Goal: Transaction & Acquisition: Book appointment/travel/reservation

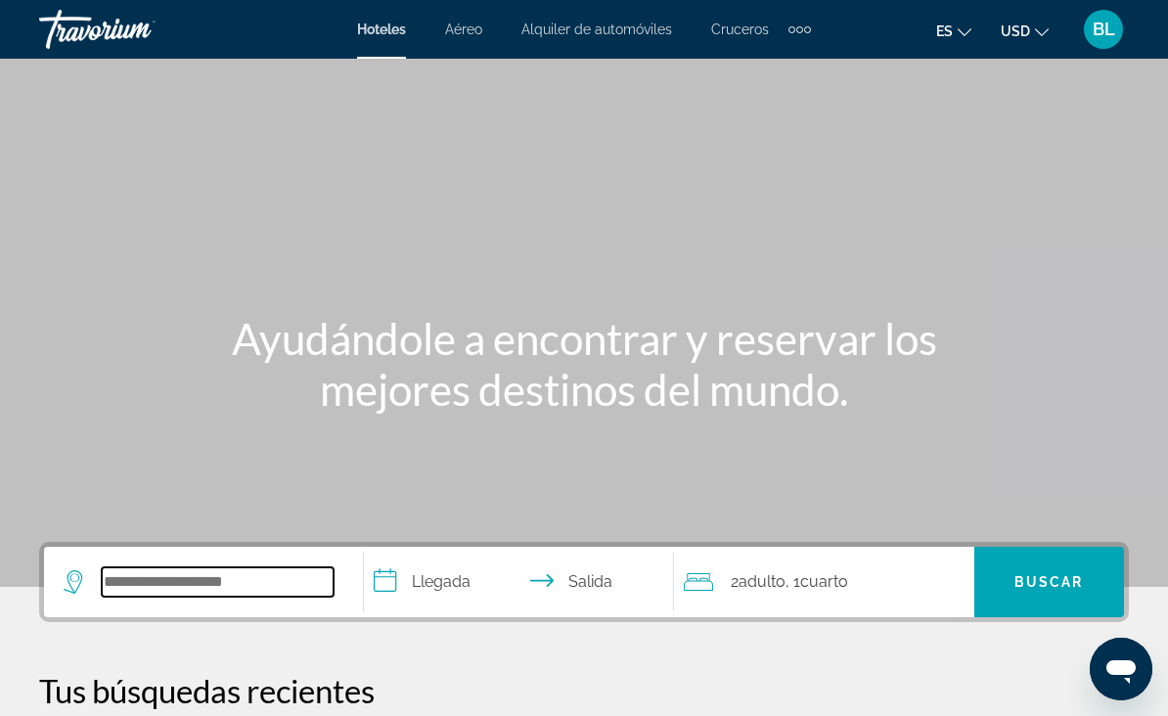
click at [199, 591] on input "Search widget" at bounding box center [218, 581] width 232 height 29
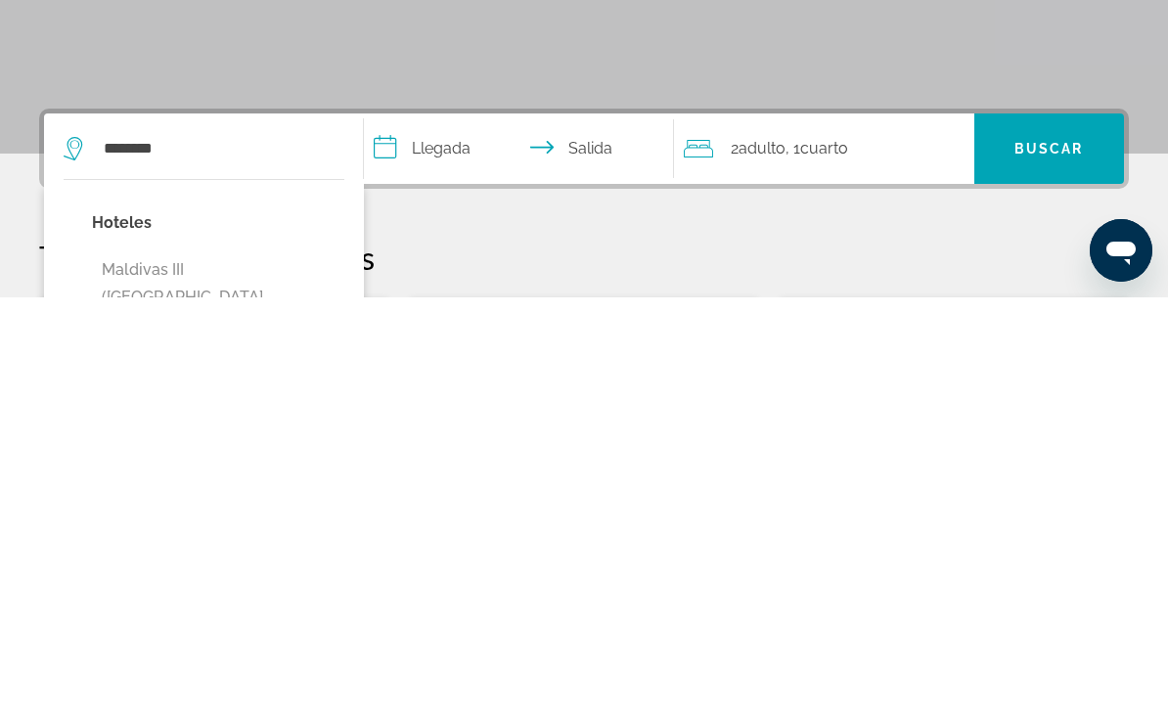
click at [261, 670] on button "Maldivas III ([GEOGRAPHIC_DATA][PERSON_NAME][GEOGRAPHIC_DATA])" at bounding box center [218, 729] width 252 height 119
type input "**********"
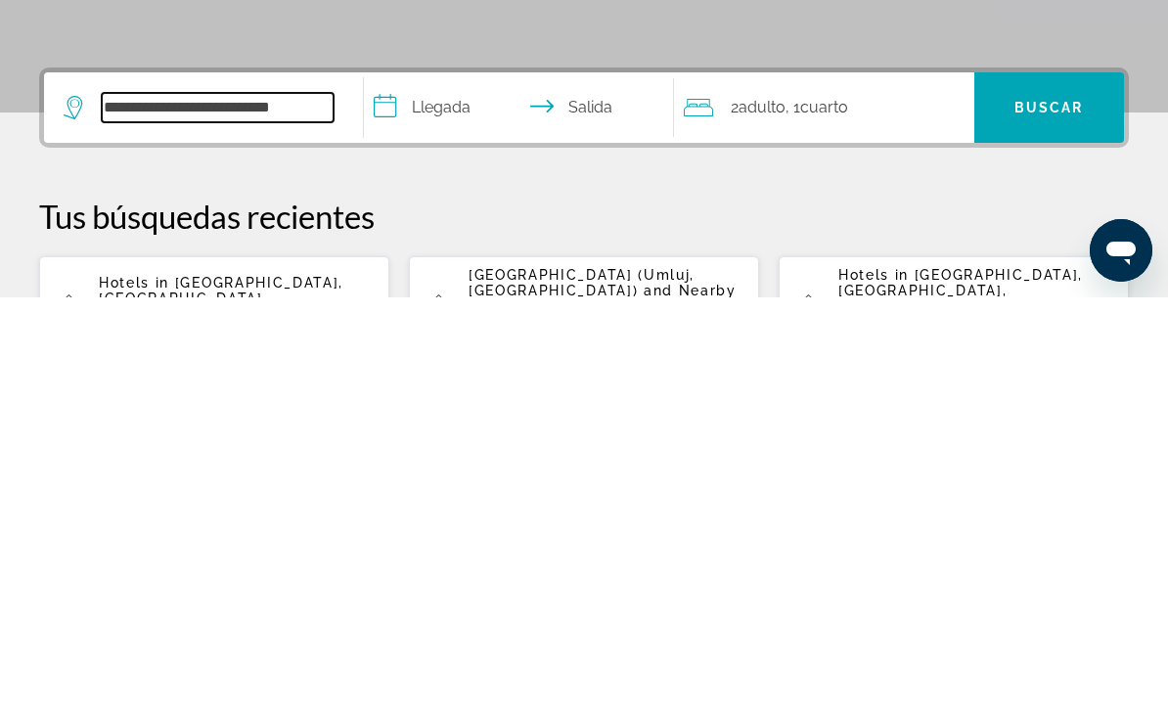
scroll to position [60, 0]
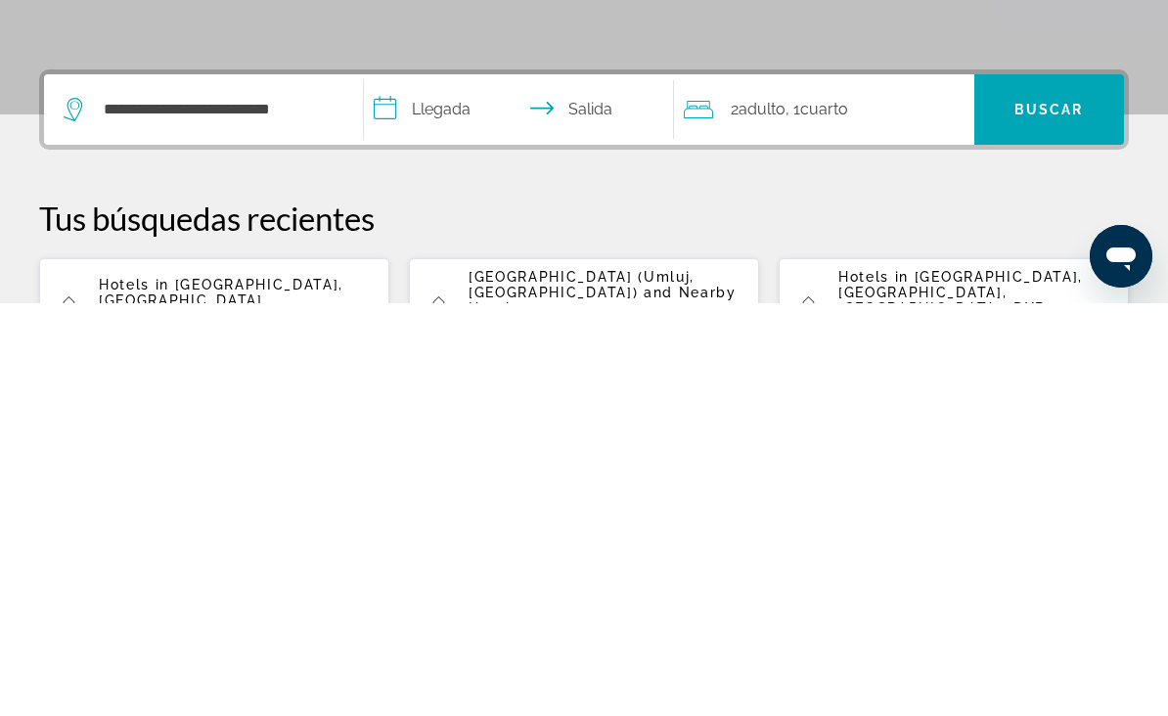
click at [283, 690] on span "[GEOGRAPHIC_DATA], [GEOGRAPHIC_DATA]" at bounding box center [221, 705] width 245 height 31
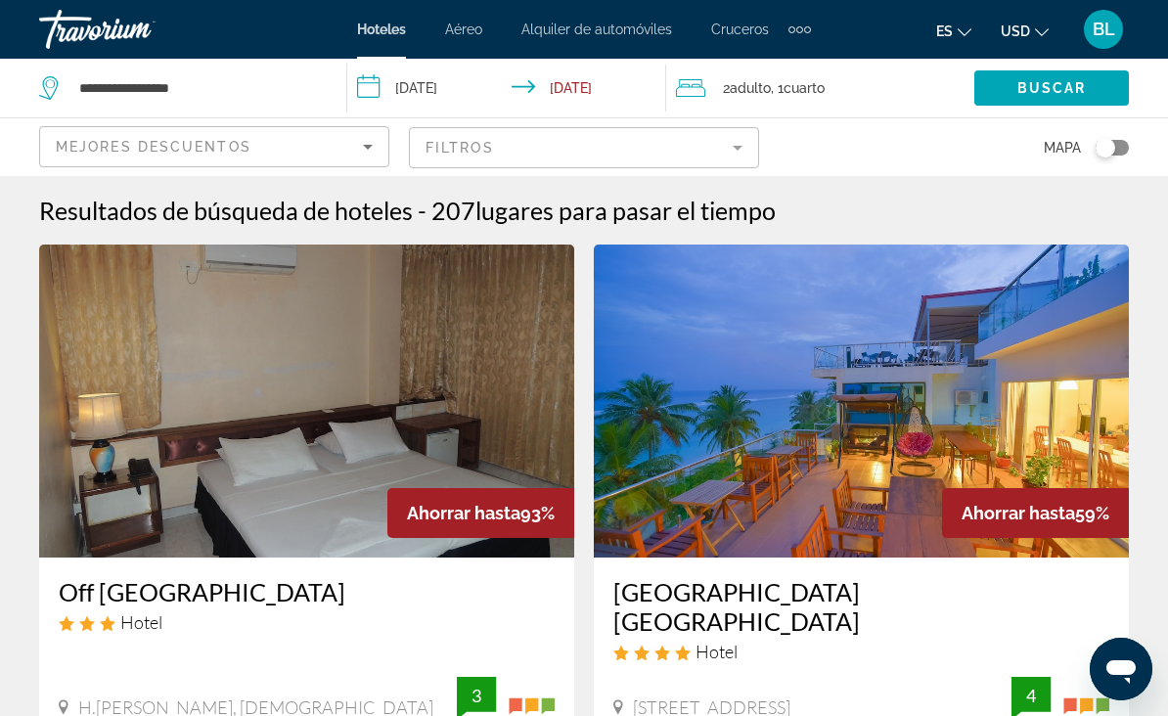
click at [574, 153] on mat-form-field "Filtros" at bounding box center [584, 147] width 350 height 41
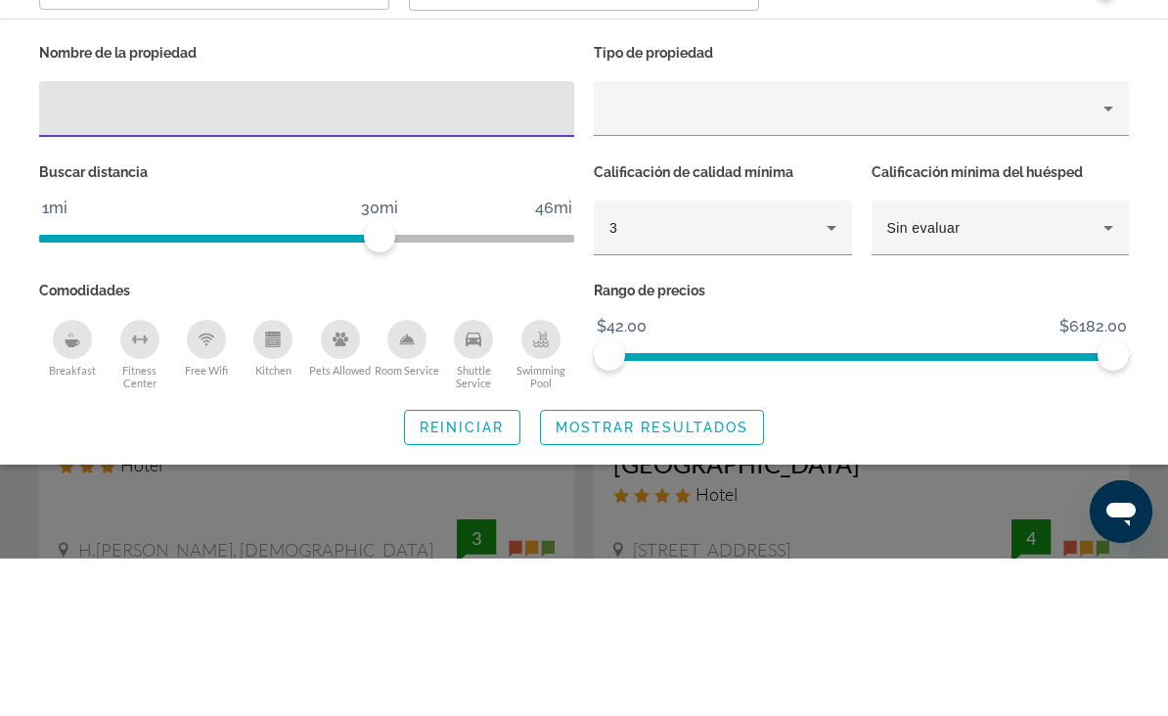
click at [749, 374] on div "3" at bounding box center [717, 385] width 217 height 23
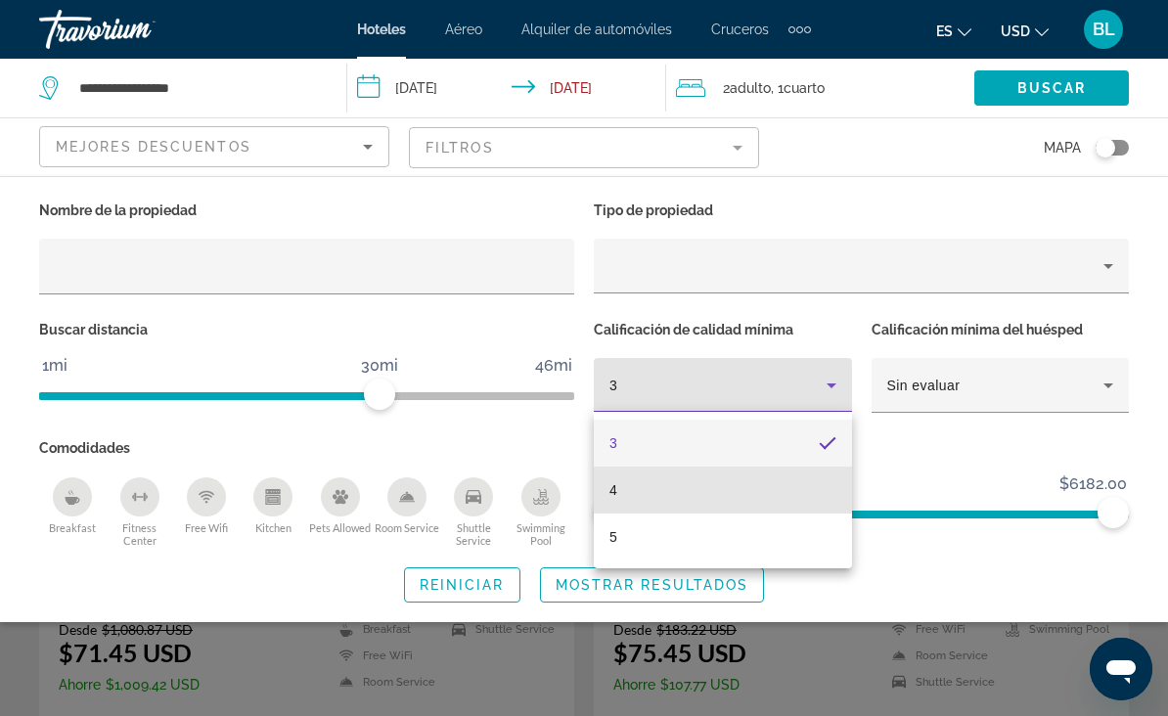
click at [675, 488] on mat-option "4" at bounding box center [723, 490] width 258 height 47
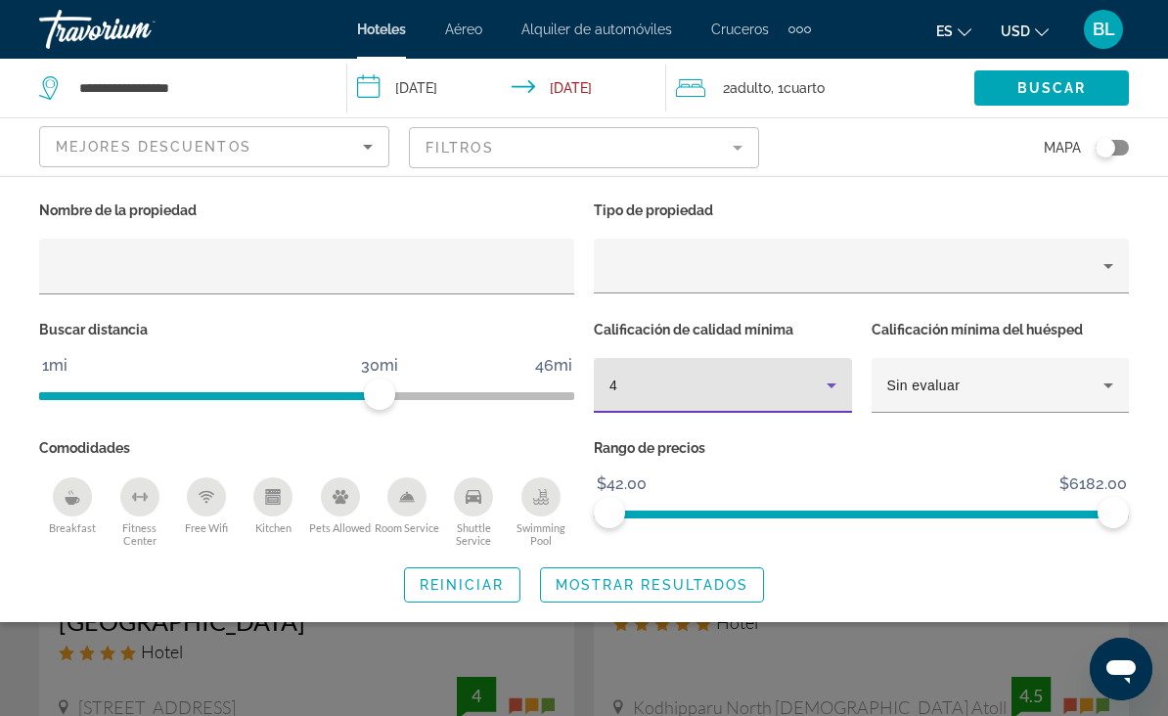
click at [685, 577] on span "Mostrar resultados" at bounding box center [653, 585] width 194 height 16
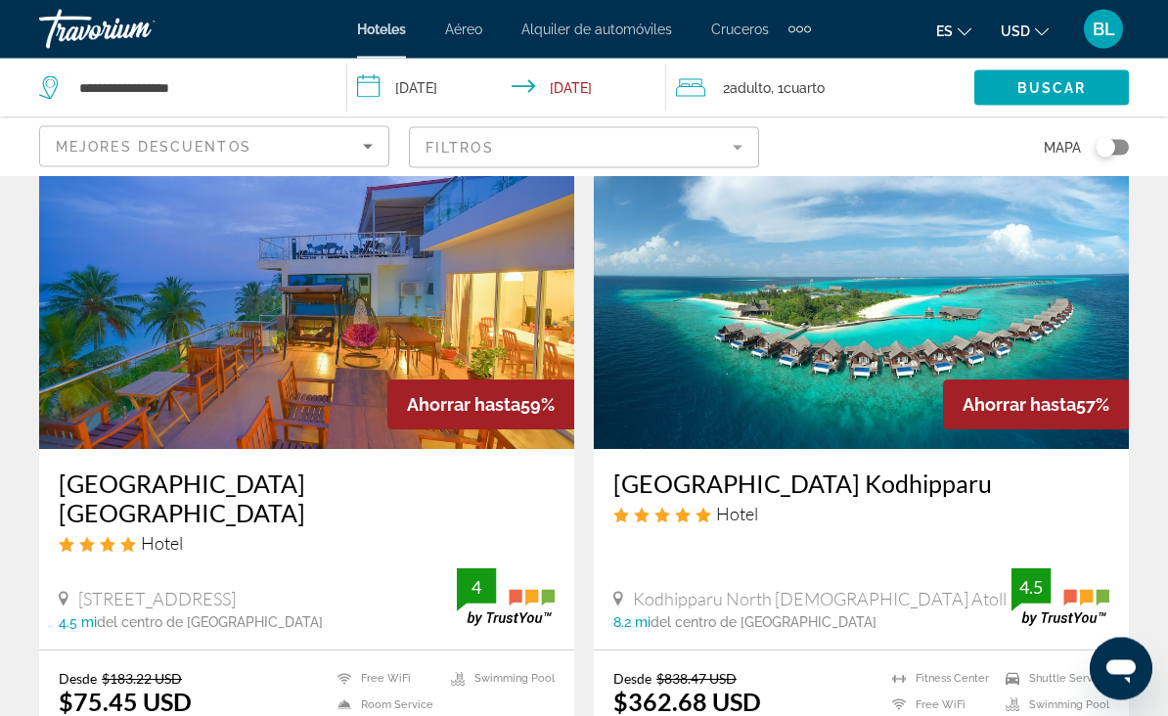
scroll to position [112, 0]
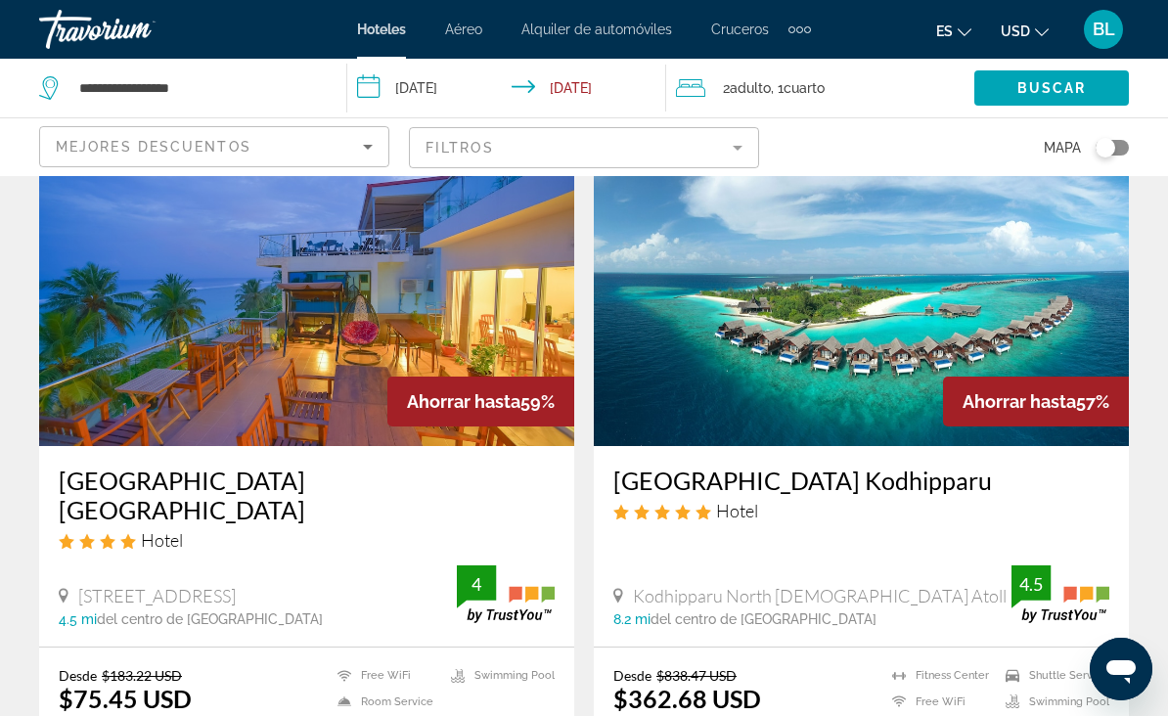
click at [344, 318] on img "Main content" at bounding box center [306, 289] width 535 height 313
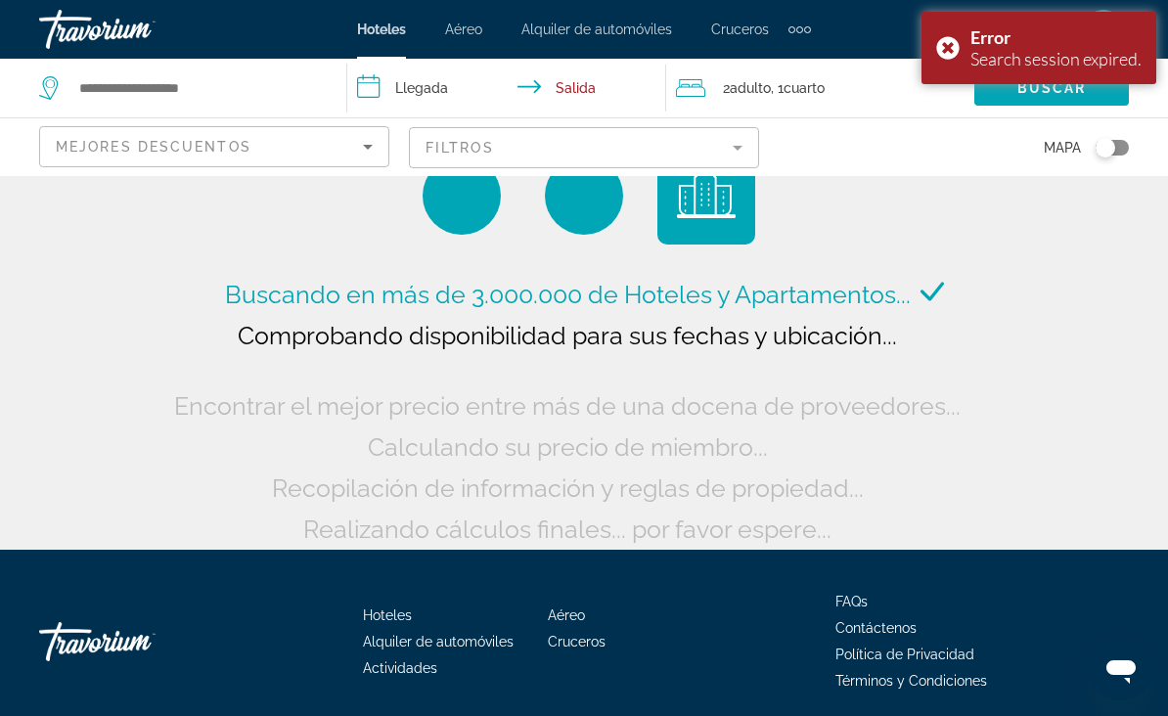
click at [933, 57] on div "Error Search session expired." at bounding box center [1039, 48] width 235 height 72
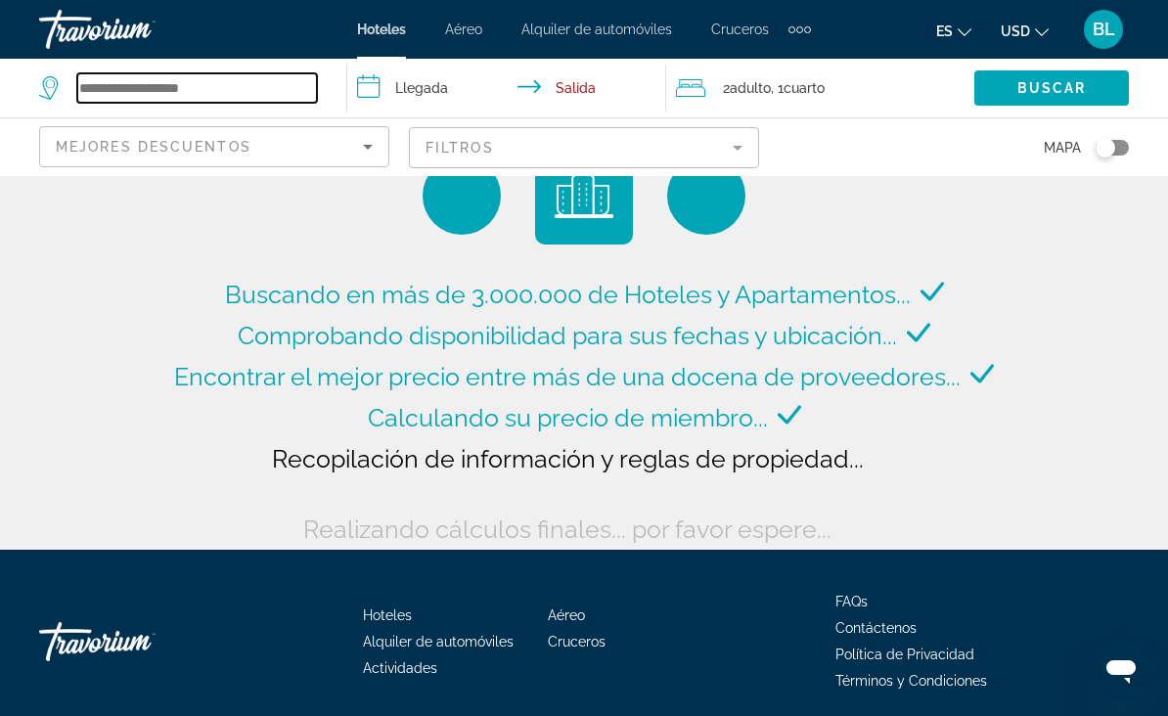
click at [283, 89] on input "Search widget" at bounding box center [197, 87] width 240 height 29
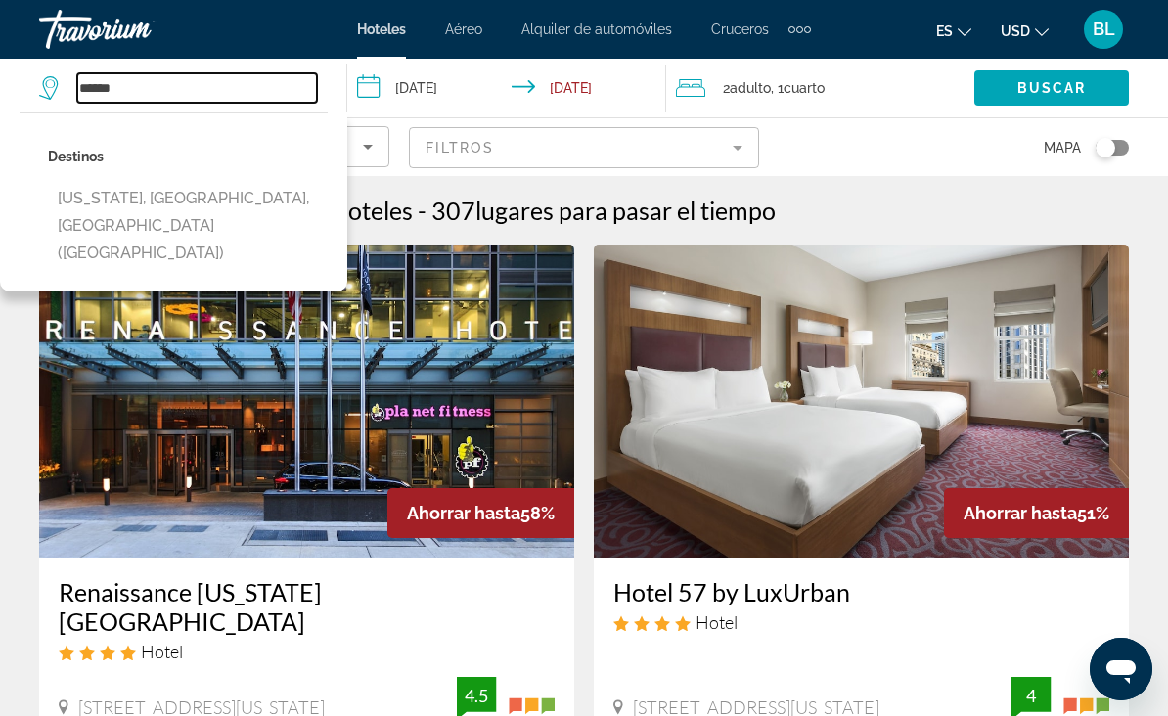
type input "*****"
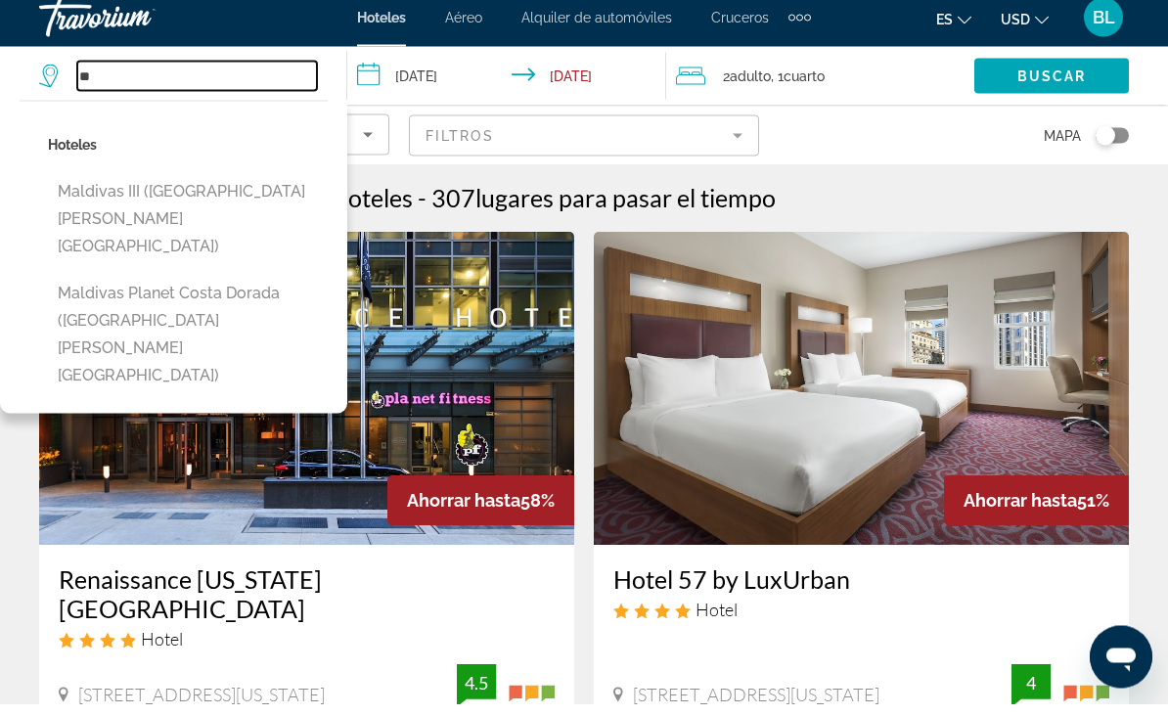
type input "*"
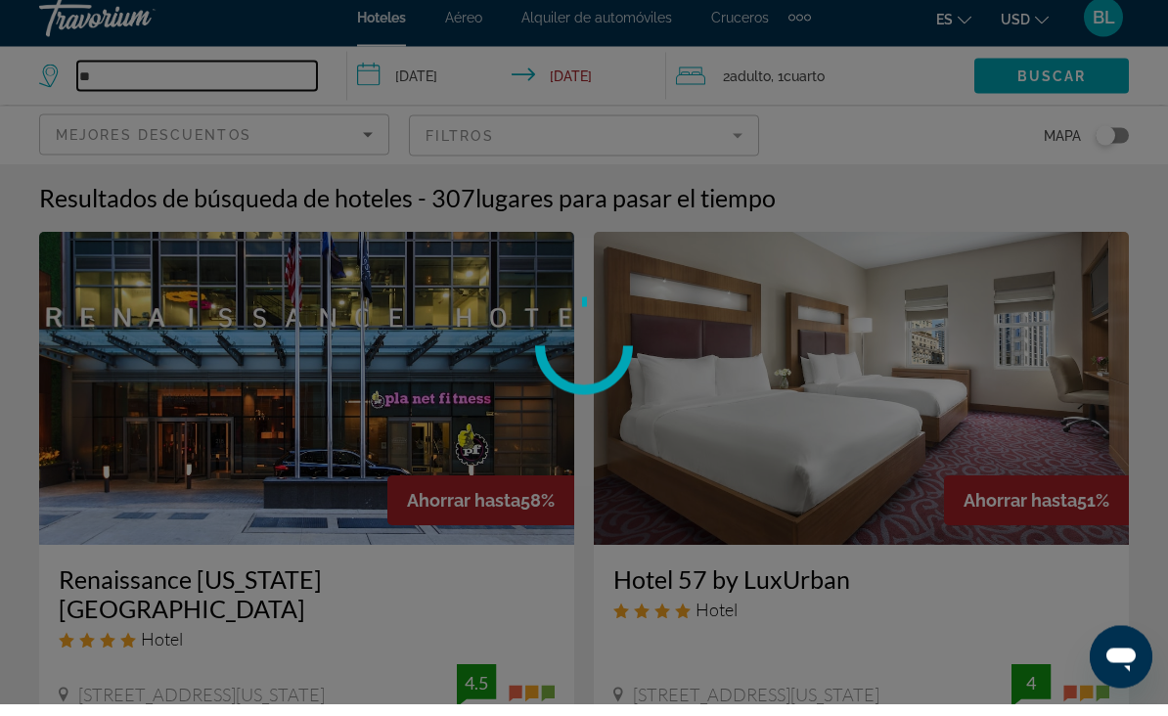
type input "*"
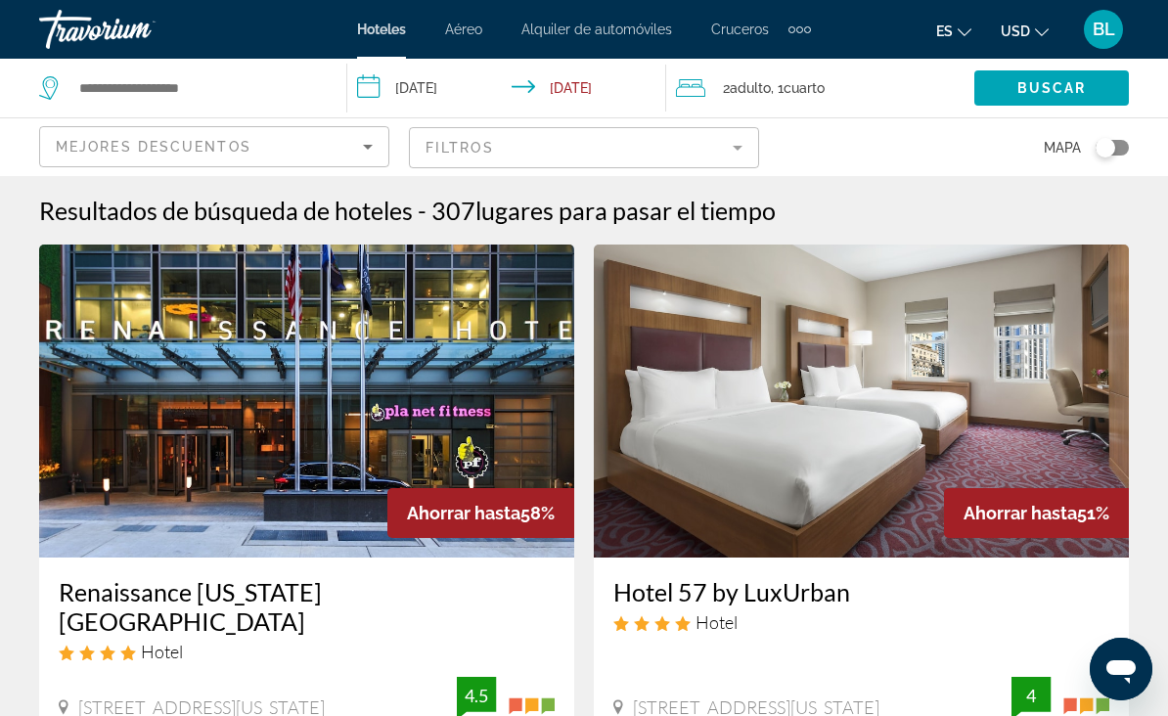
click at [210, 144] on span "Mejores descuentos" at bounding box center [154, 147] width 196 height 16
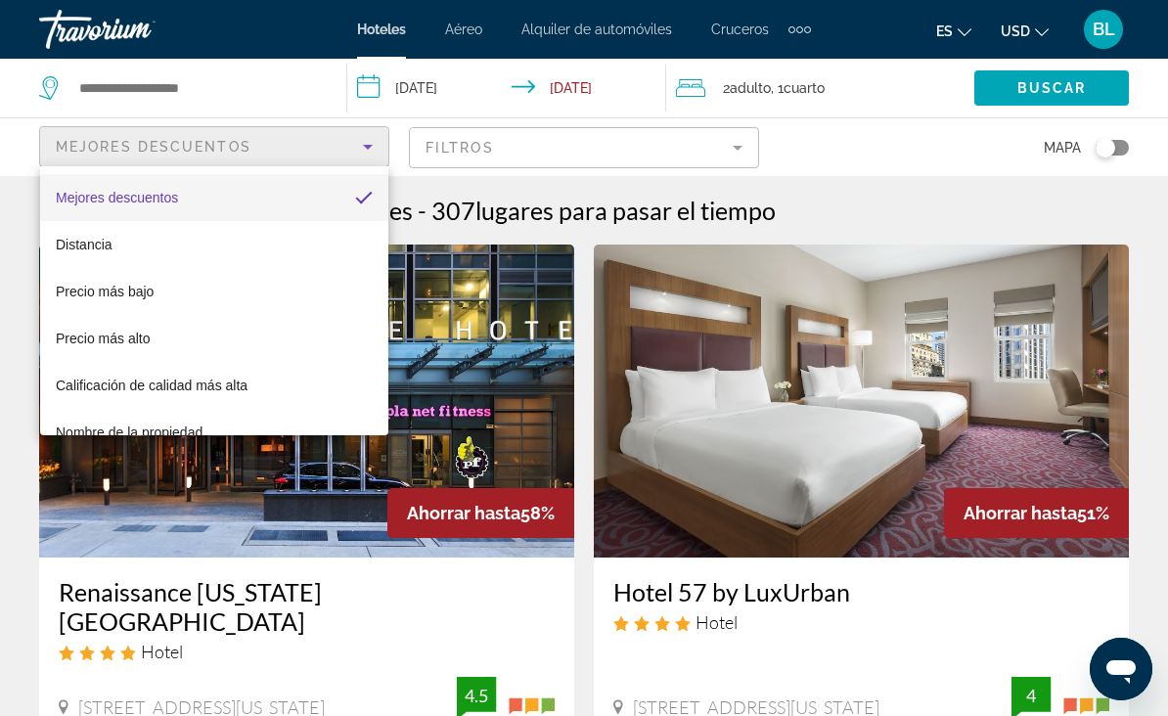
click at [201, 98] on div at bounding box center [584, 358] width 1168 height 716
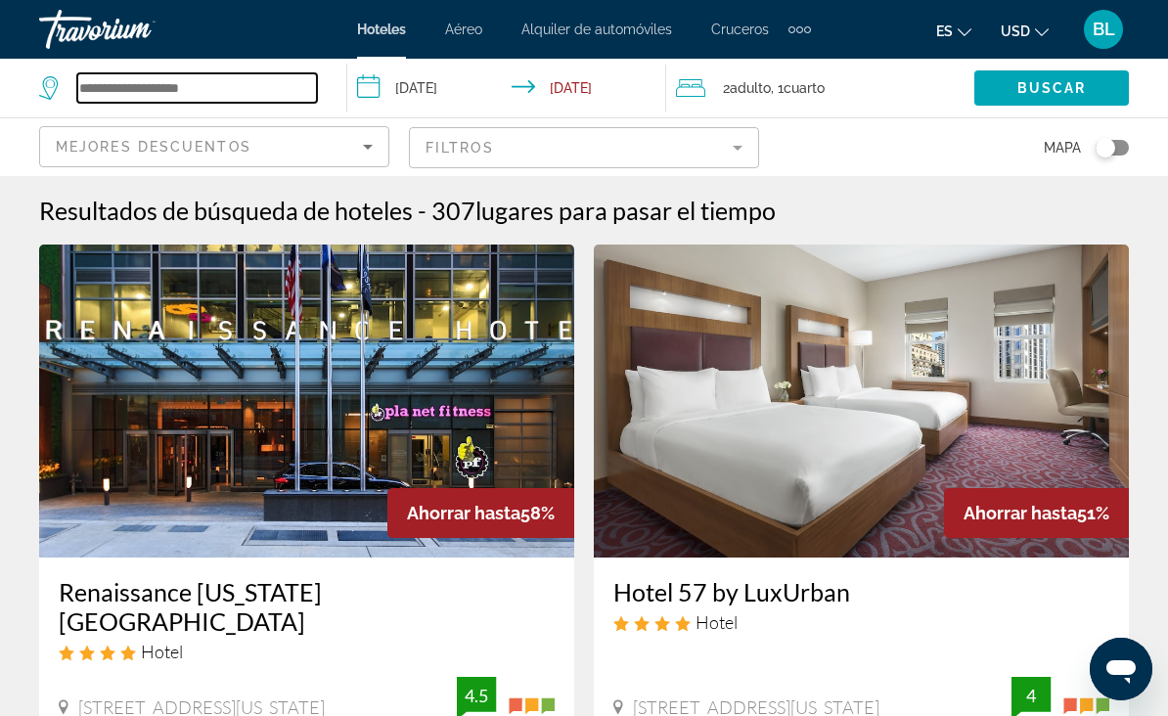
click at [170, 92] on input "Search widget" at bounding box center [197, 87] width 240 height 29
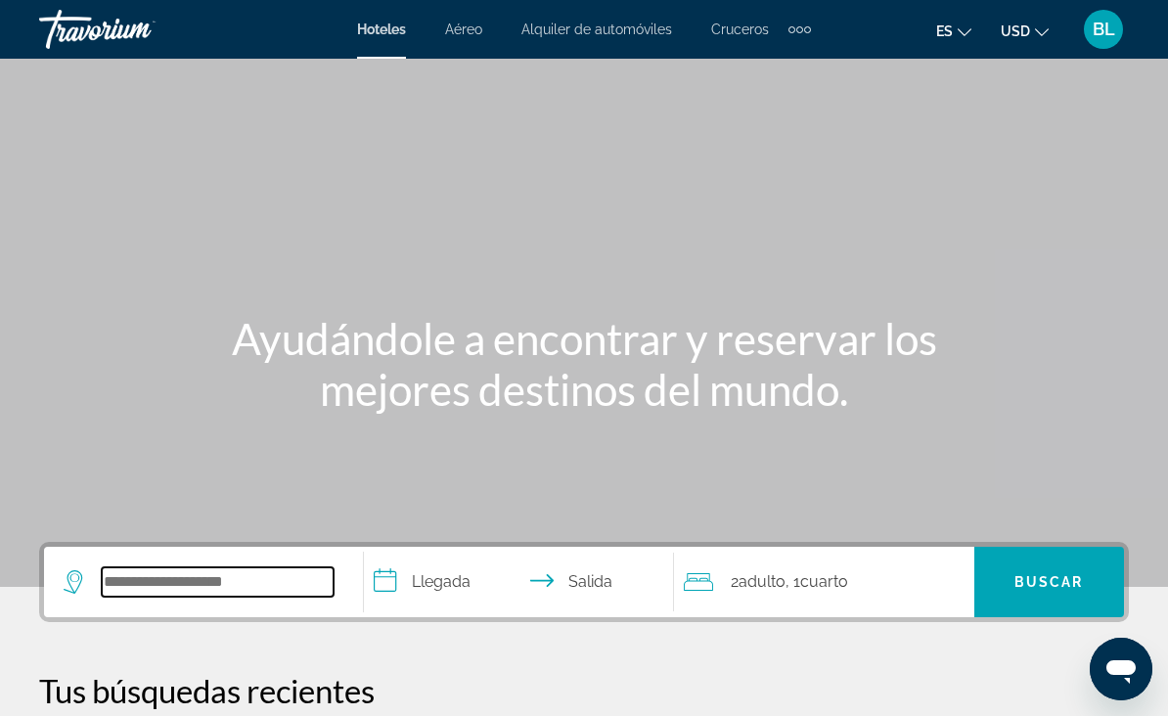
click at [265, 594] on input "Search widget" at bounding box center [218, 581] width 232 height 29
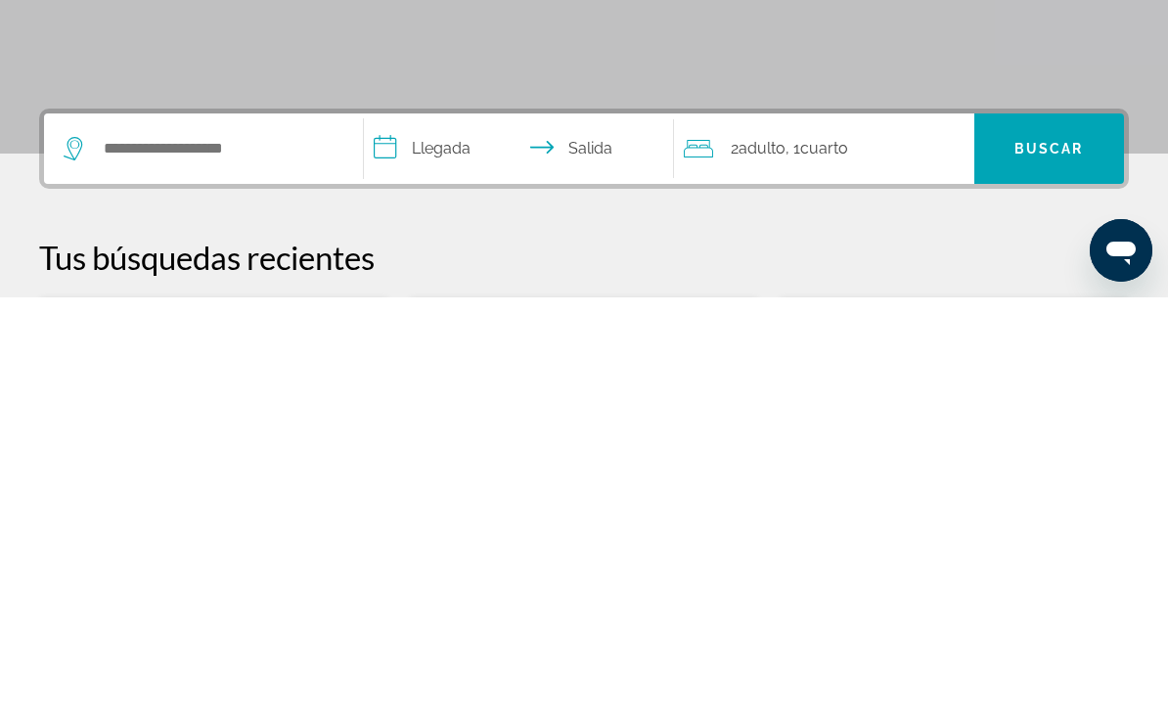
click at [563, 656] on p "Tus búsquedas recientes" at bounding box center [584, 675] width 1090 height 39
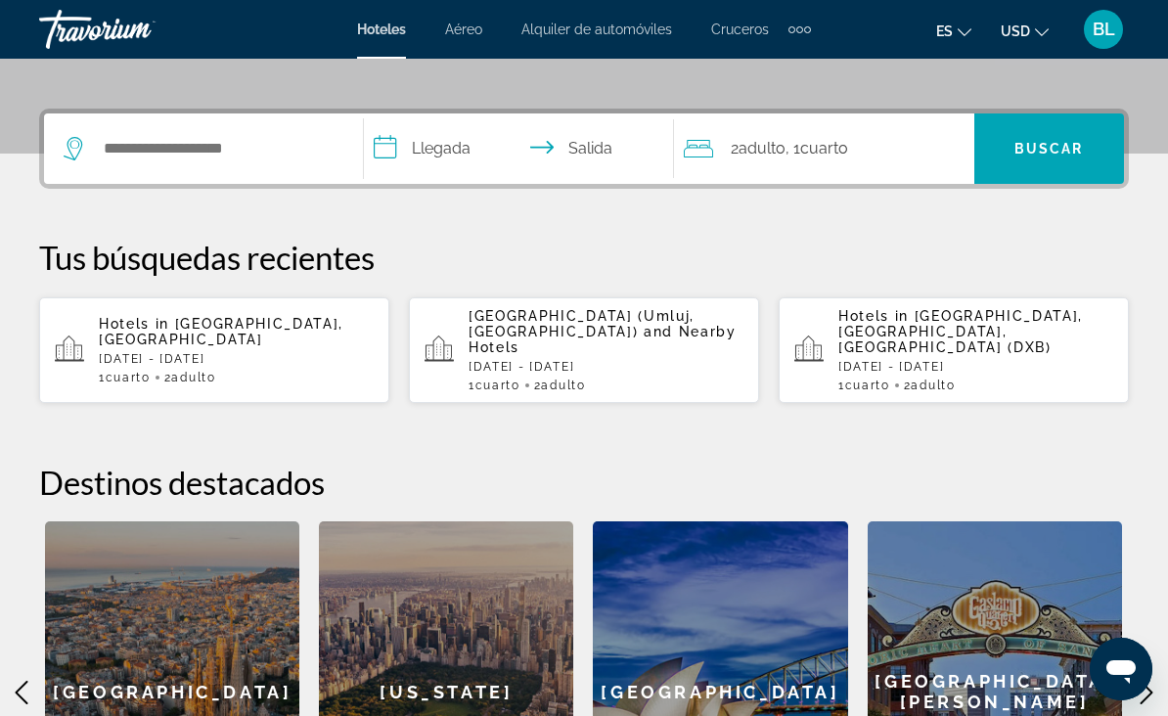
click at [157, 352] on p "[DATE] - [DATE]" at bounding box center [236, 359] width 275 height 14
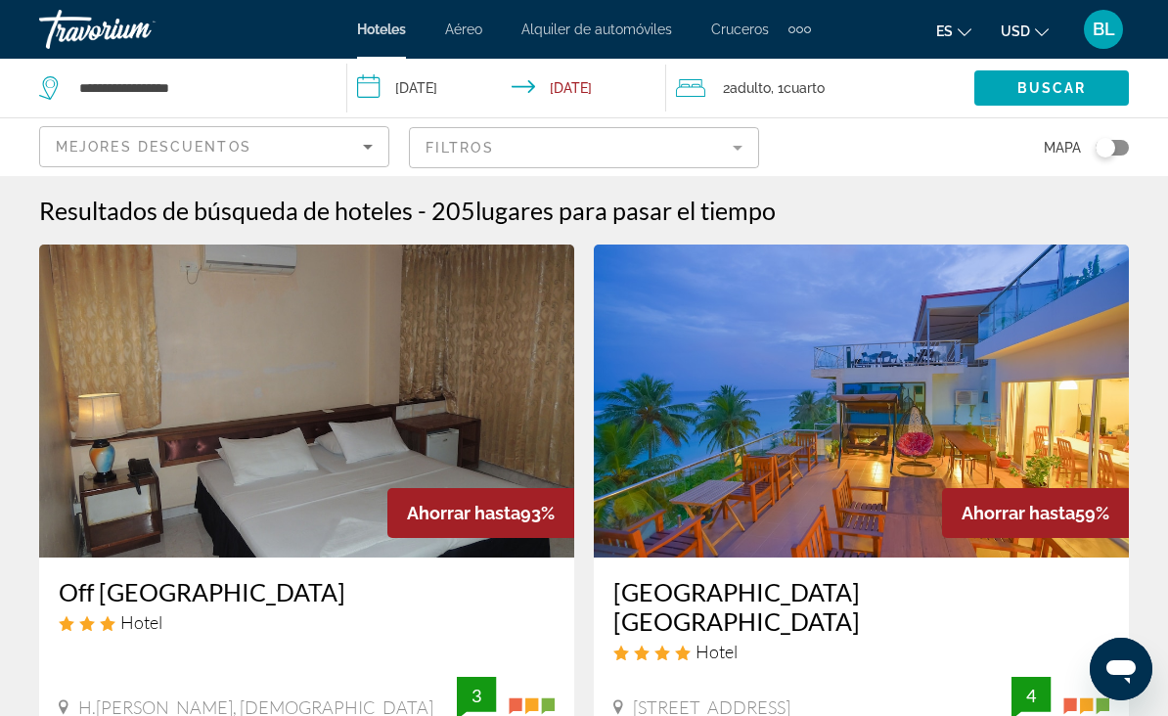
click at [603, 220] on span "lugares para pasar el tiempo" at bounding box center [625, 210] width 300 height 29
click at [707, 206] on span "lugares para pasar el tiempo" at bounding box center [625, 210] width 300 height 29
click at [728, 206] on span "lugares para pasar el tiempo" at bounding box center [625, 210] width 300 height 29
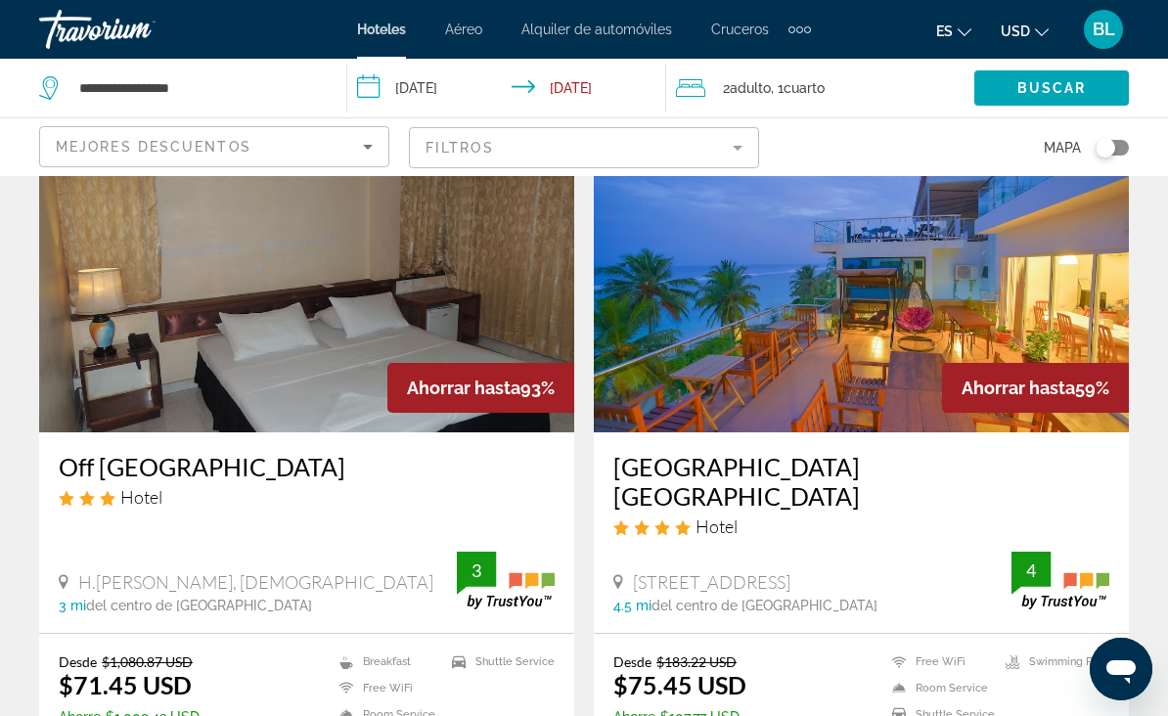
scroll to position [124, 0]
click at [721, 149] on mat-form-field "Filtros" at bounding box center [584, 147] width 350 height 41
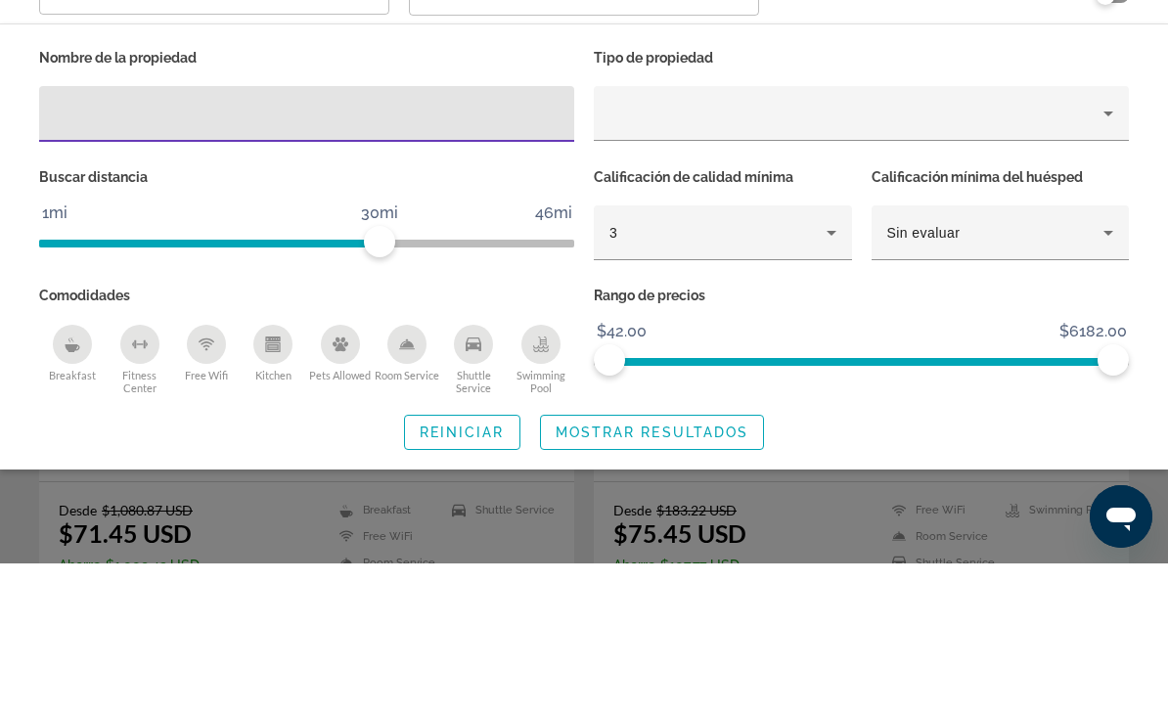
click at [689, 374] on div "3" at bounding box center [717, 385] width 217 height 23
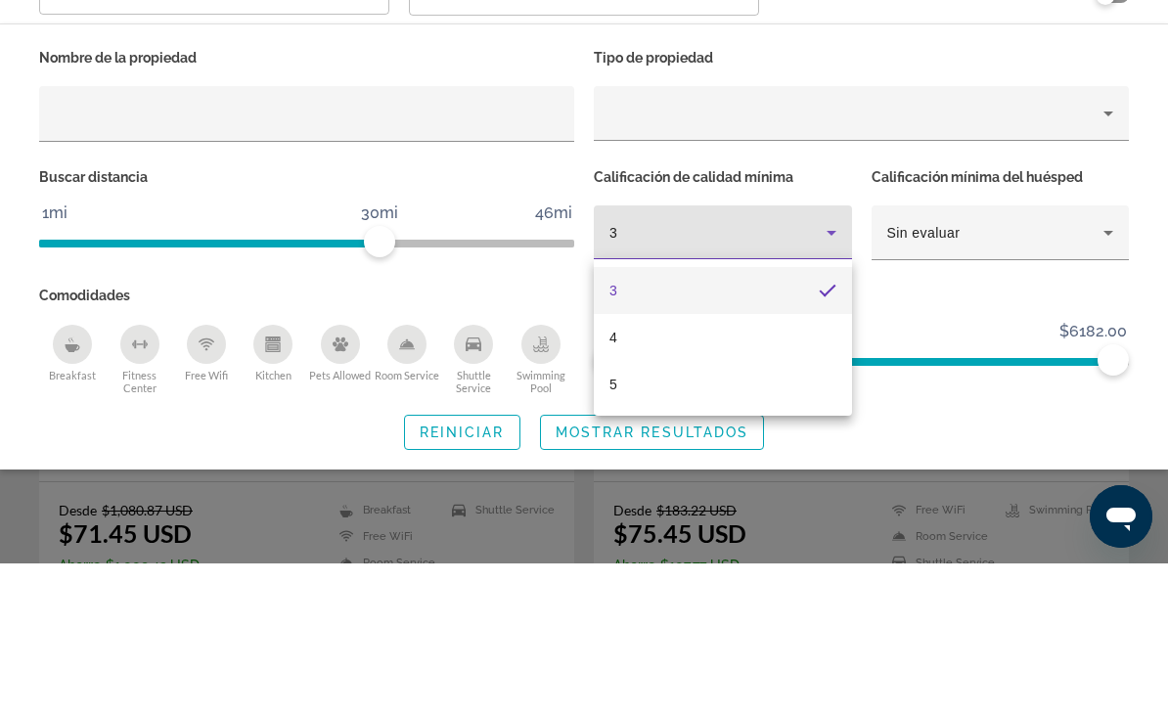
scroll to position [278, 0]
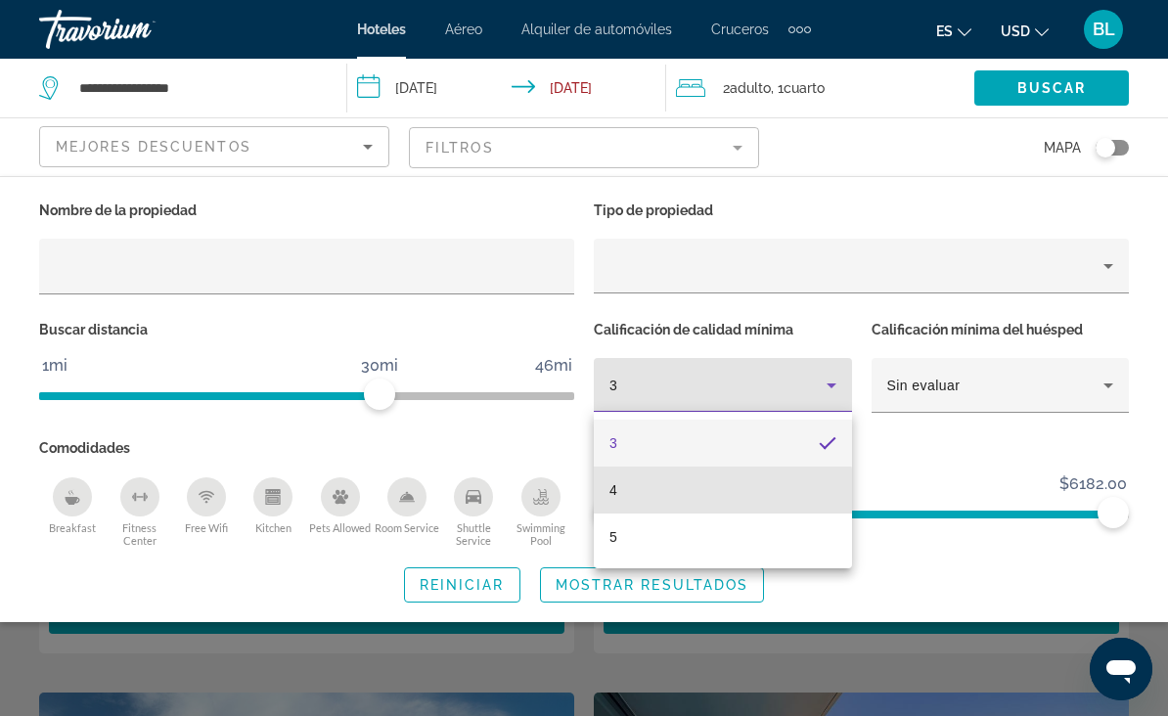
click at [657, 502] on mat-option "4" at bounding box center [723, 490] width 258 height 47
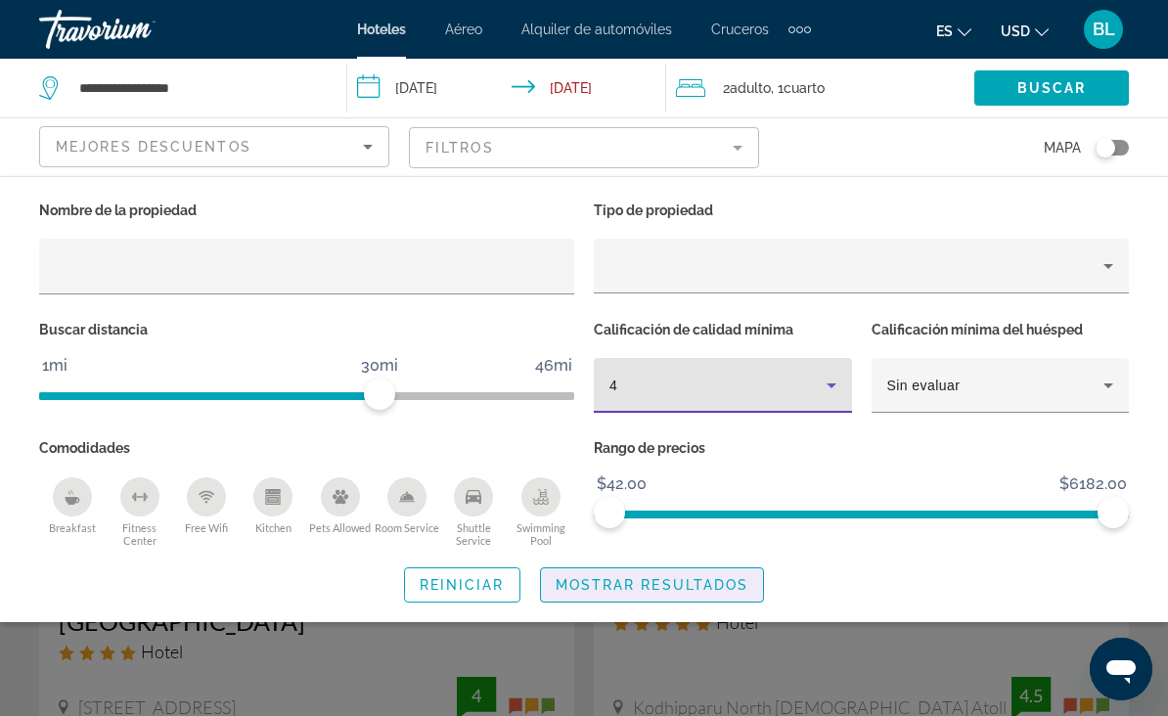
click at [617, 587] on span "Mostrar resultados" at bounding box center [653, 585] width 194 height 16
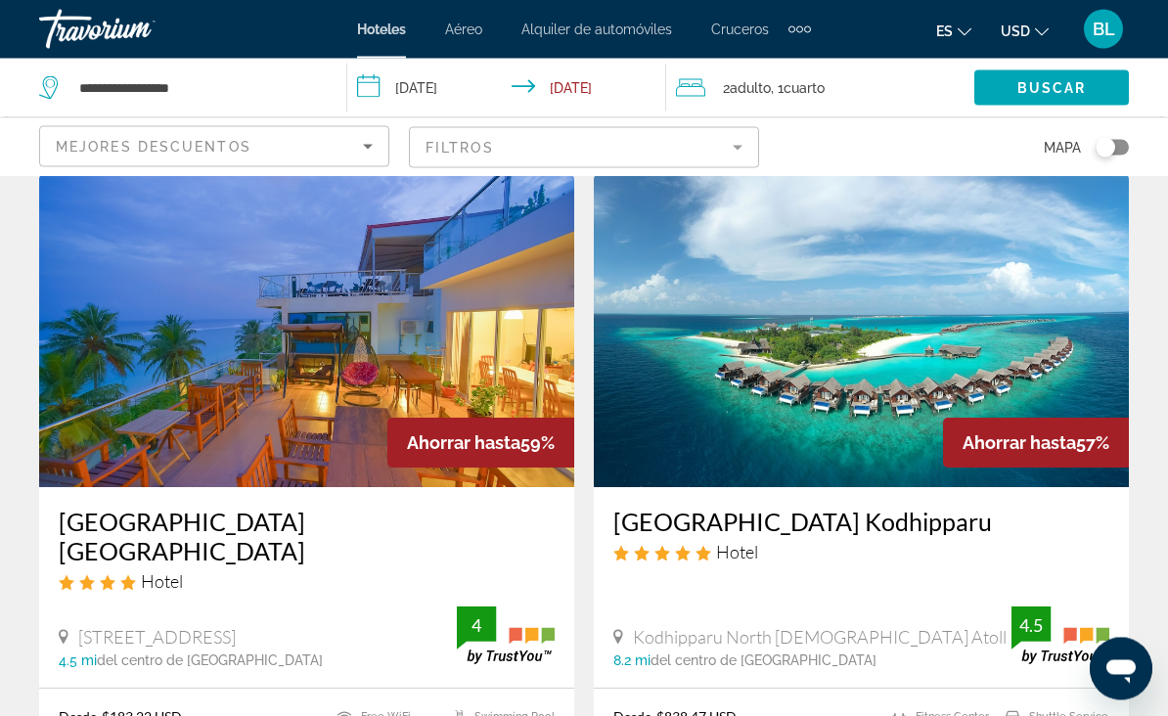
scroll to position [78, 0]
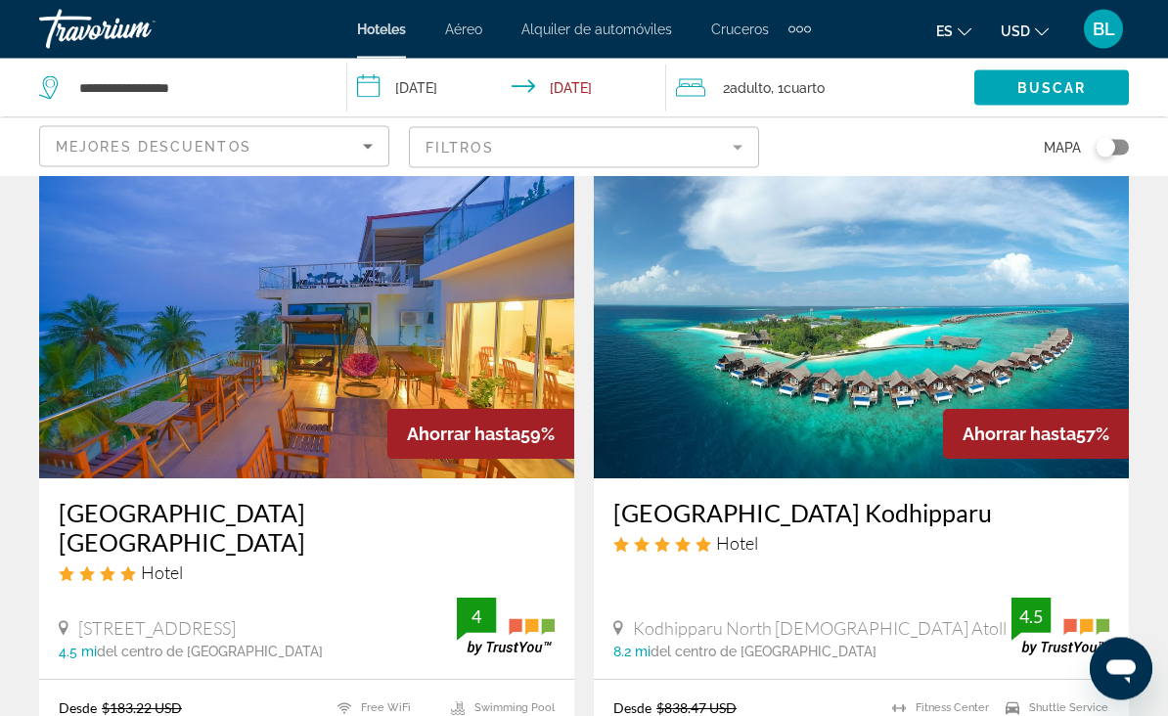
click at [498, 344] on img "Main content" at bounding box center [306, 322] width 535 height 313
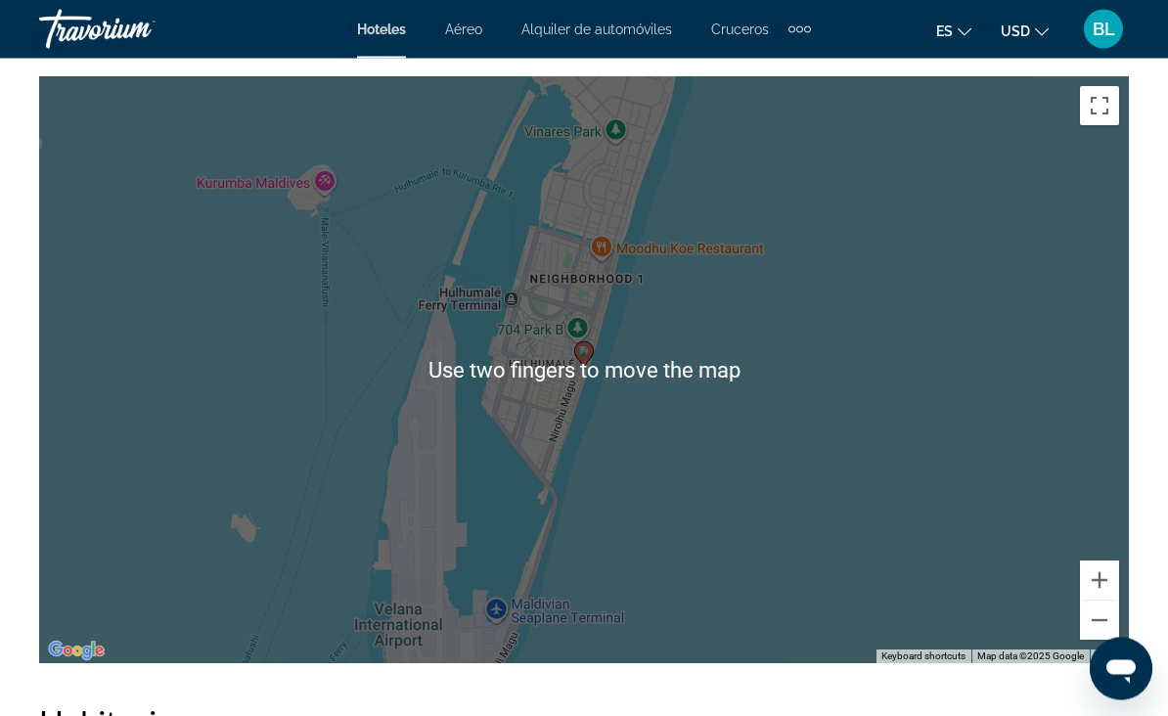
scroll to position [2234, 0]
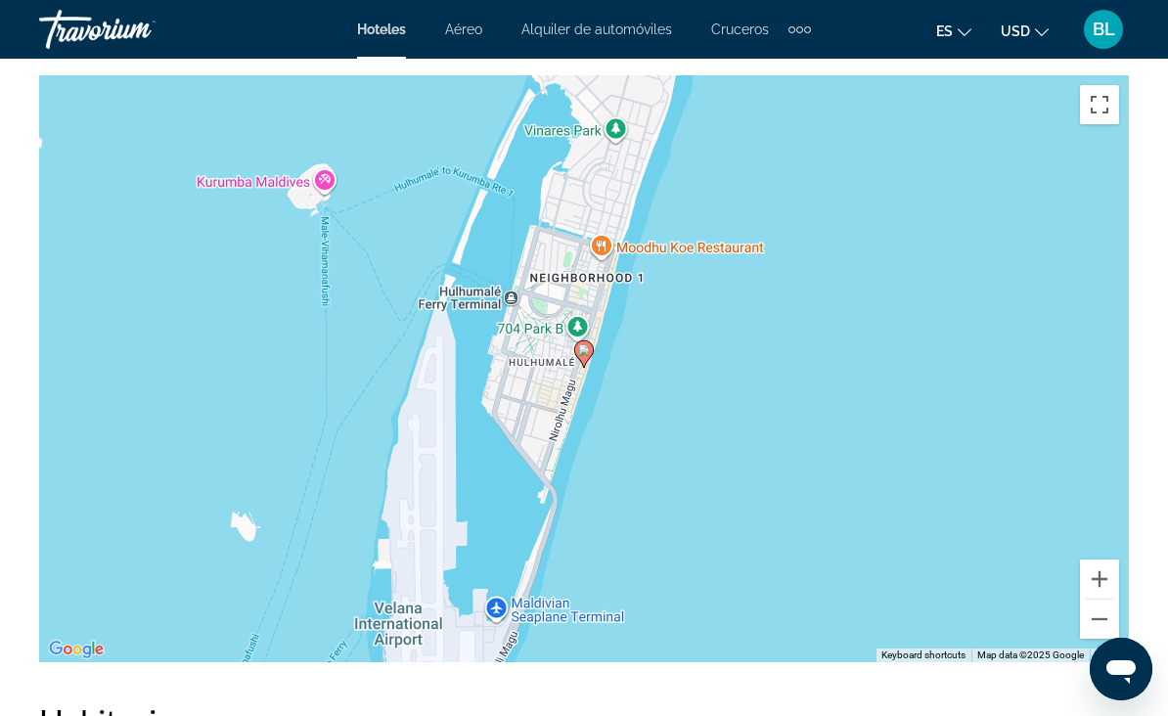
click at [1107, 623] on button "Zoom out" at bounding box center [1099, 619] width 39 height 39
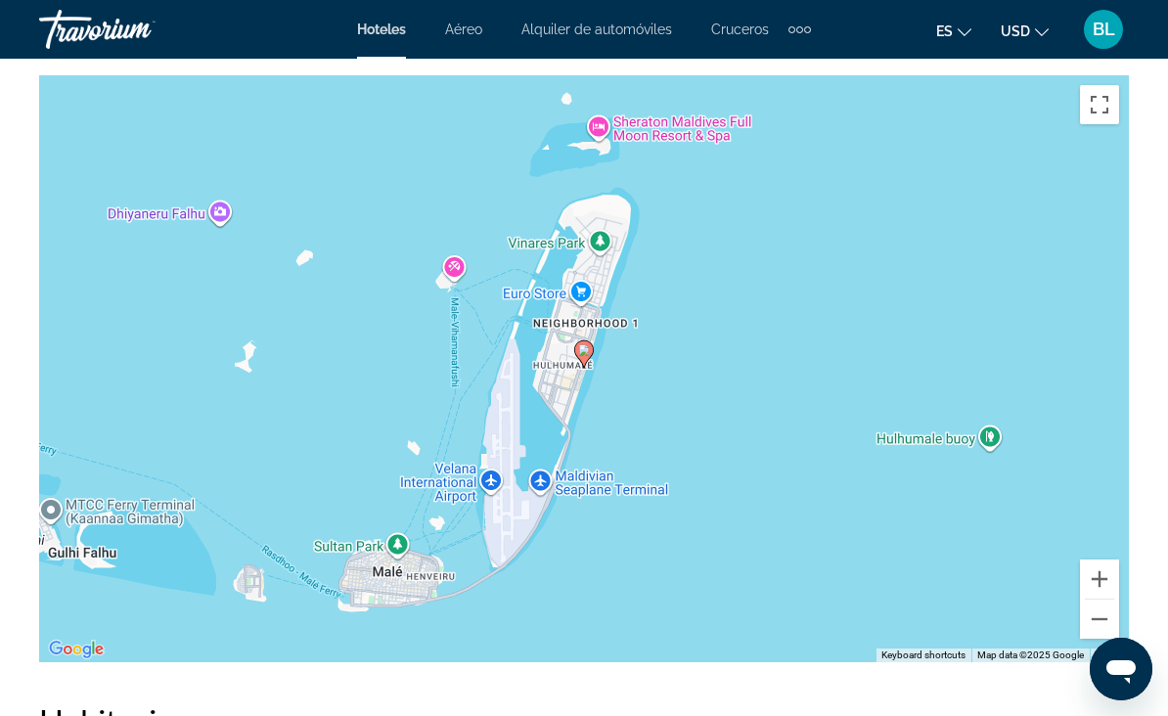
click at [1102, 627] on button "Zoom out" at bounding box center [1099, 619] width 39 height 39
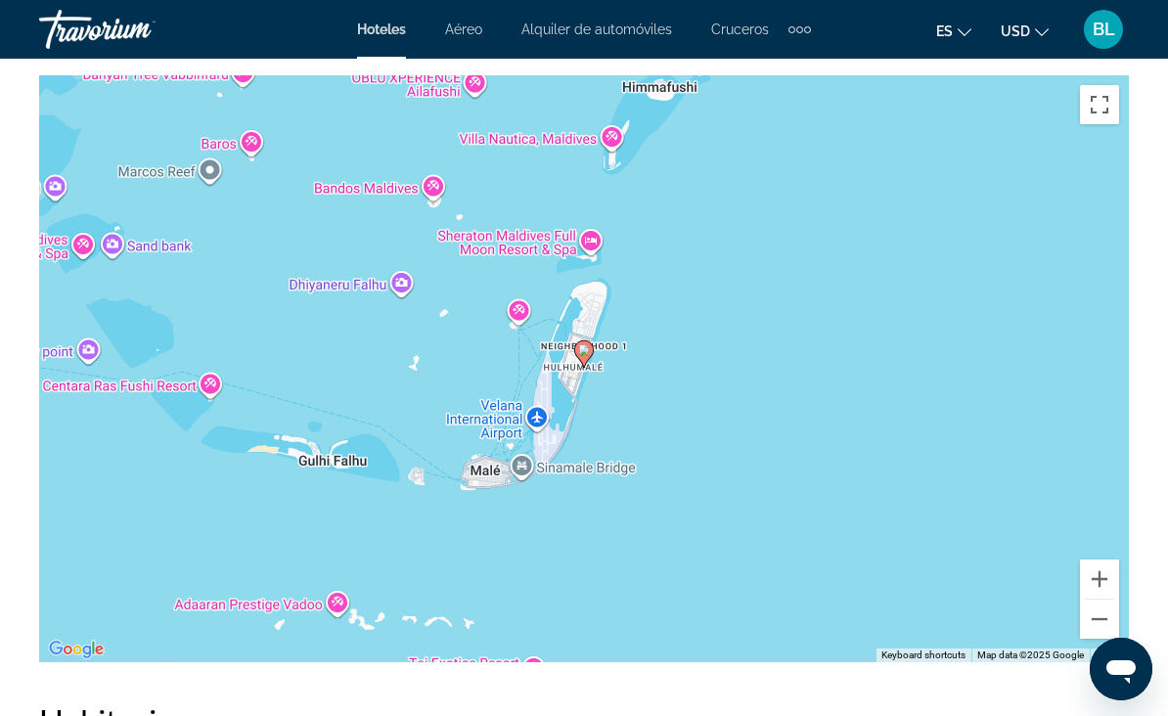
click at [1099, 630] on button "Zoom out" at bounding box center [1099, 619] width 39 height 39
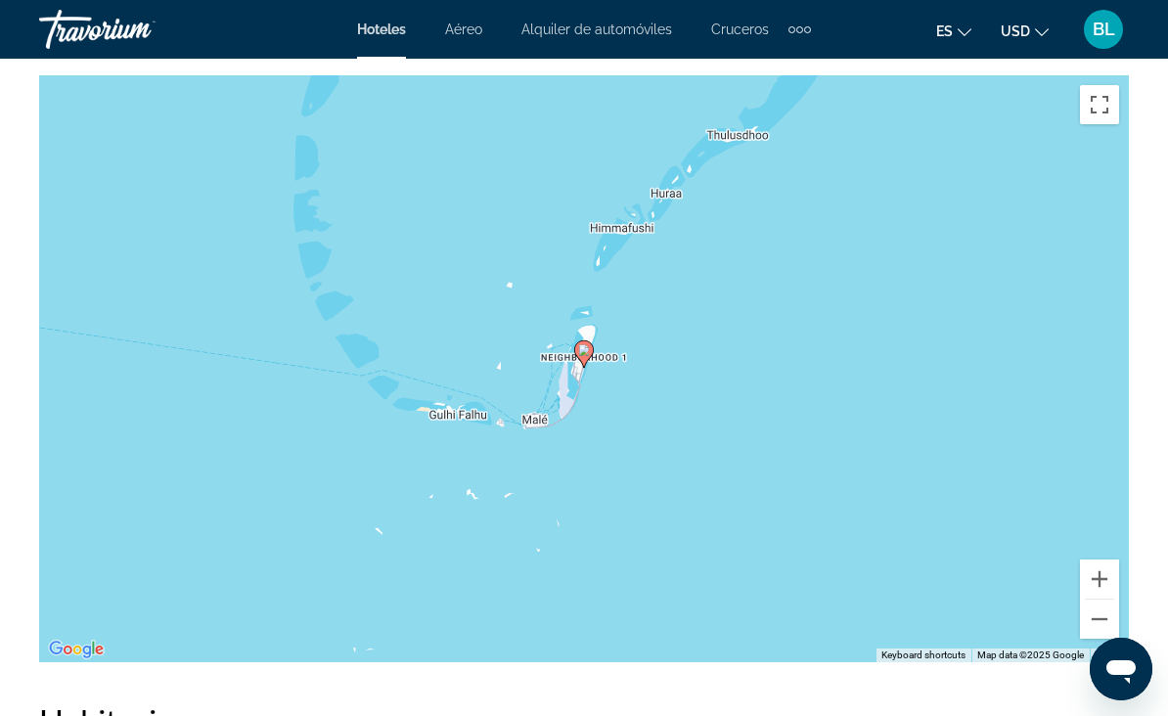
click at [1099, 632] on button "Zoom out" at bounding box center [1099, 619] width 39 height 39
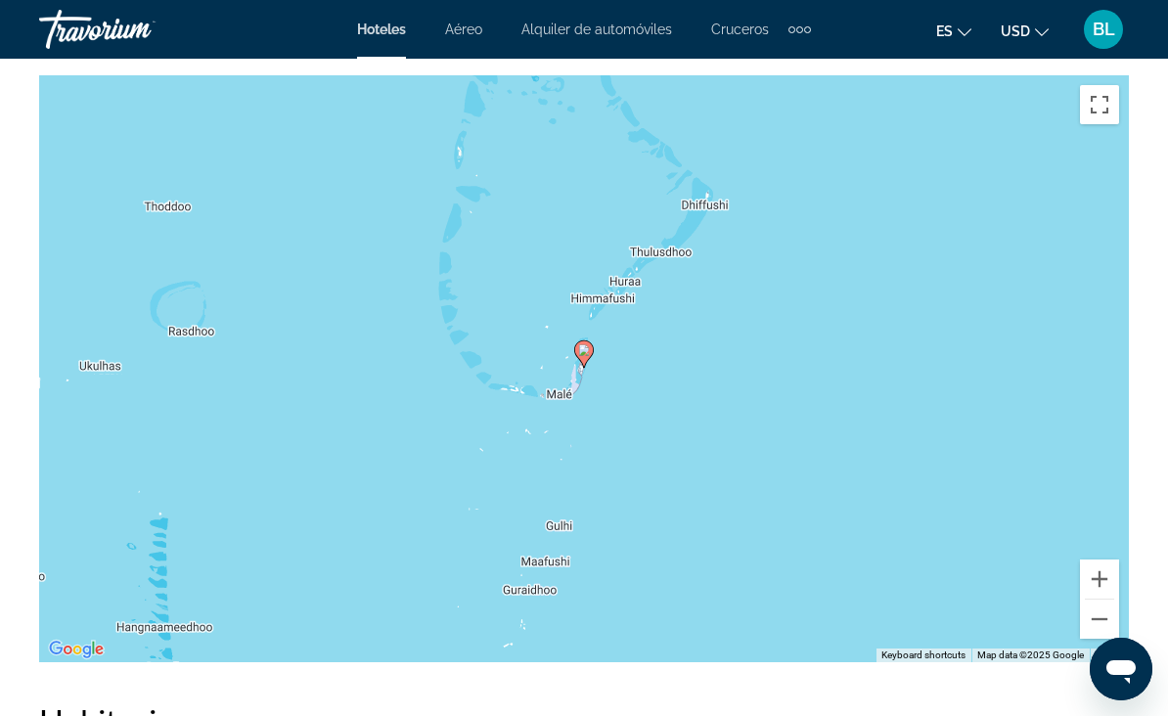
click at [1097, 631] on button "Zoom out" at bounding box center [1099, 619] width 39 height 39
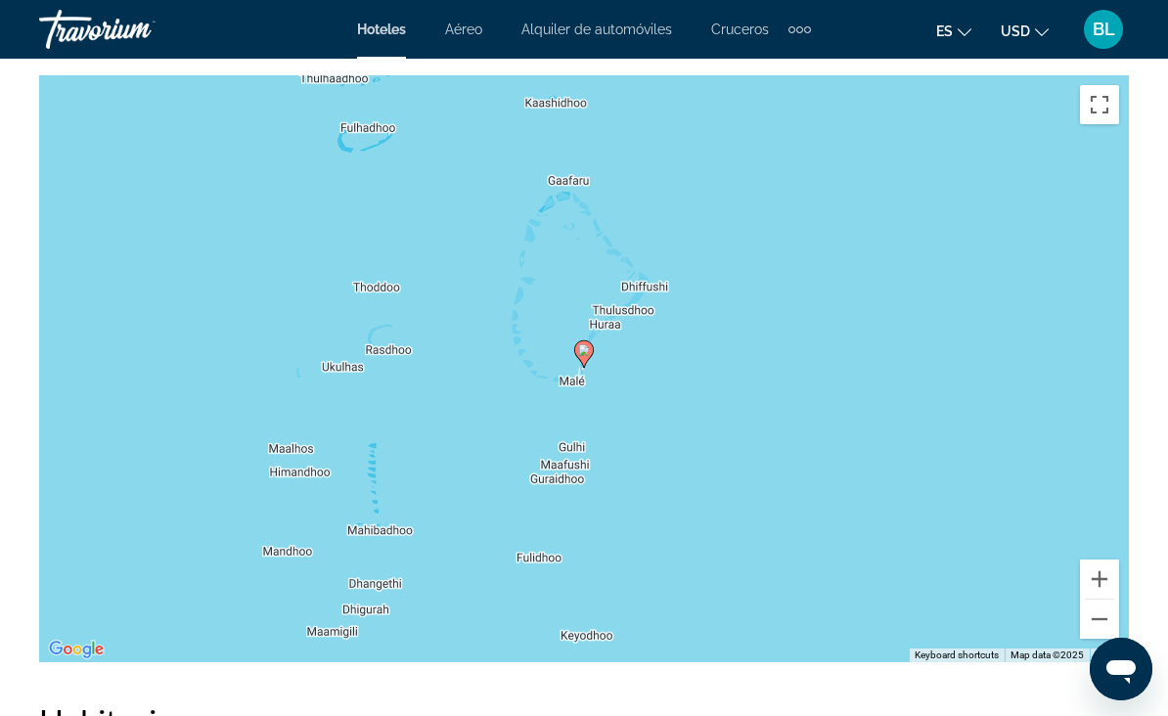
click at [1097, 628] on button "Zoom out" at bounding box center [1099, 619] width 39 height 39
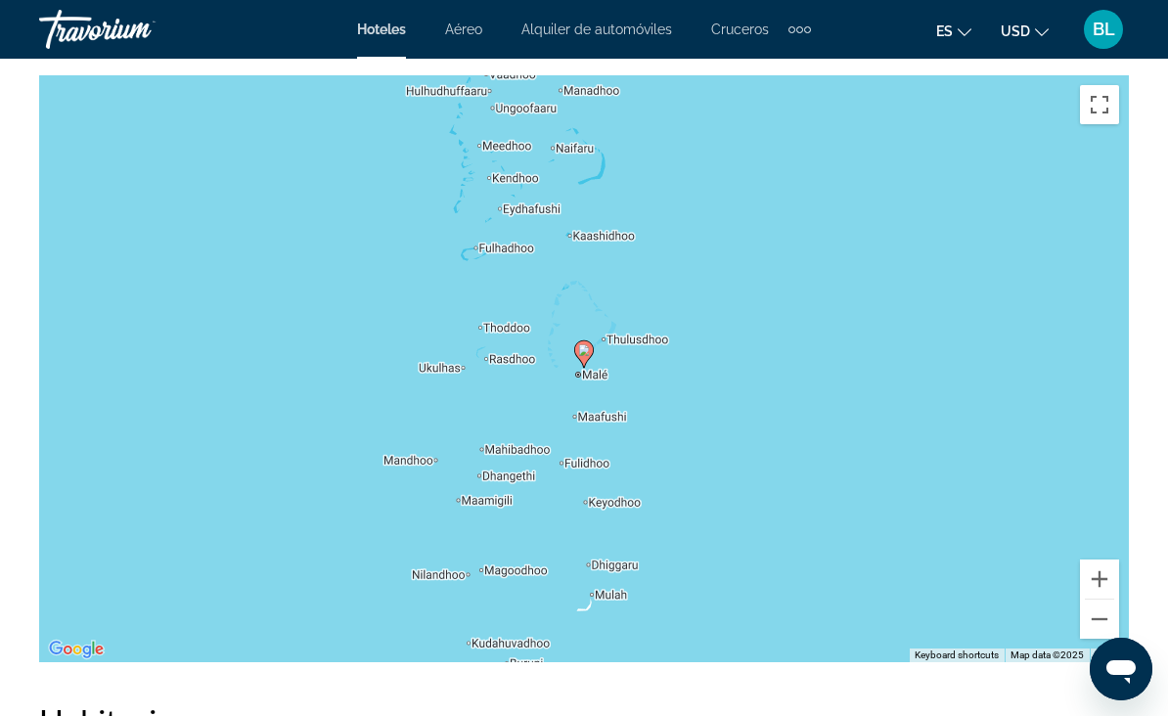
click at [1095, 628] on button "Zoom out" at bounding box center [1099, 619] width 39 height 39
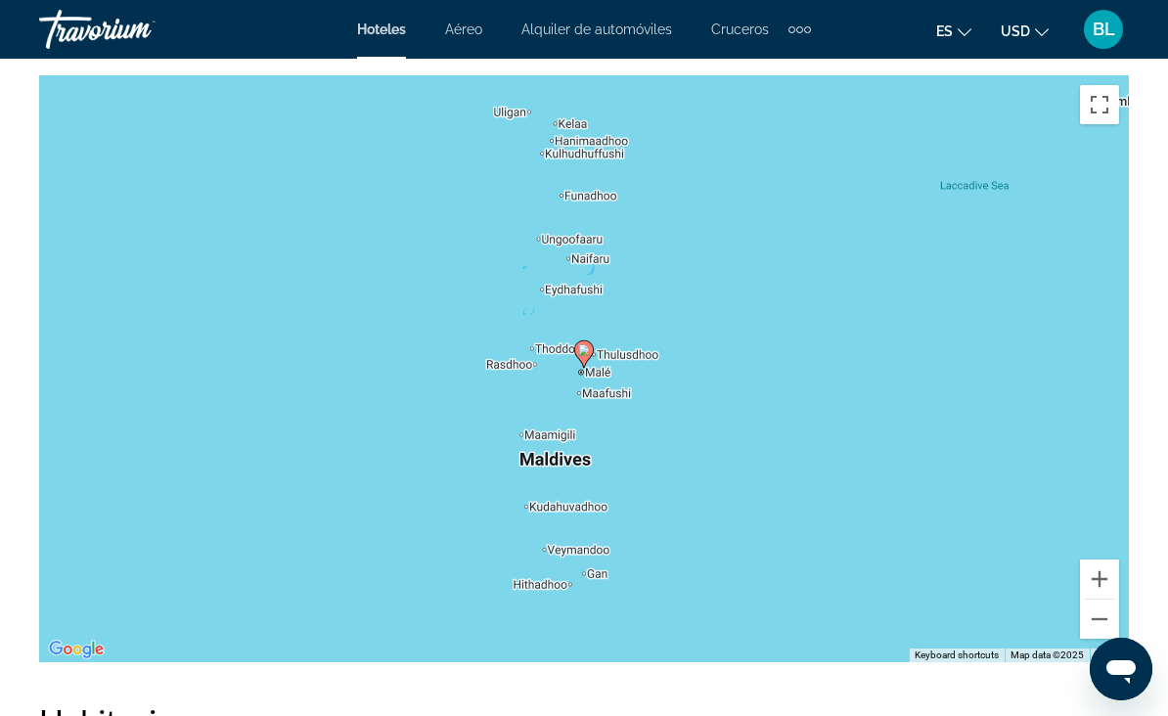
click at [1095, 623] on button "Zoom out" at bounding box center [1099, 619] width 39 height 39
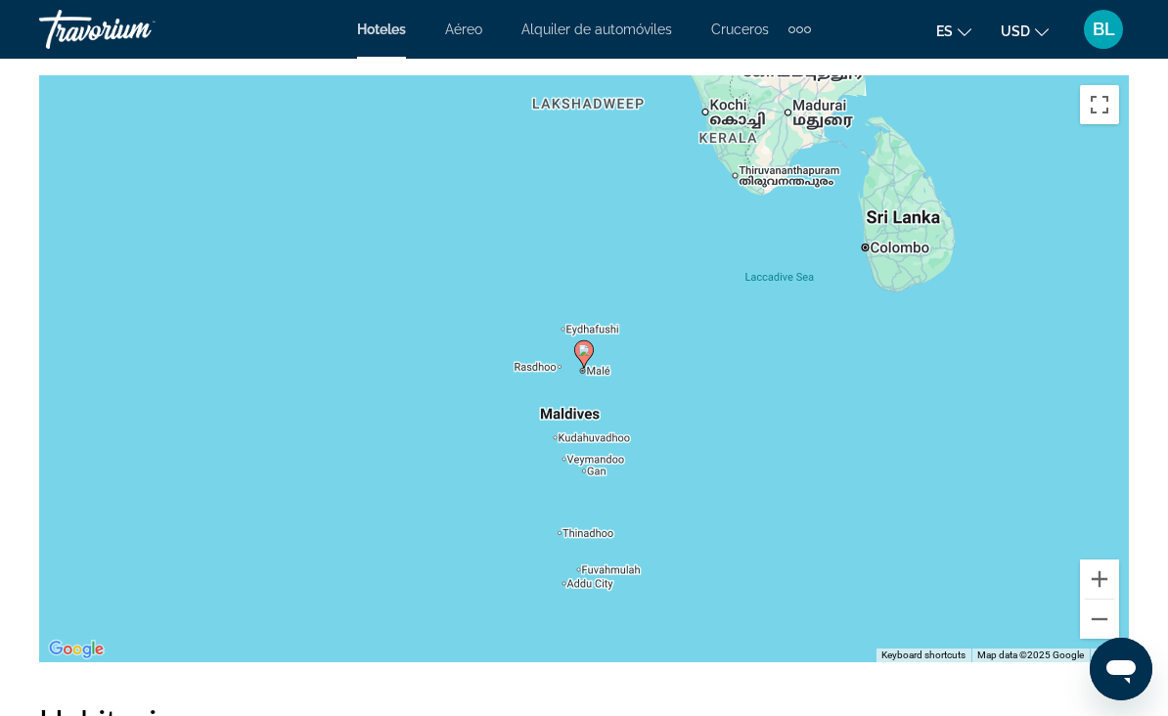
click at [1099, 633] on button "Zoom out" at bounding box center [1099, 619] width 39 height 39
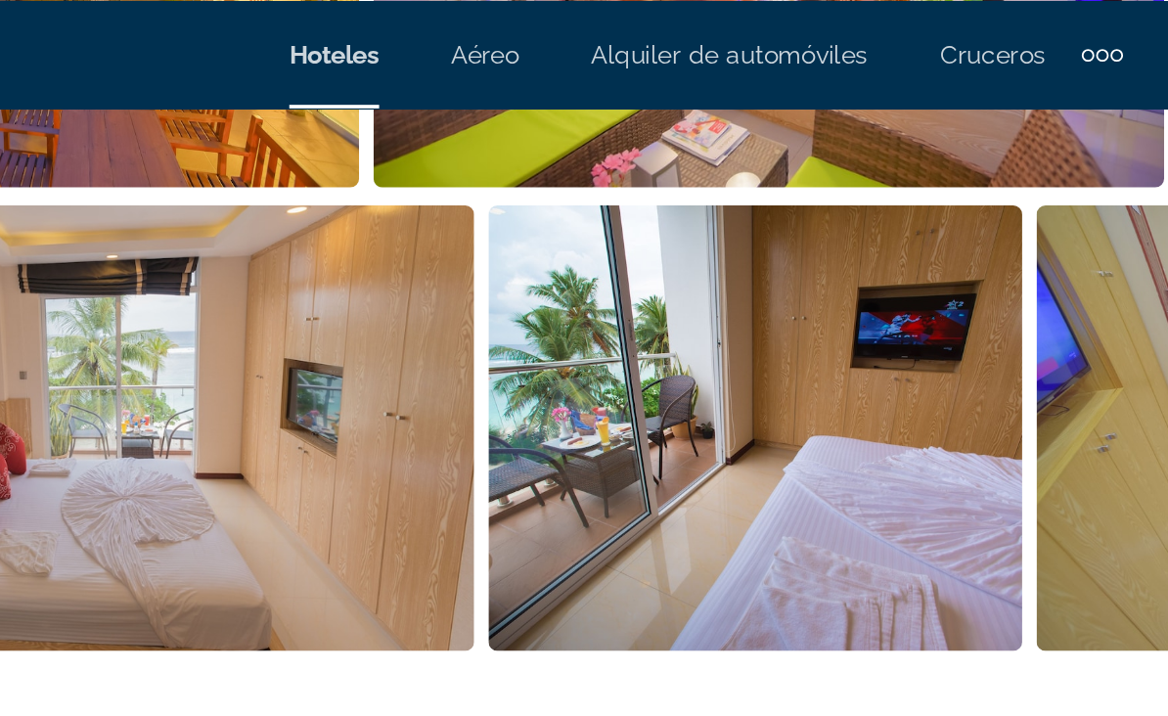
scroll to position [1613, 0]
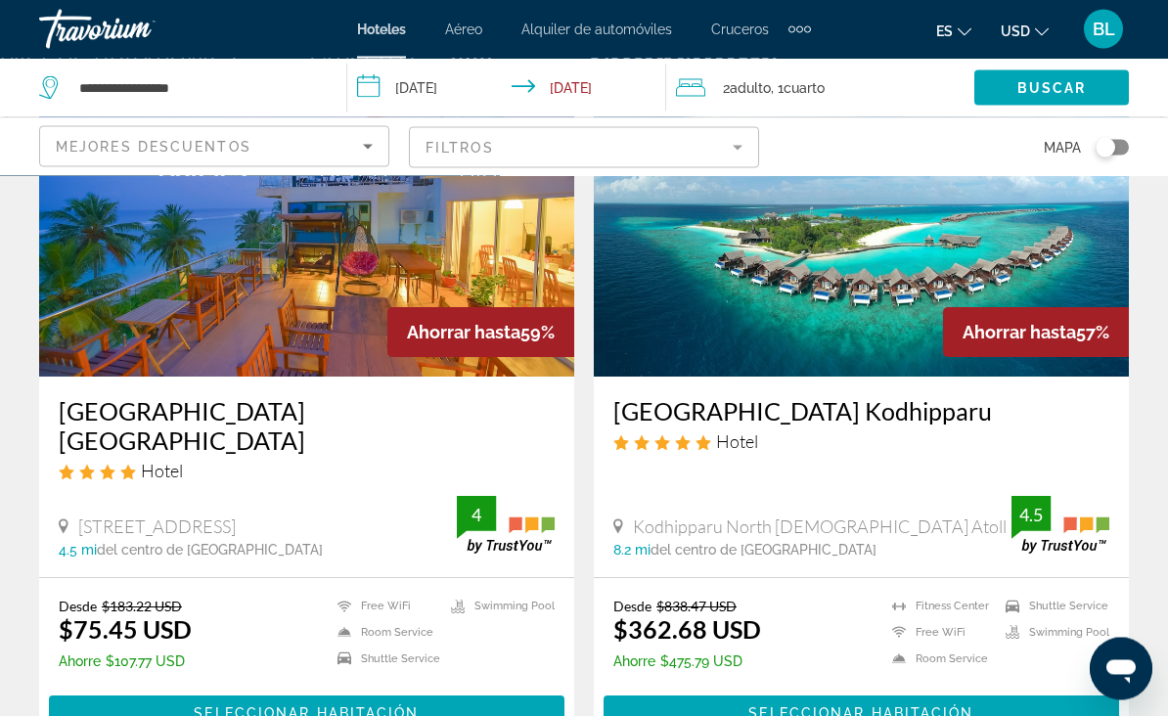
scroll to position [182, 0]
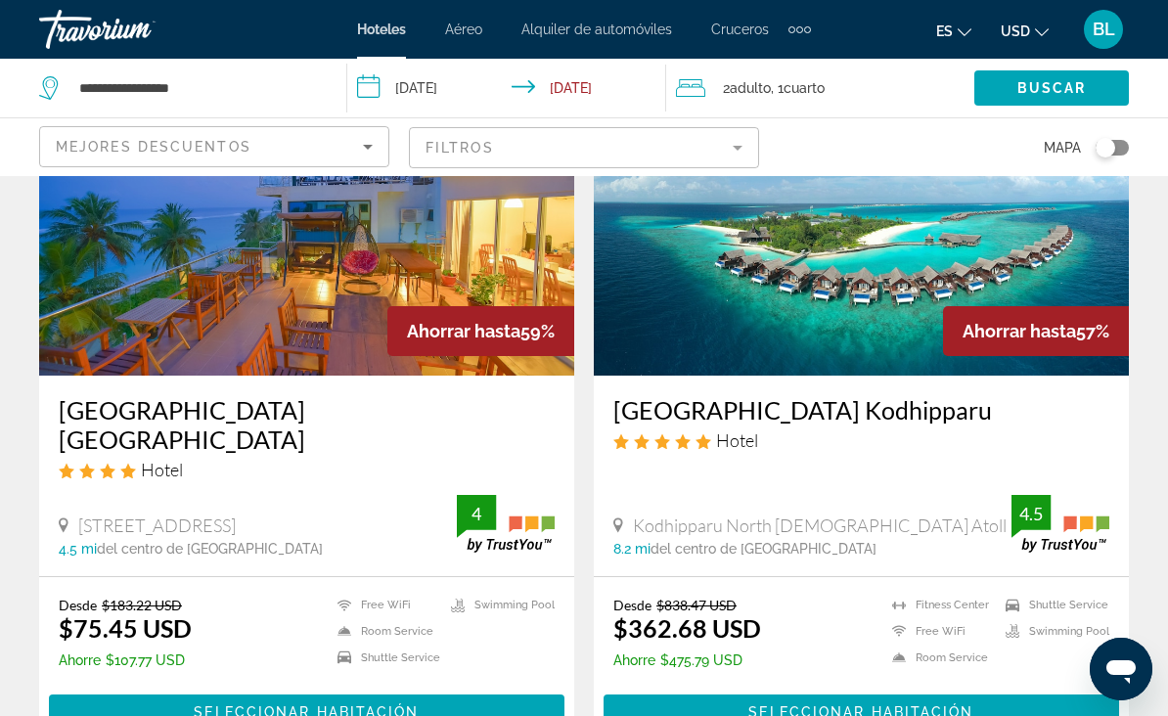
click at [851, 299] on img "Main content" at bounding box center [861, 219] width 535 height 313
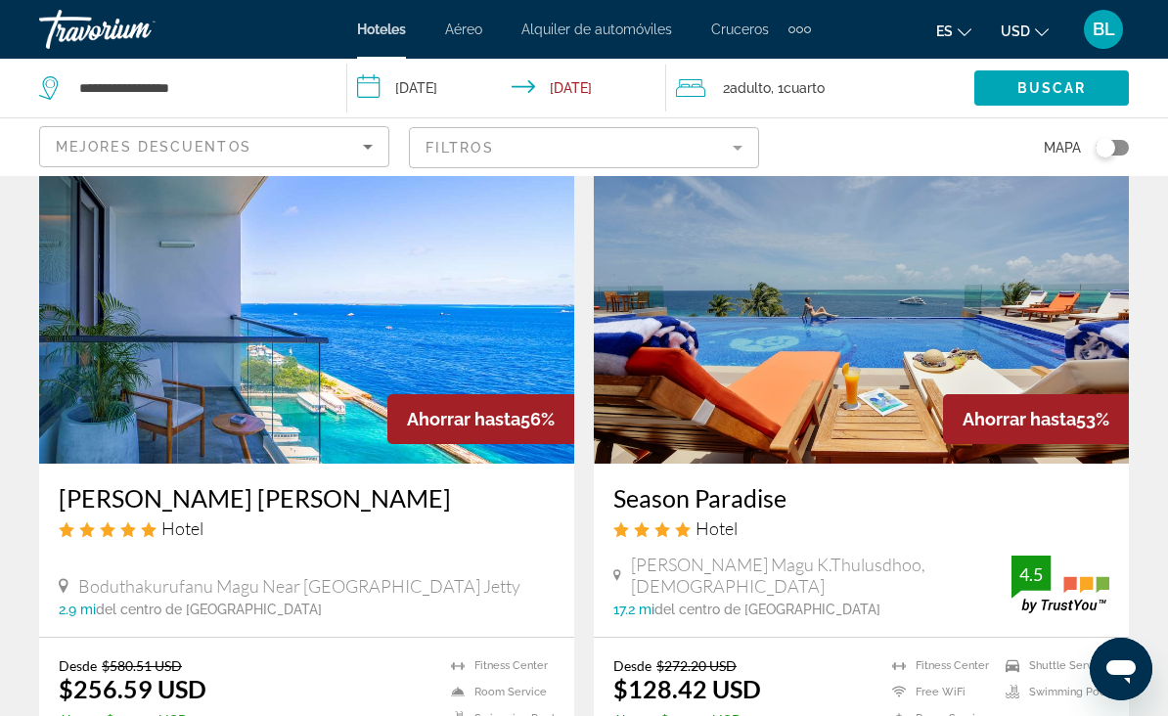
scroll to position [819, 0]
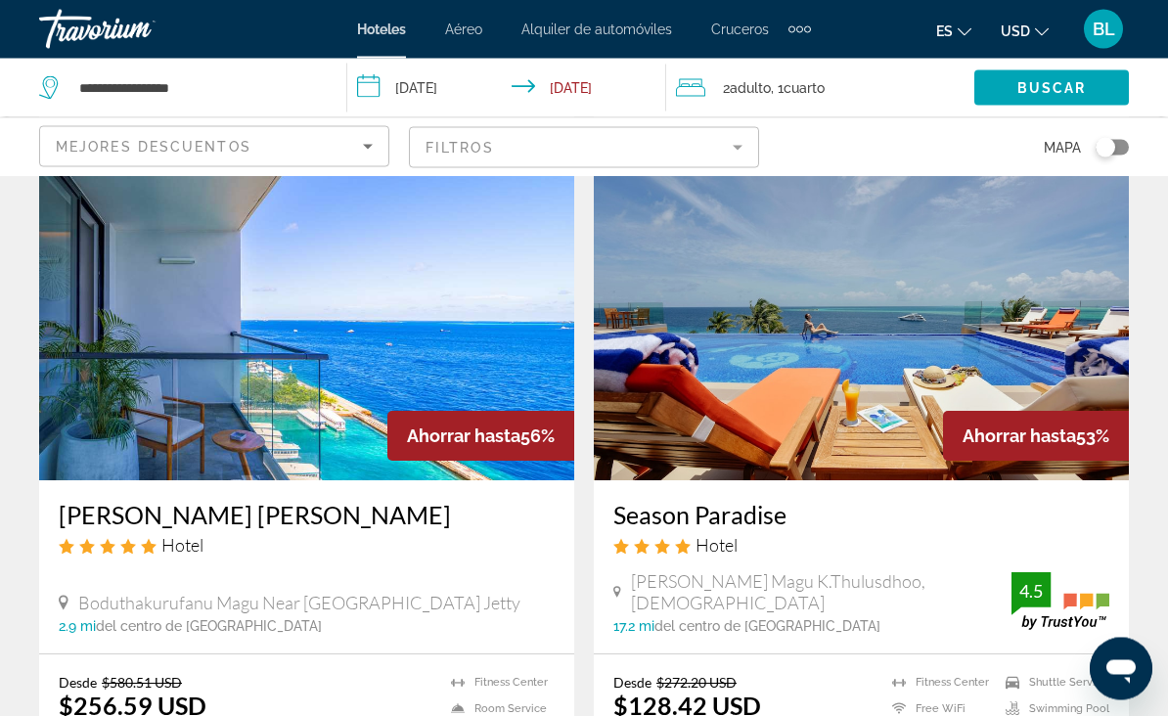
click at [425, 335] on img "Main content" at bounding box center [306, 324] width 535 height 313
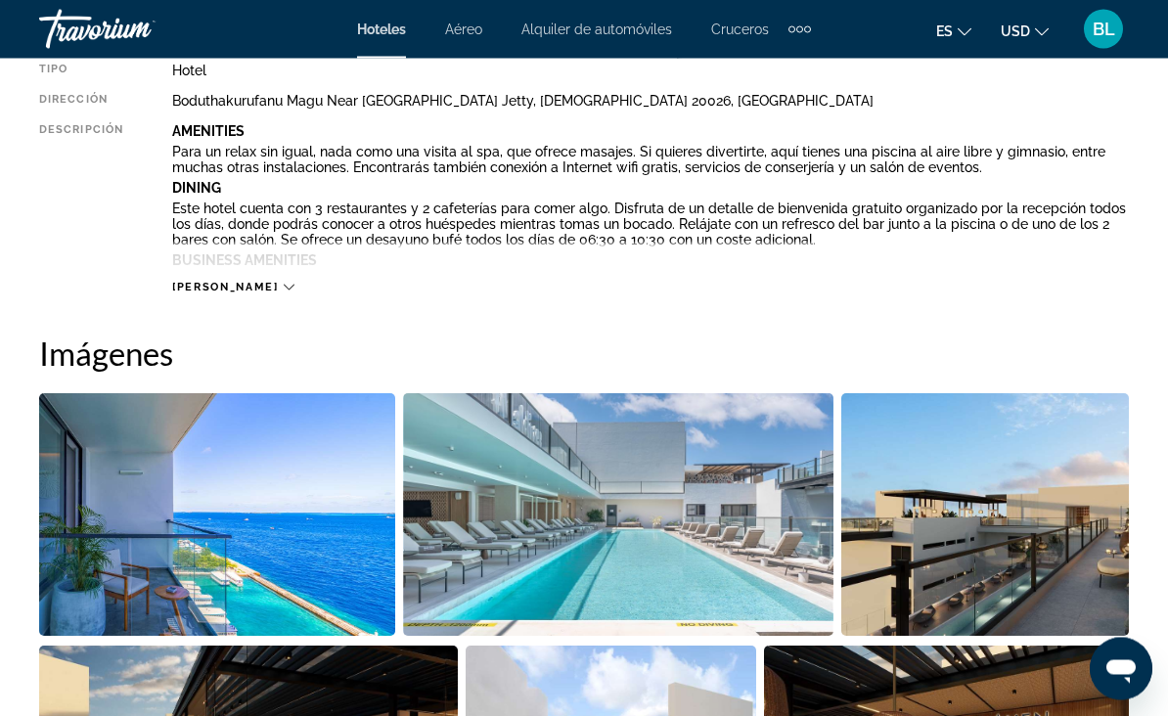
scroll to position [1082, 0]
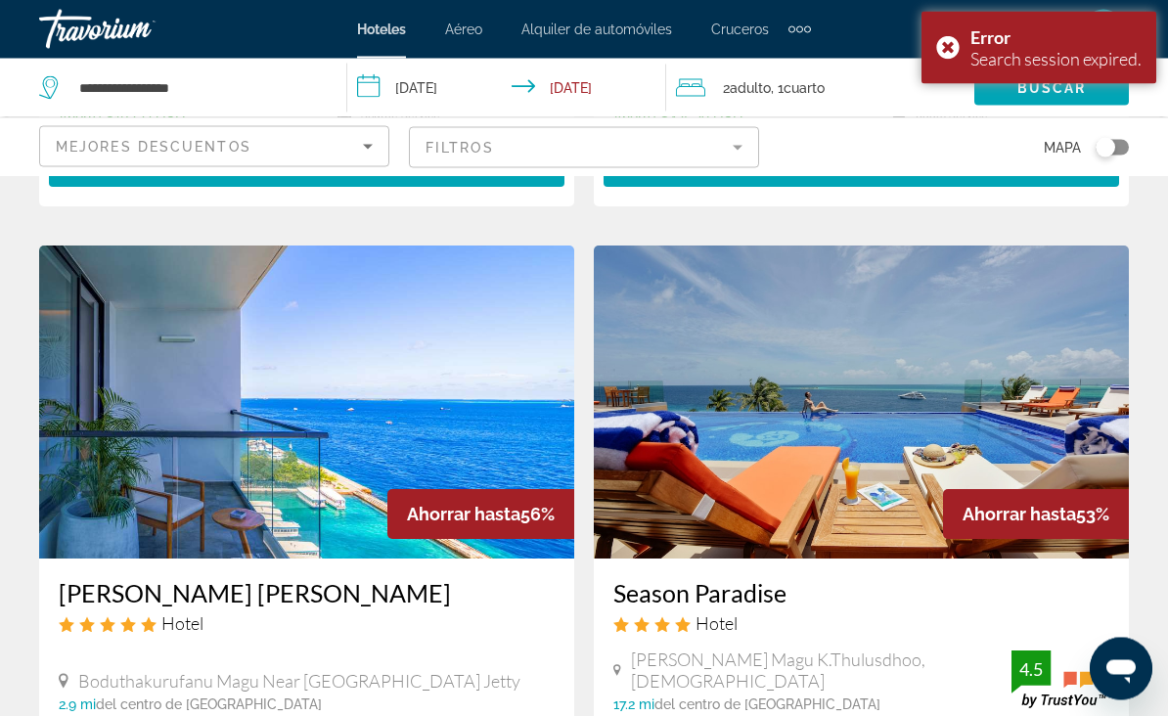
scroll to position [726, 0]
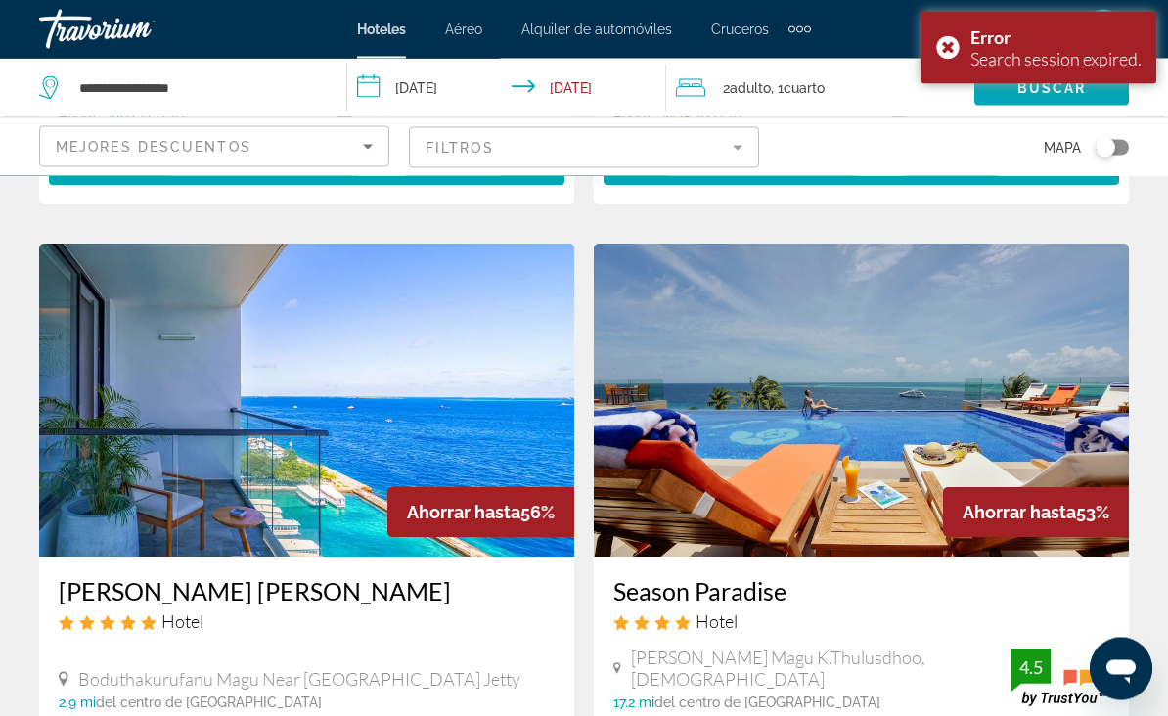
click at [946, 373] on img "Main content" at bounding box center [861, 401] width 535 height 313
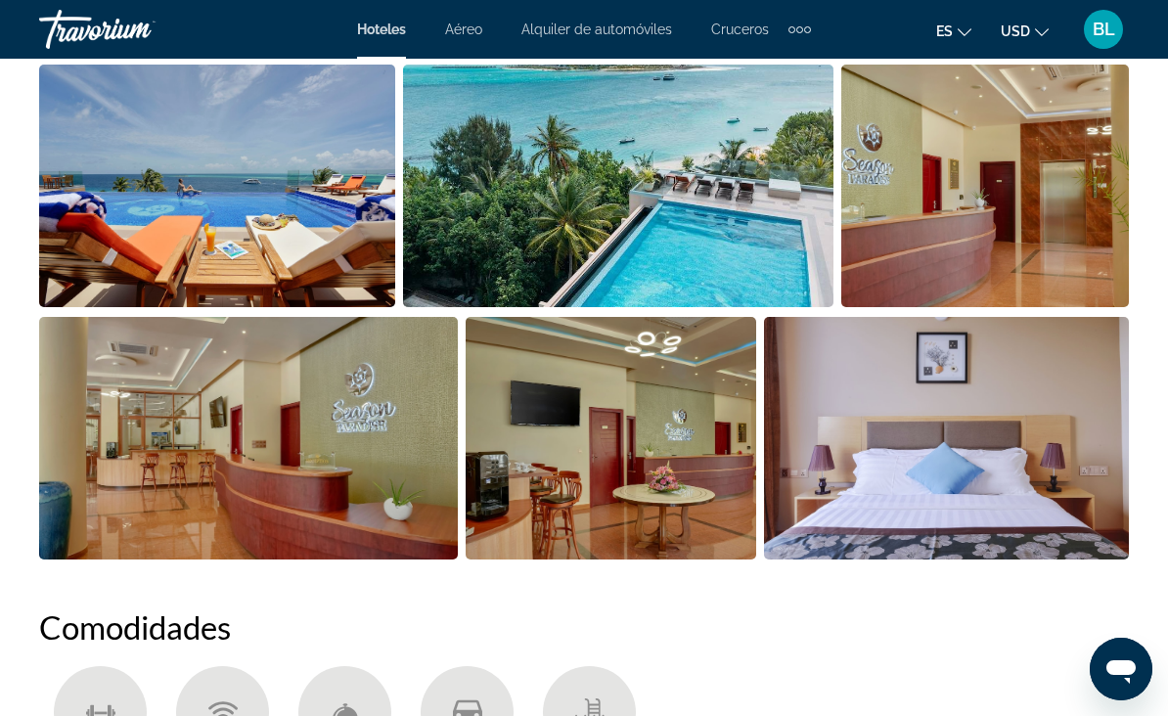
scroll to position [1397, 0]
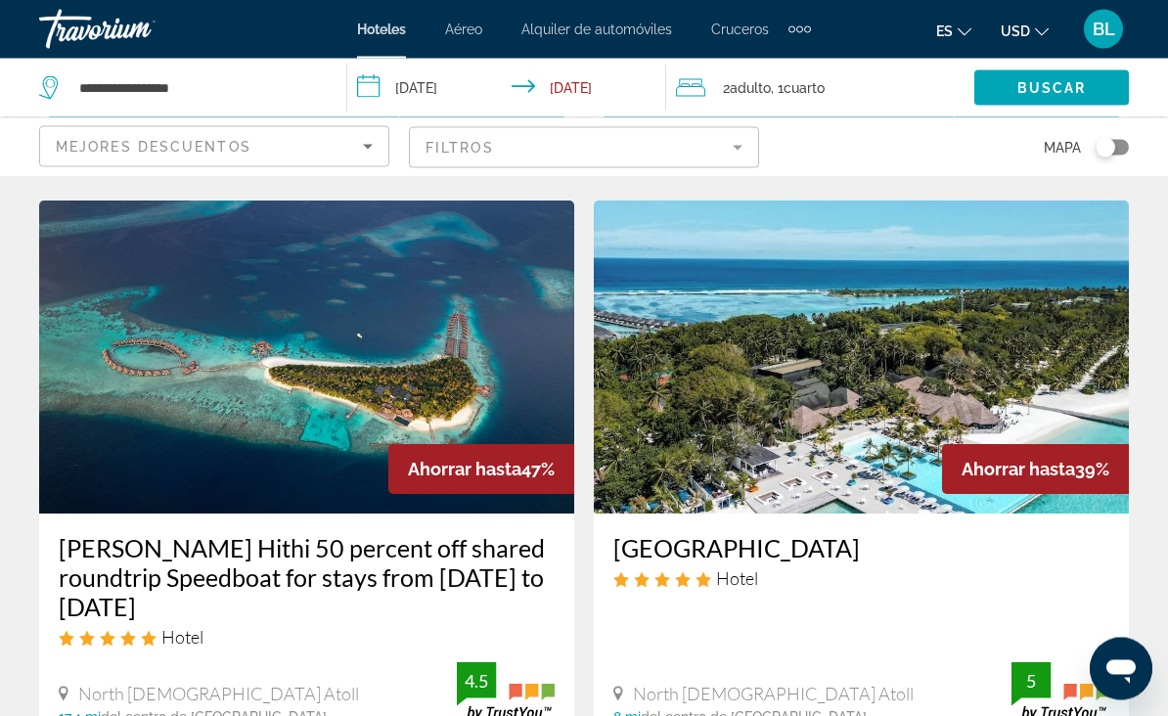
scroll to position [1468, 0]
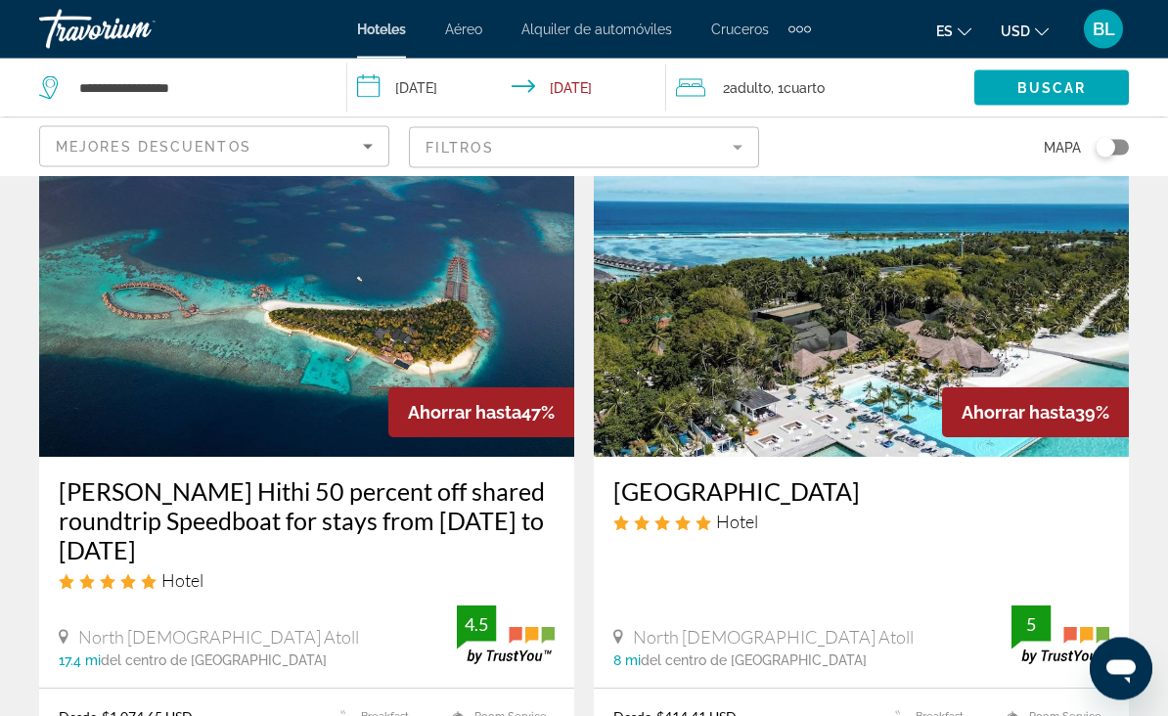
click at [878, 316] on img "Main content" at bounding box center [861, 301] width 535 height 313
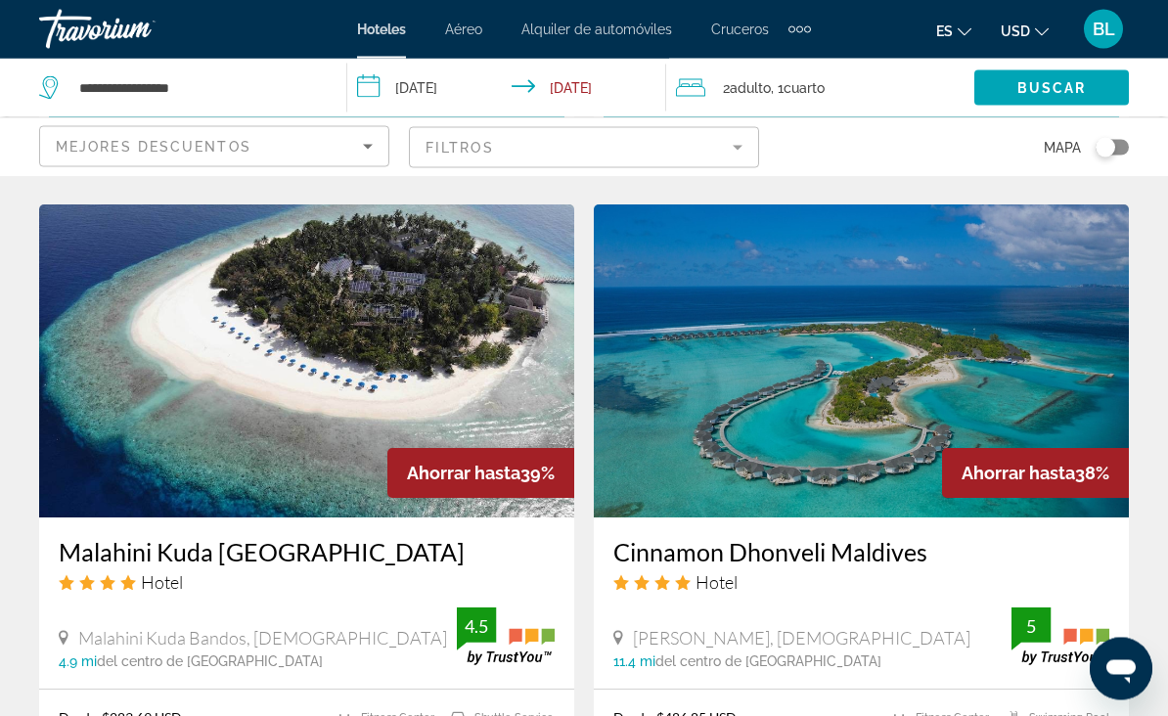
scroll to position [2221, 0]
click at [882, 433] on img "Main content" at bounding box center [861, 360] width 535 height 313
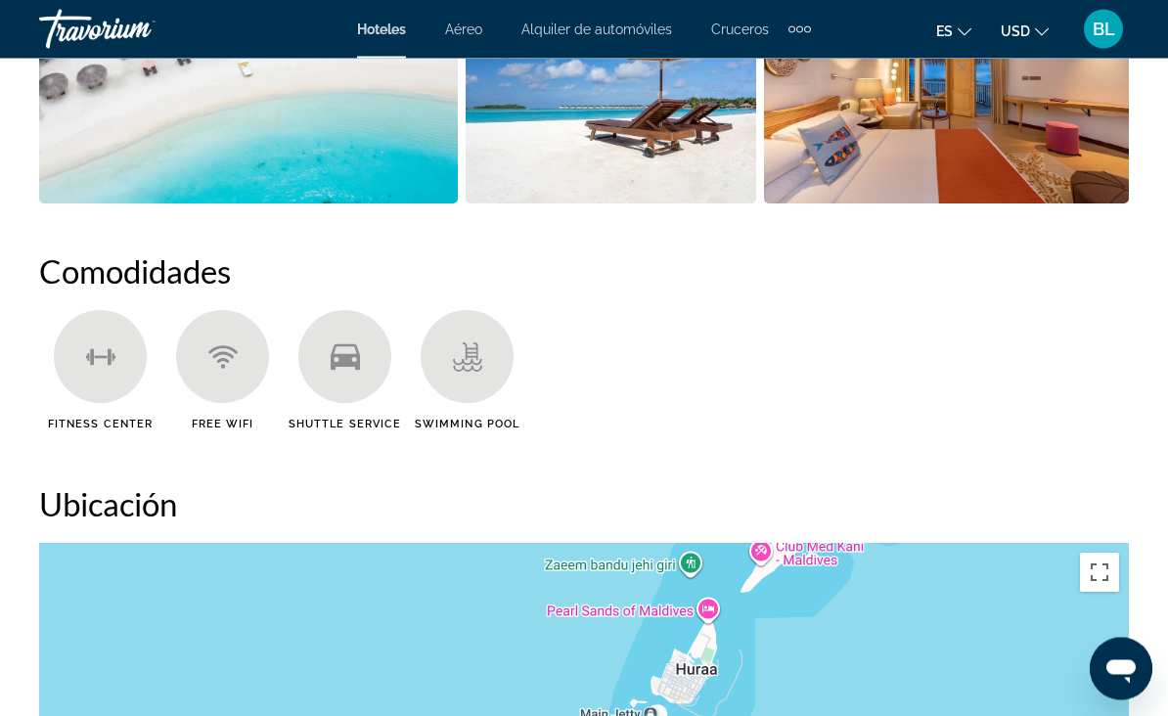
scroll to position [1750, 0]
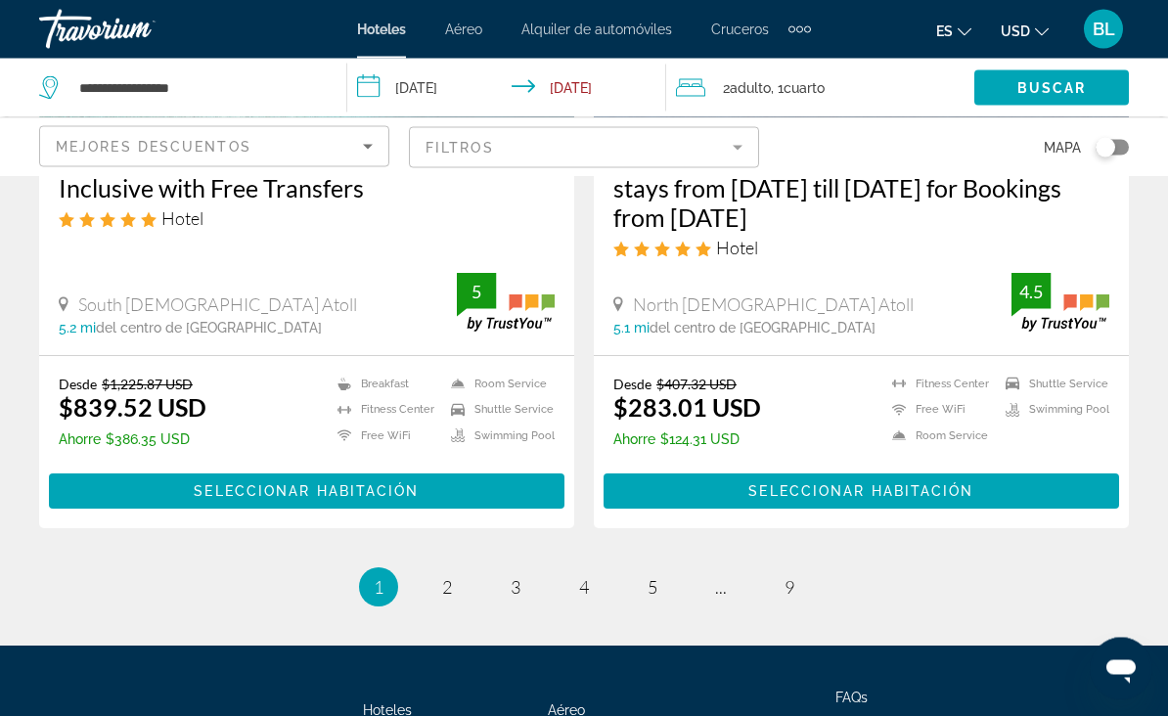
scroll to position [4049, 0]
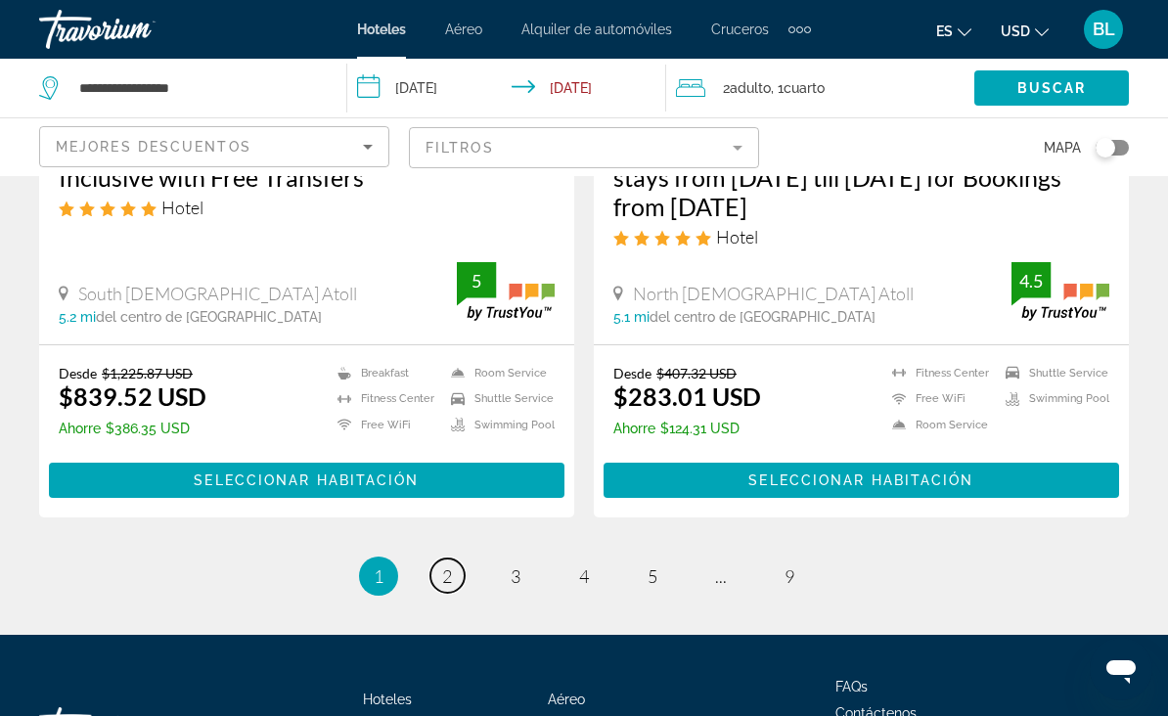
click at [450, 565] on span "2" at bounding box center [447, 576] width 10 height 22
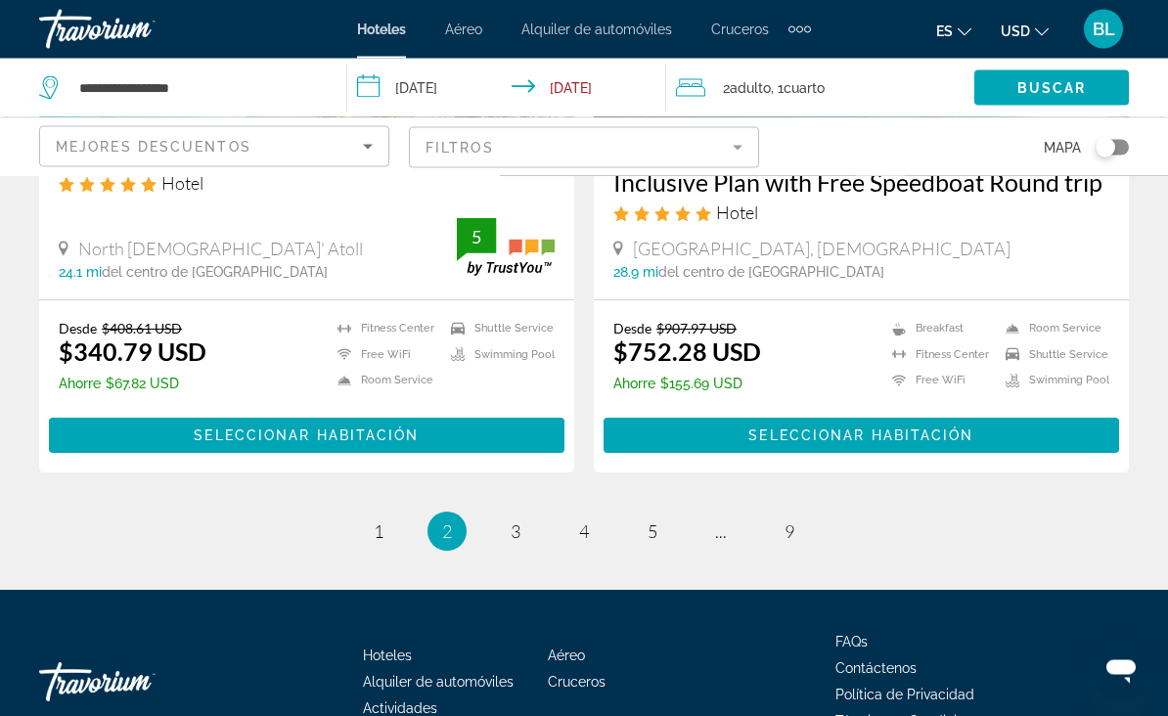
scroll to position [3988, 0]
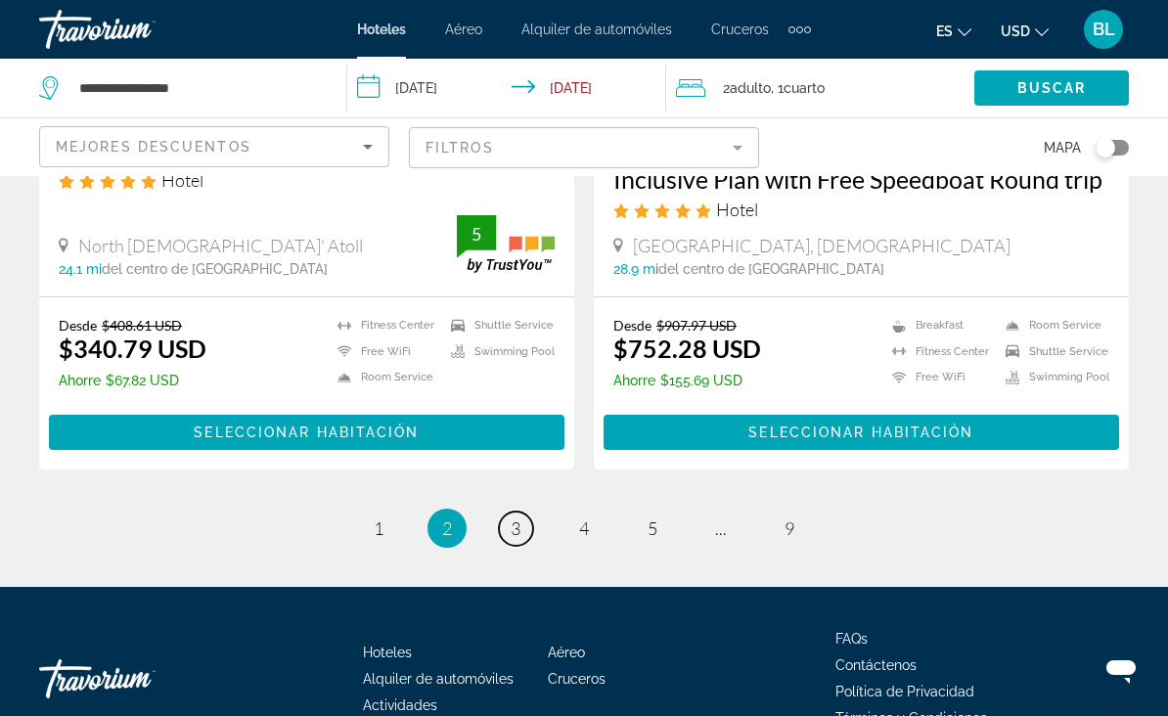
click at [510, 512] on link "page 3" at bounding box center [516, 529] width 34 height 34
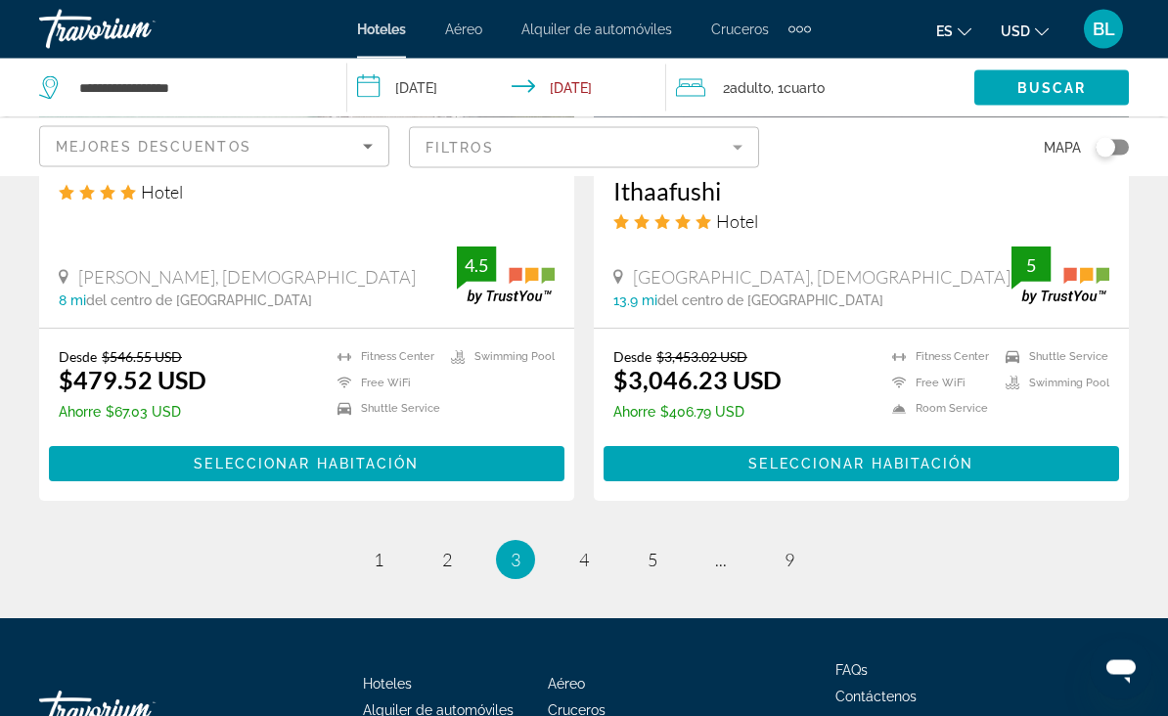
scroll to position [4029, 0]
click at [586, 543] on link "page 4" at bounding box center [584, 560] width 34 height 34
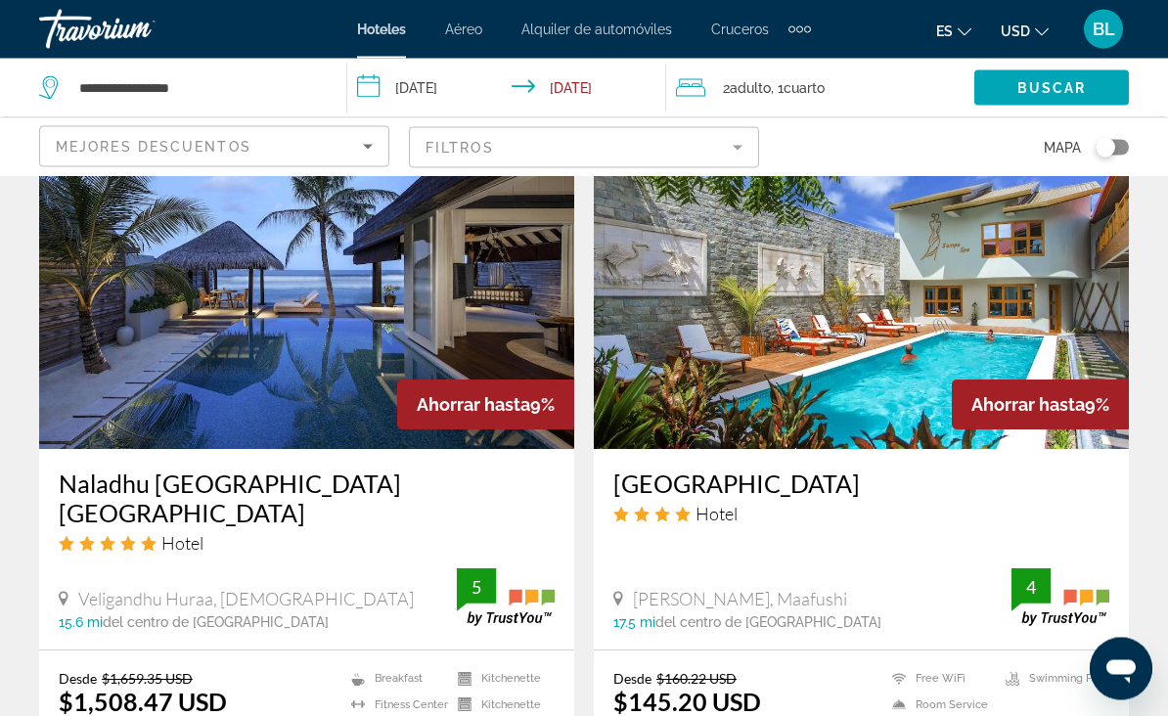
scroll to position [1504, 0]
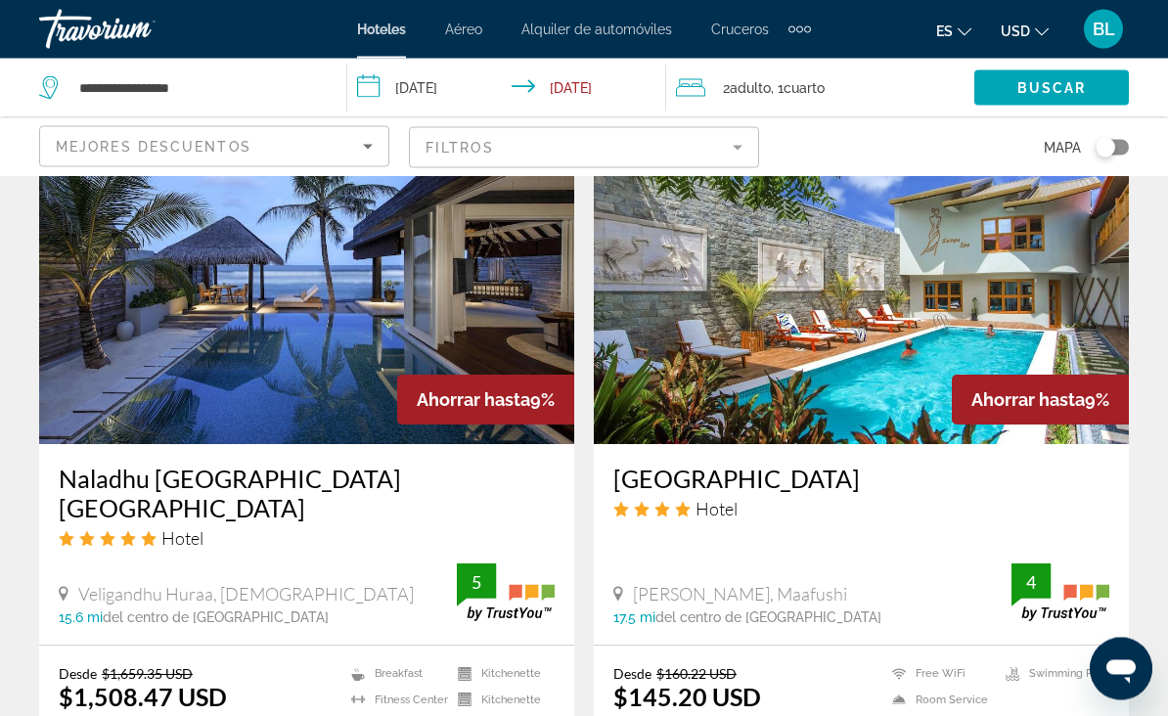
click at [507, 291] on img "Main content" at bounding box center [306, 288] width 535 height 313
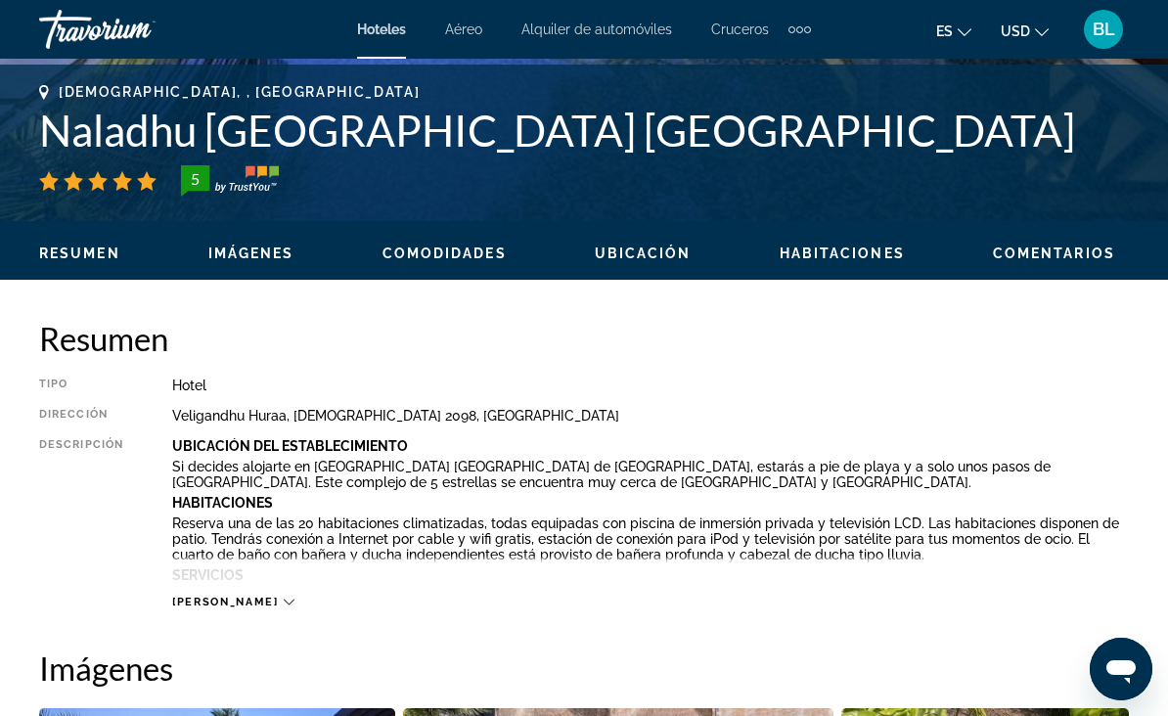
click at [257, 255] on span "Imágenes" at bounding box center [251, 254] width 86 height 16
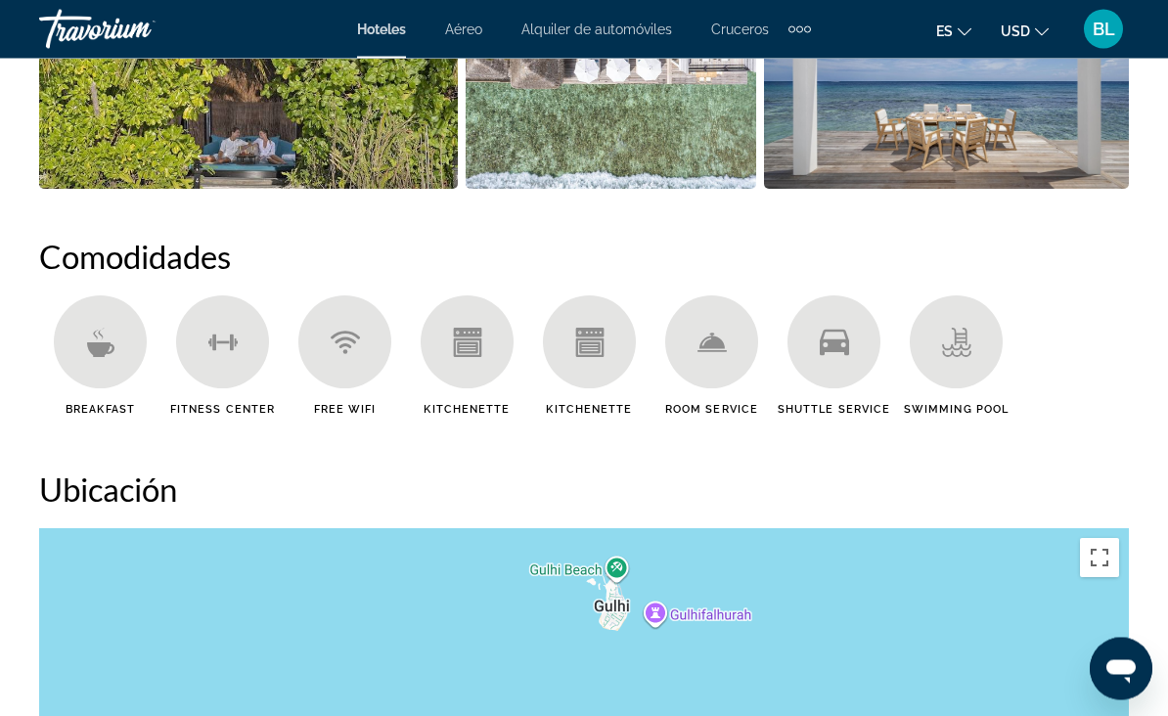
scroll to position [1730, 0]
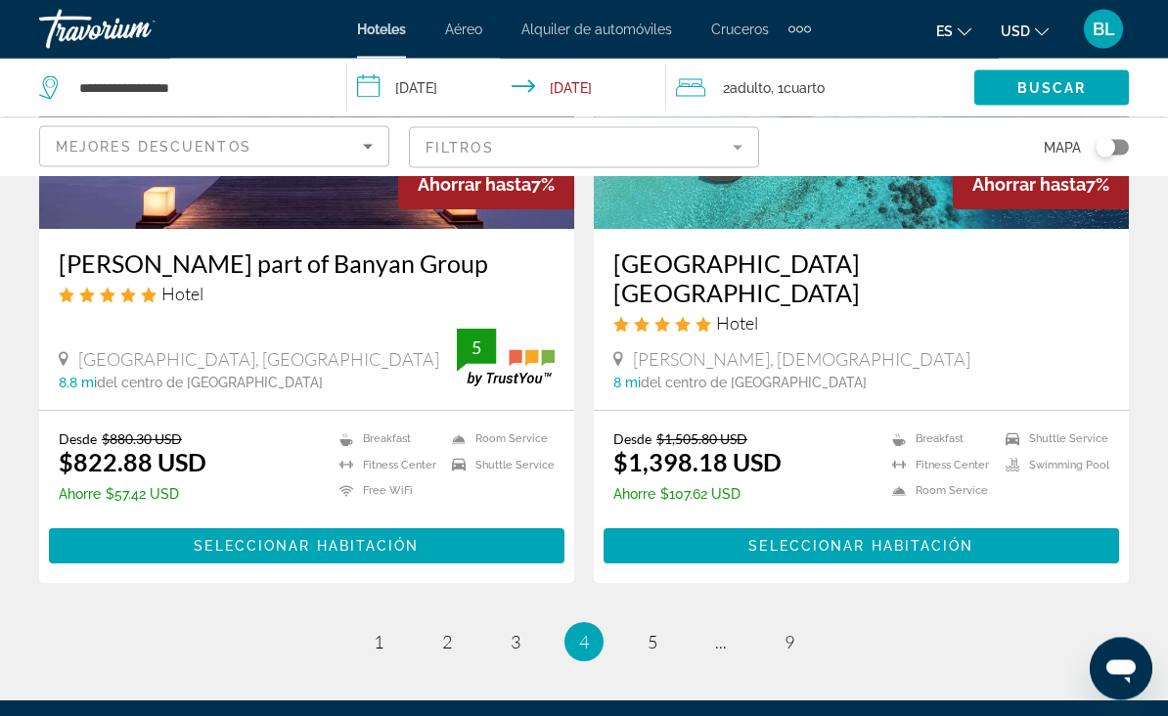
scroll to position [3921, 0]
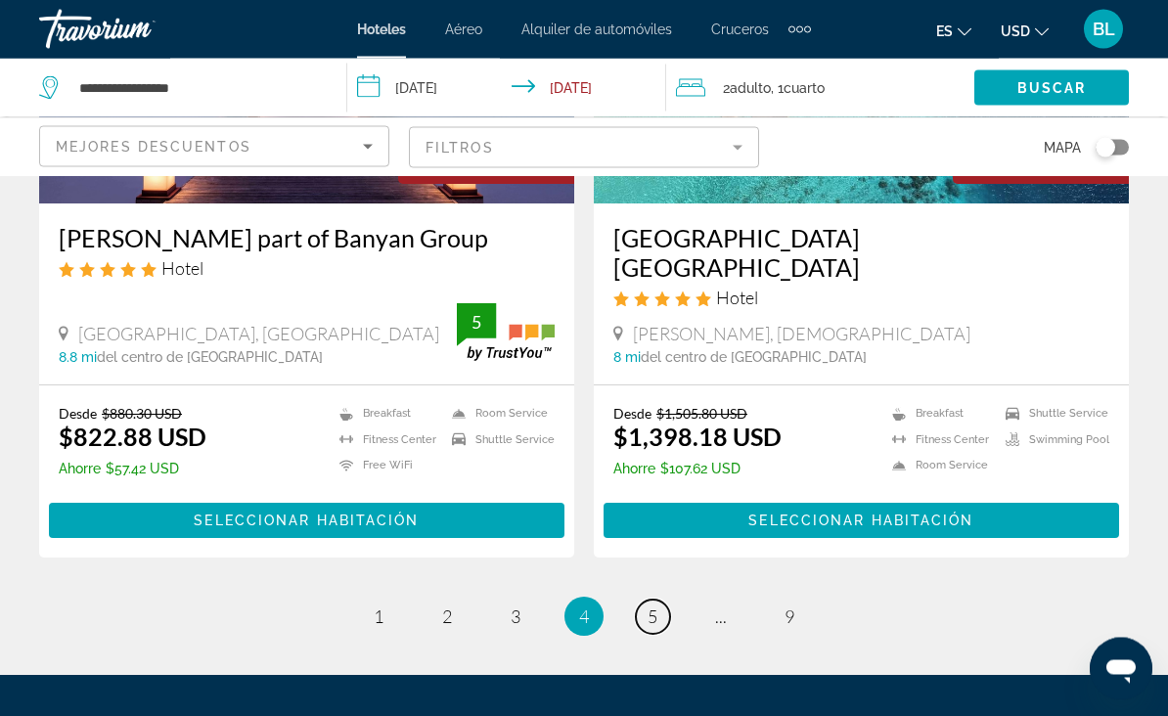
click at [662, 601] on link "page 5" at bounding box center [653, 618] width 34 height 34
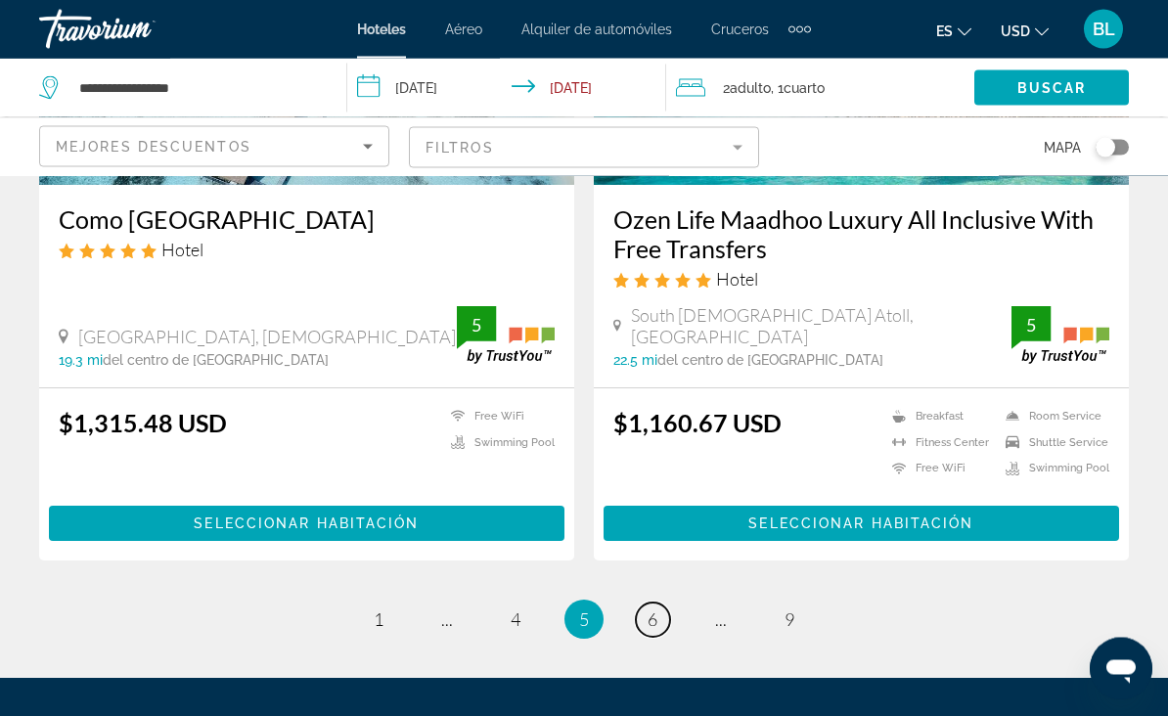
scroll to position [4057, 0]
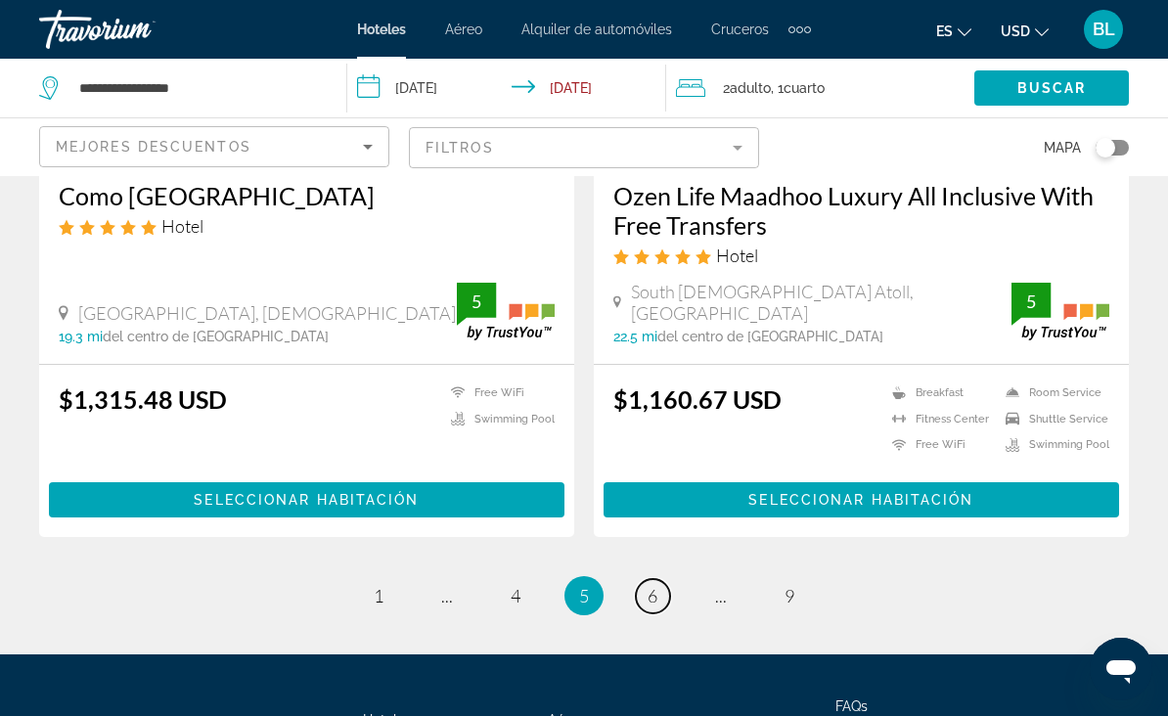
click at [657, 585] on span "6" at bounding box center [653, 596] width 10 height 22
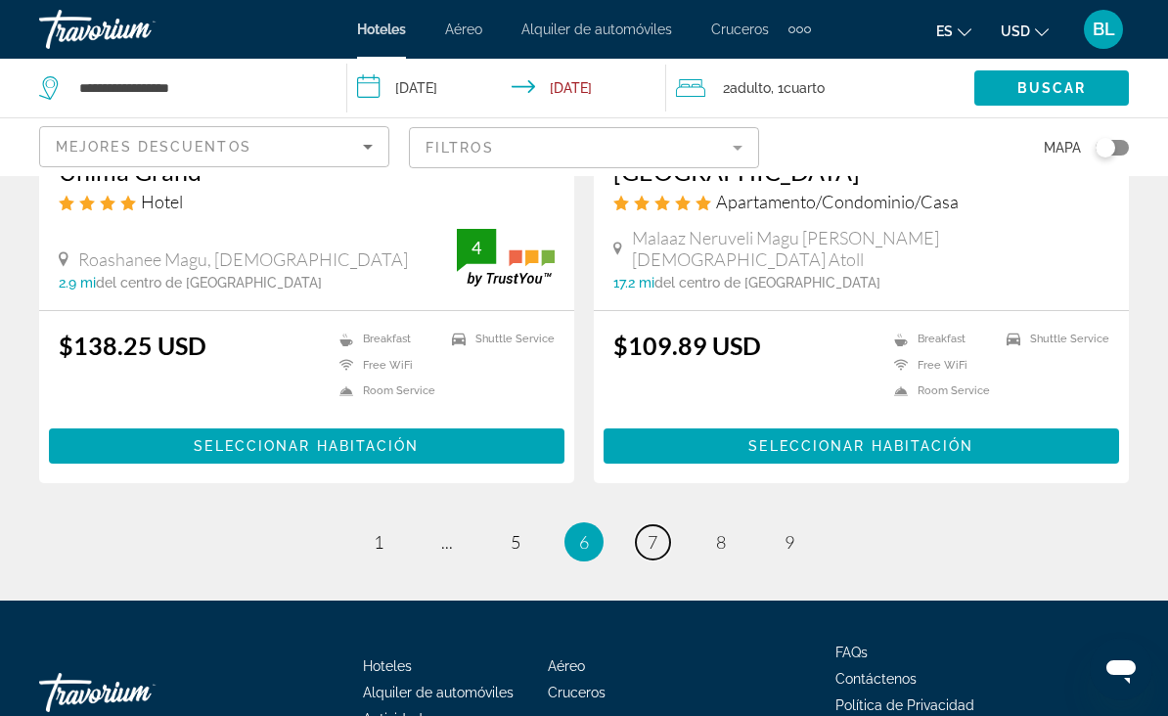
scroll to position [3979, 0]
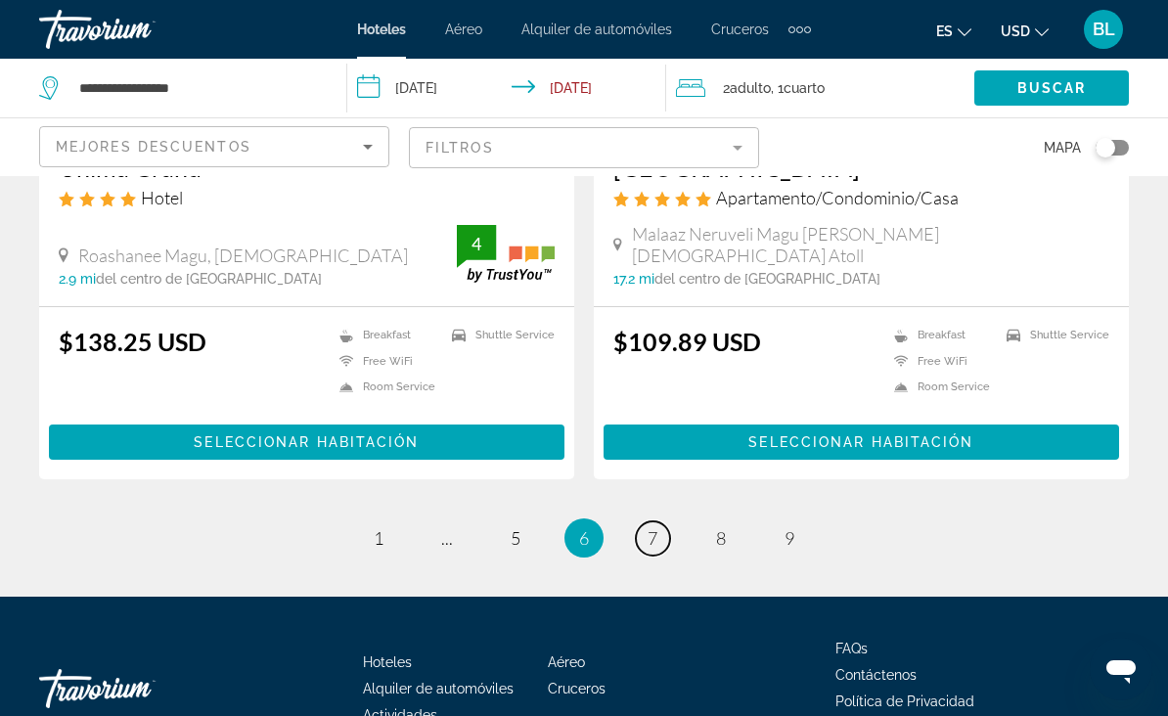
click at [658, 521] on link "page 7" at bounding box center [653, 538] width 34 height 34
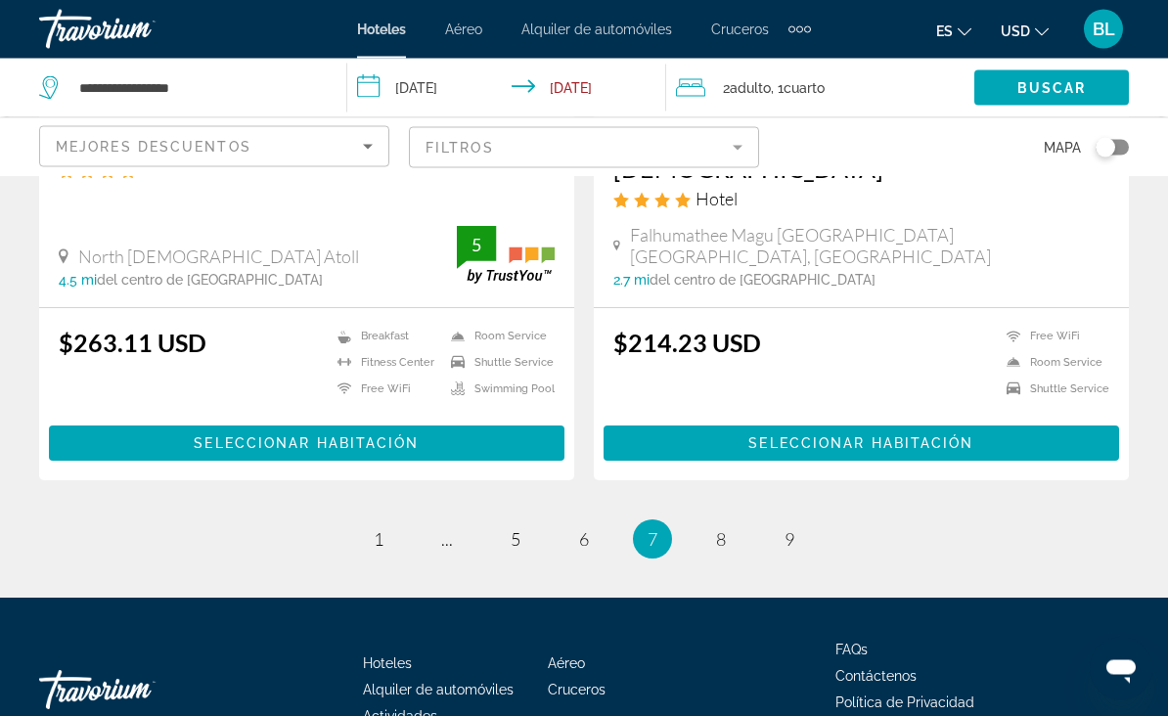
scroll to position [3971, 0]
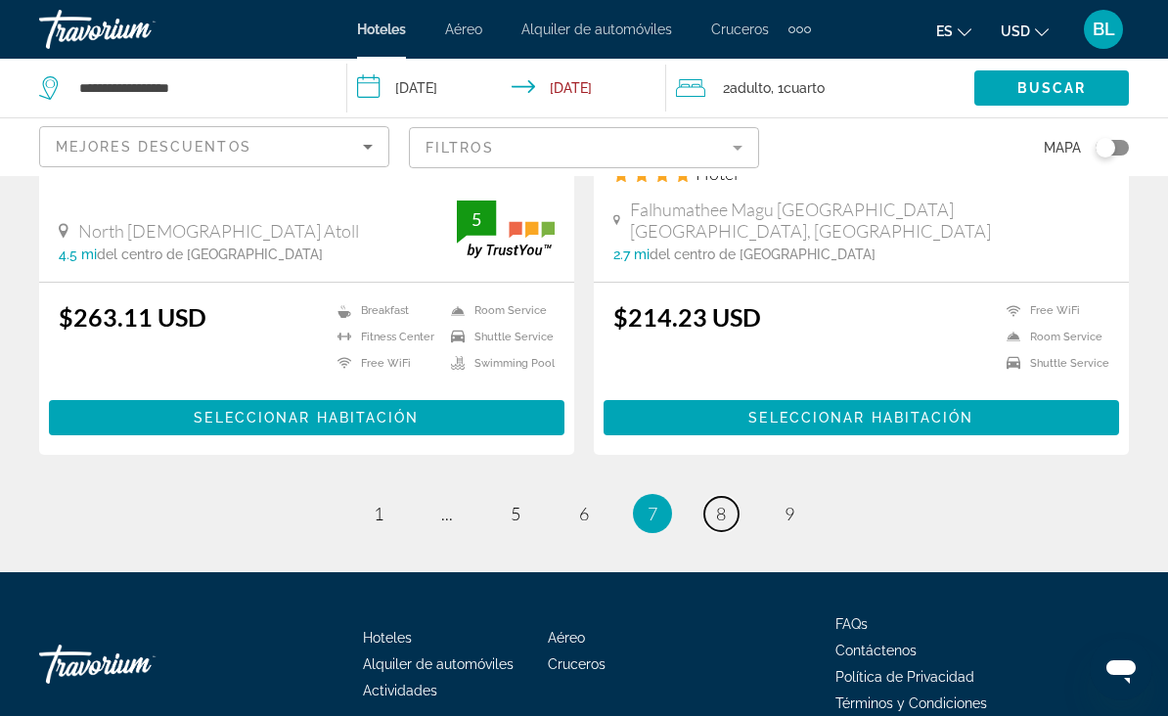
click at [719, 503] on span "8" at bounding box center [721, 514] width 10 height 22
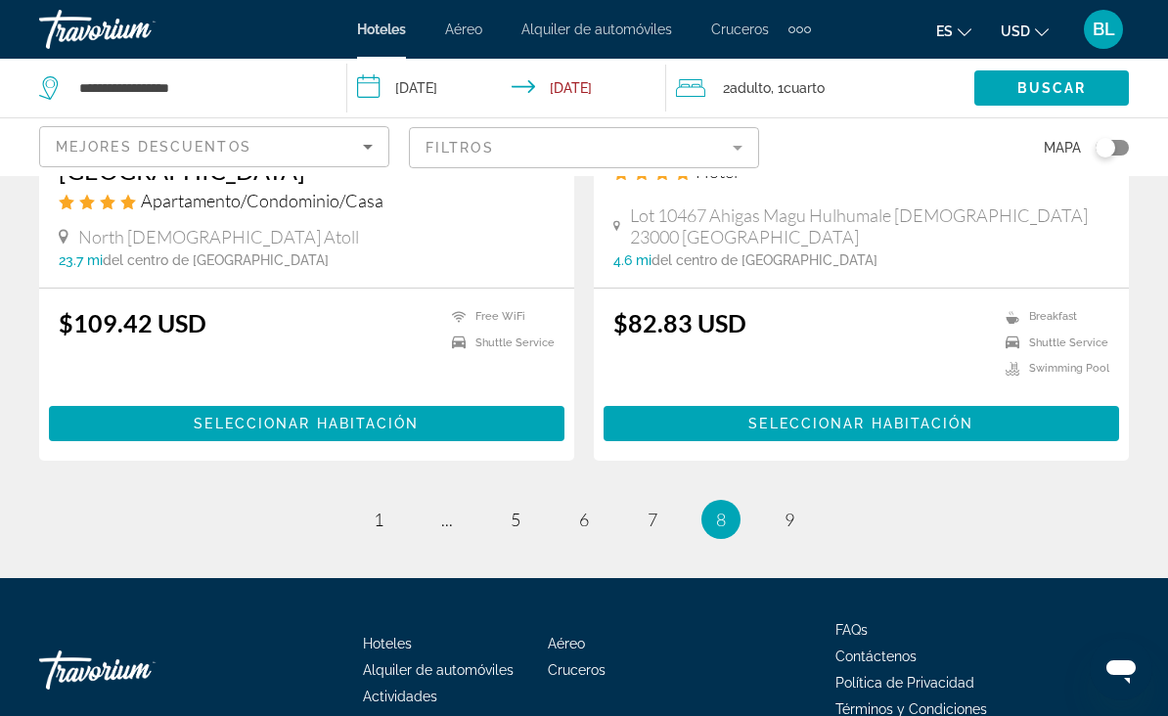
scroll to position [3910, 0]
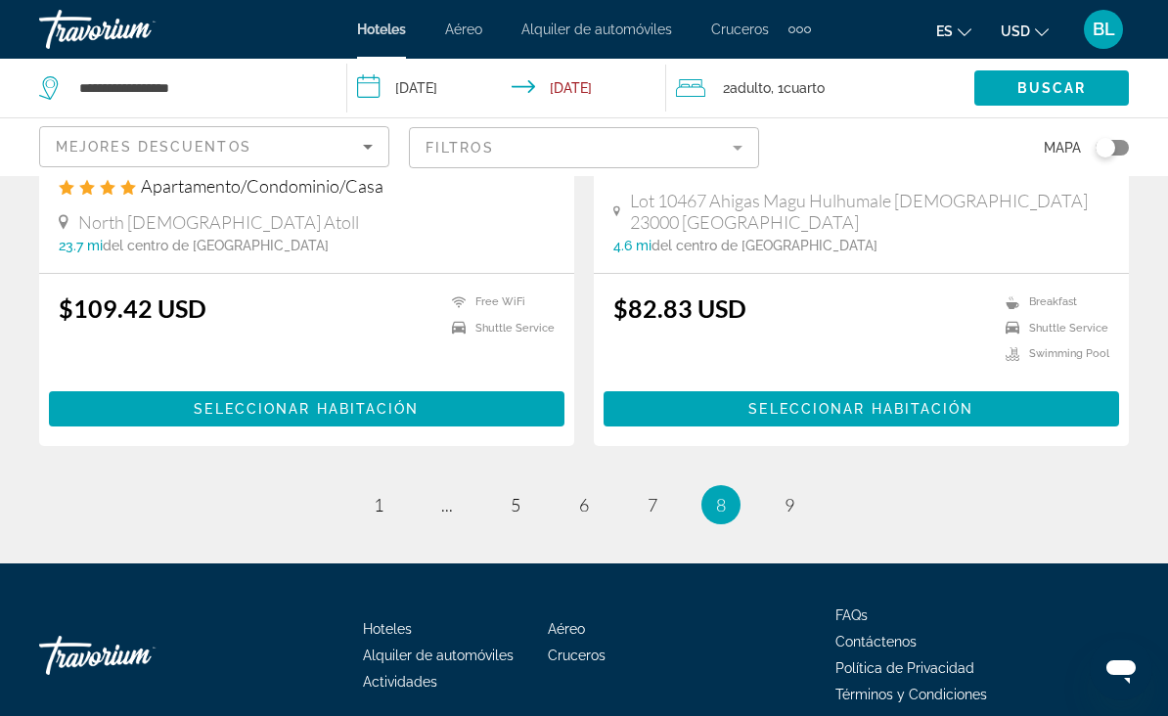
click at [787, 494] on span "9" at bounding box center [790, 505] width 10 height 22
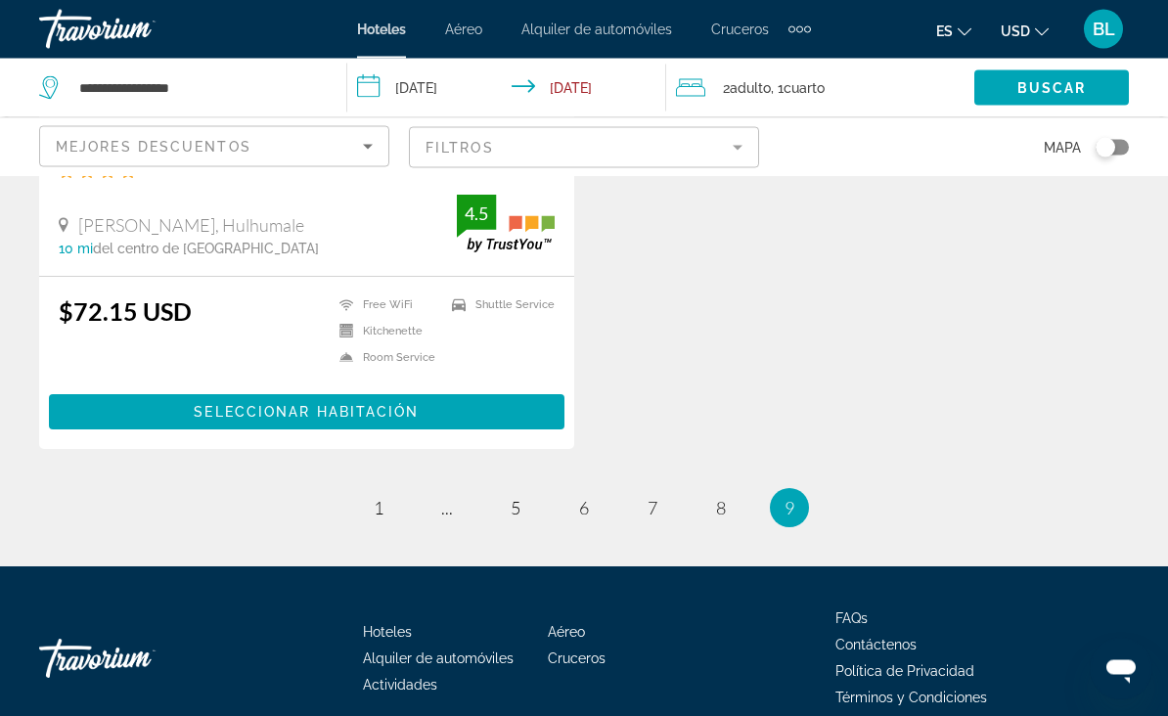
scroll to position [1132, 0]
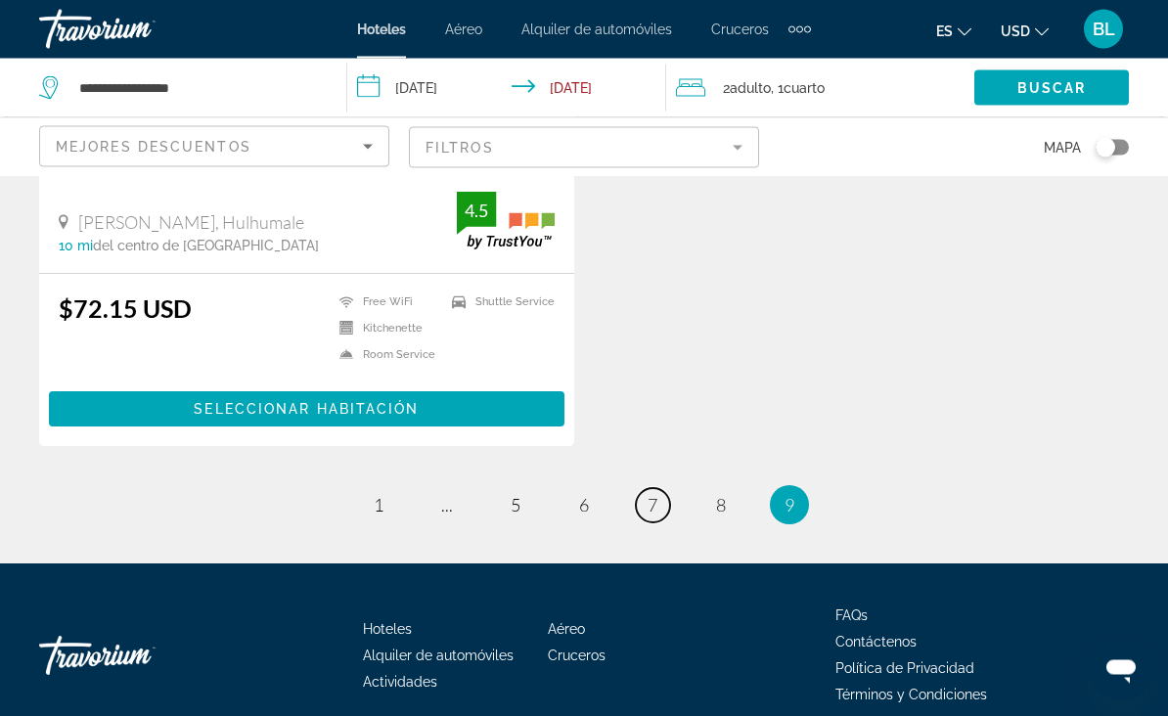
click at [657, 502] on span "7" at bounding box center [653, 506] width 10 height 22
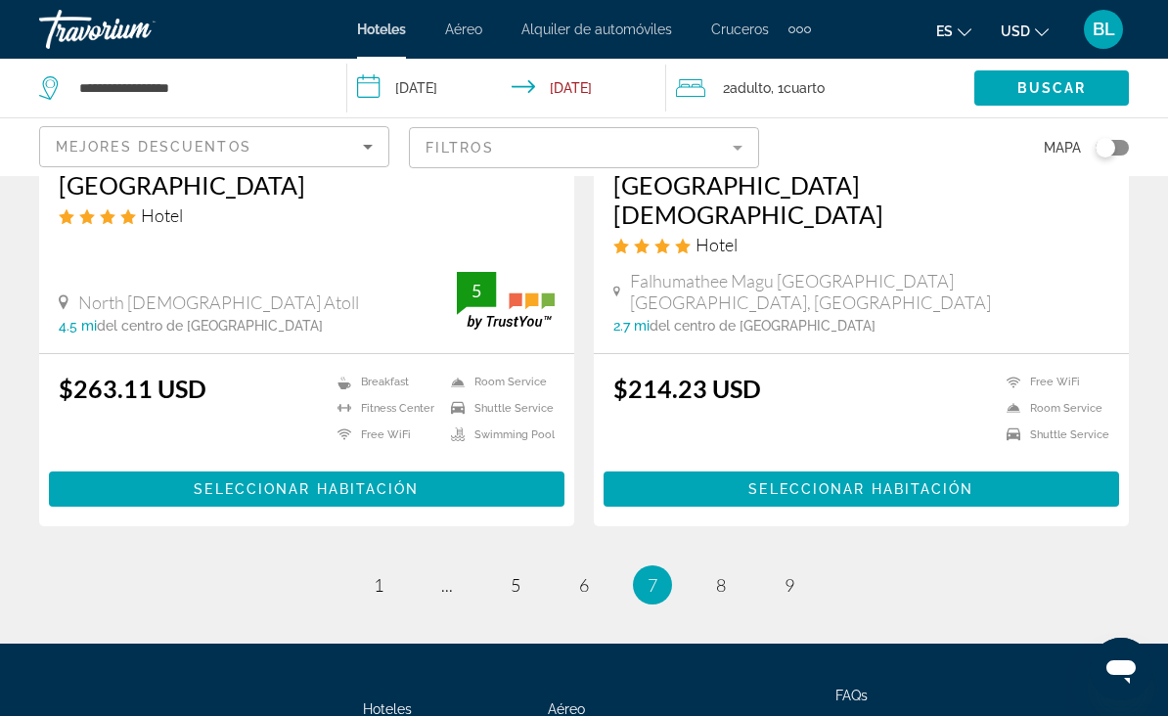
scroll to position [3904, 0]
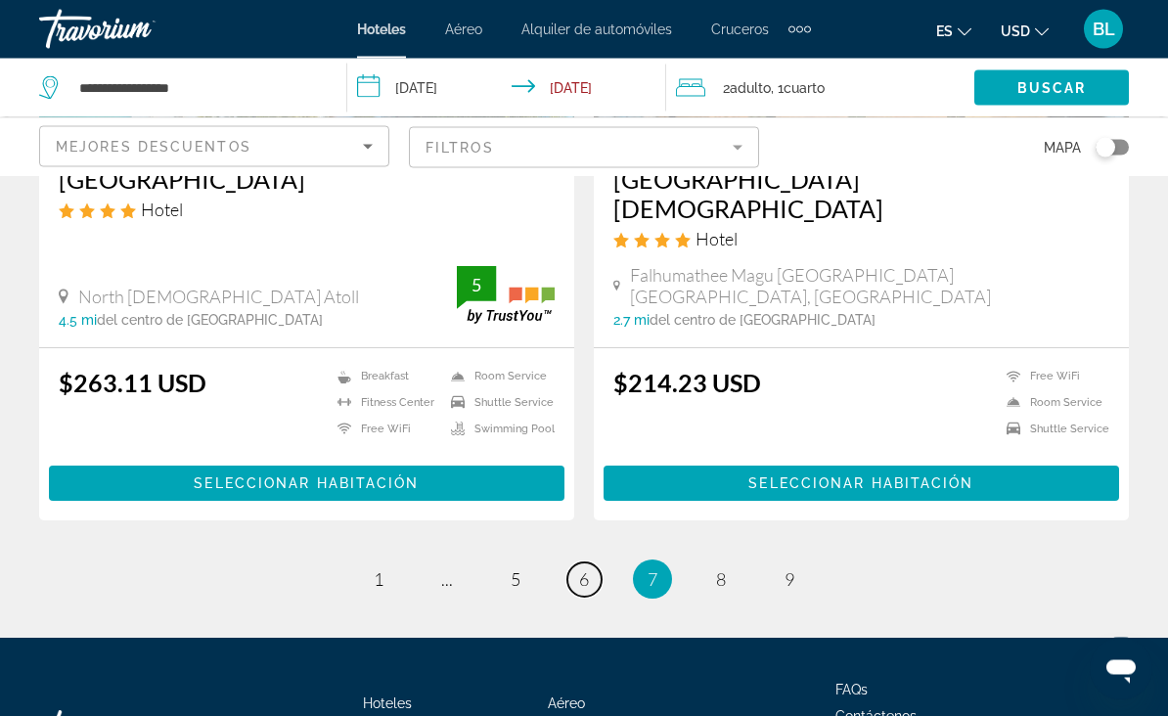
click at [588, 569] on span "6" at bounding box center [584, 580] width 10 height 22
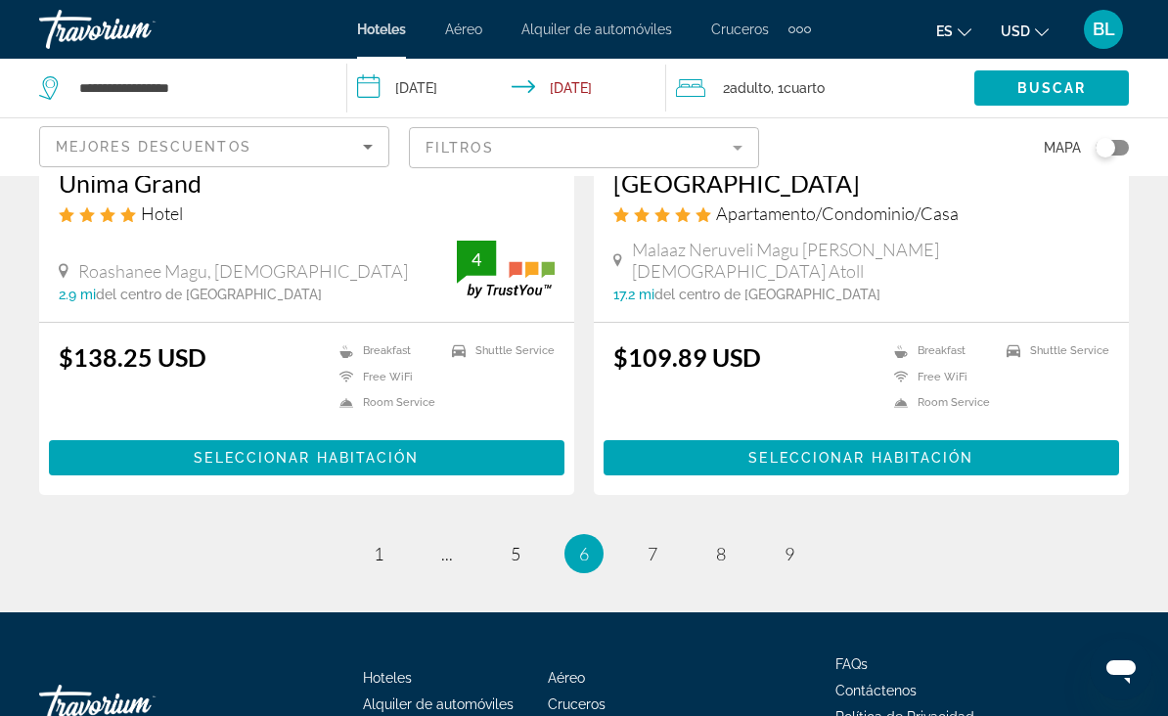
scroll to position [3974, 0]
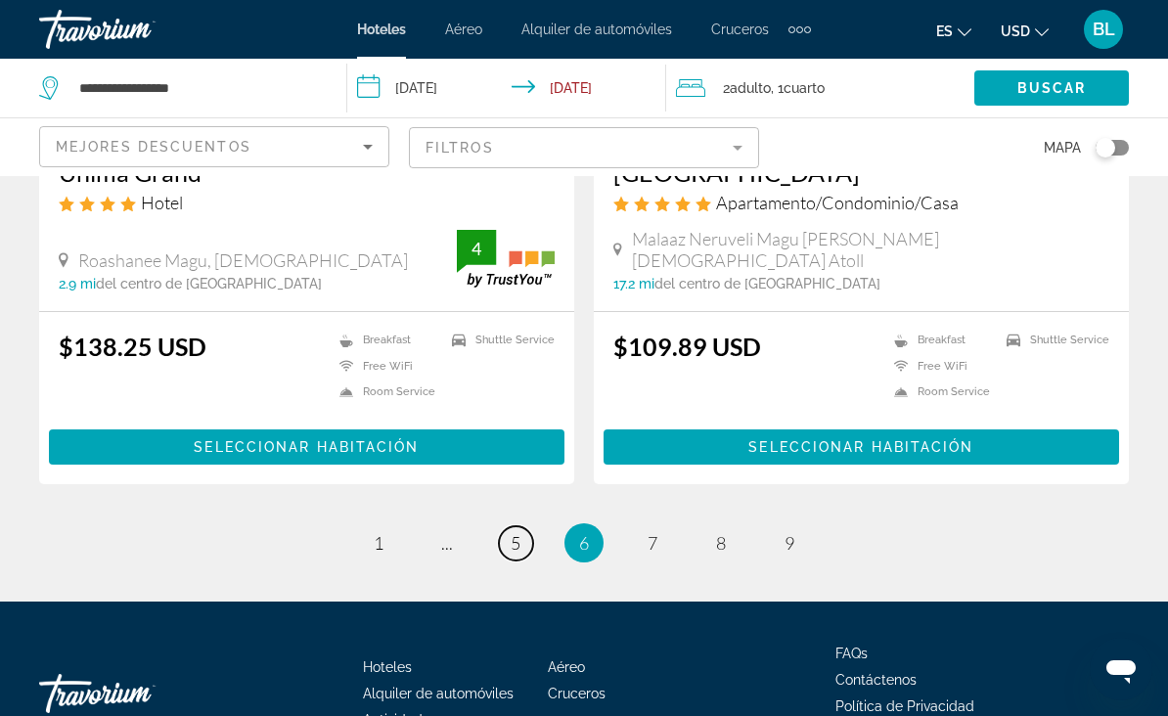
click at [519, 532] on span "5" at bounding box center [516, 543] width 10 height 22
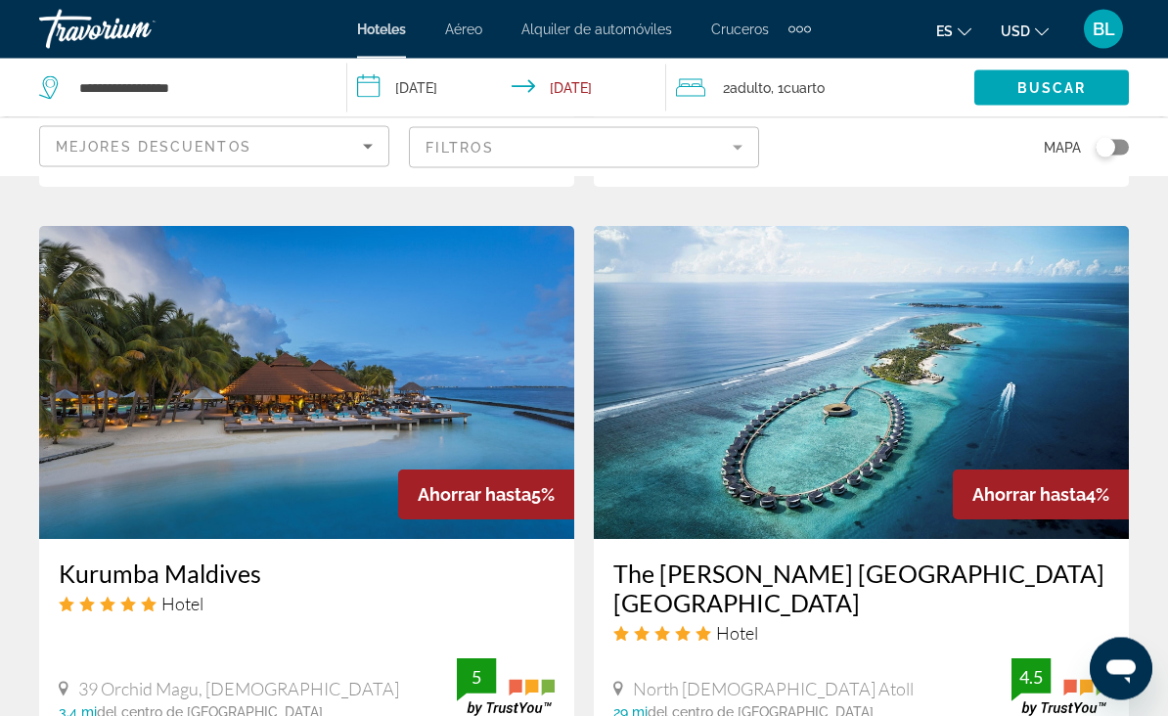
scroll to position [1505, 0]
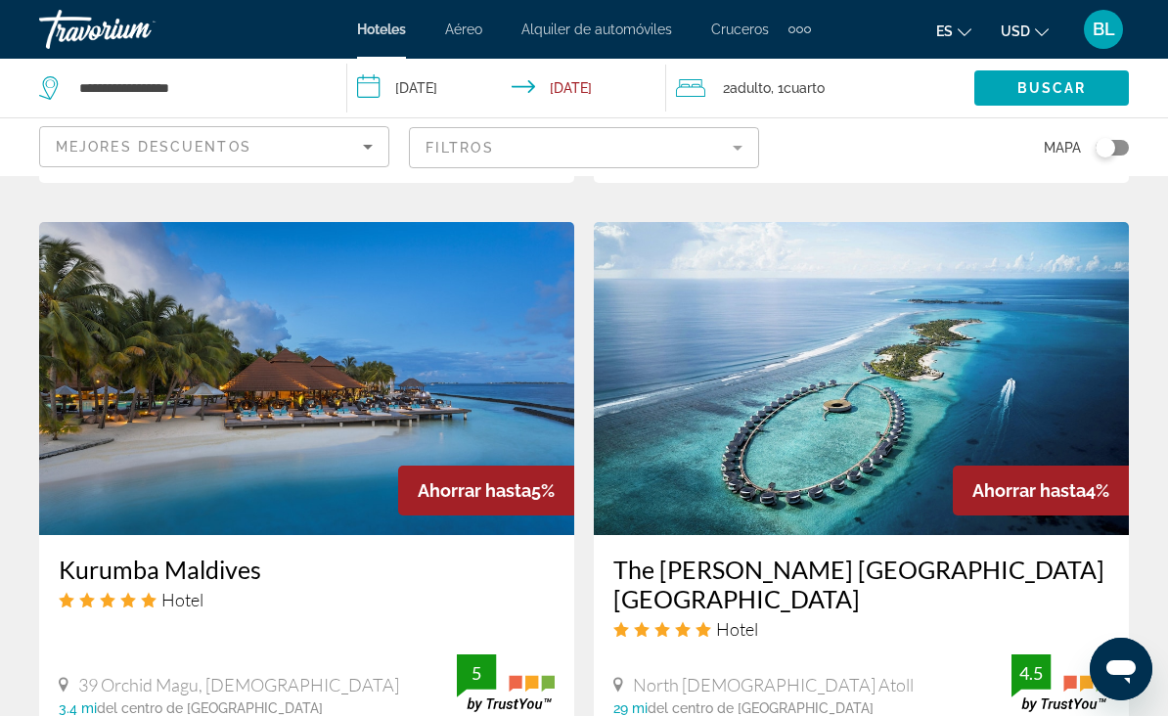
click at [843, 395] on img "Main content" at bounding box center [861, 378] width 535 height 313
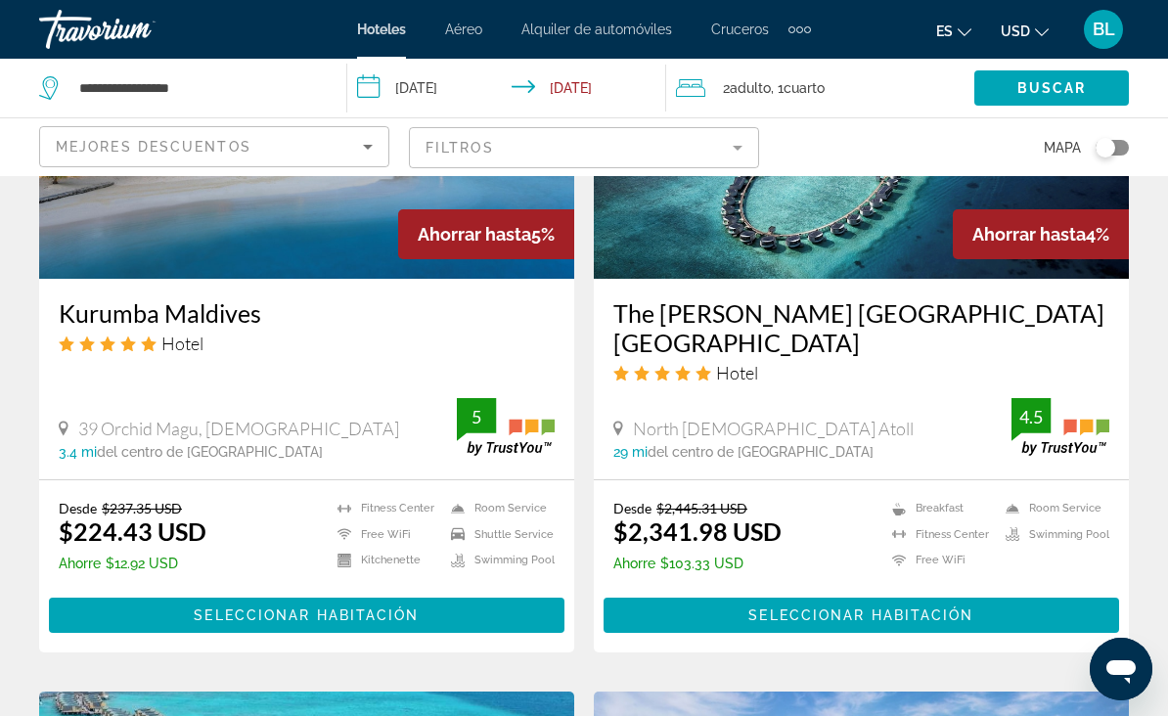
scroll to position [1757, 0]
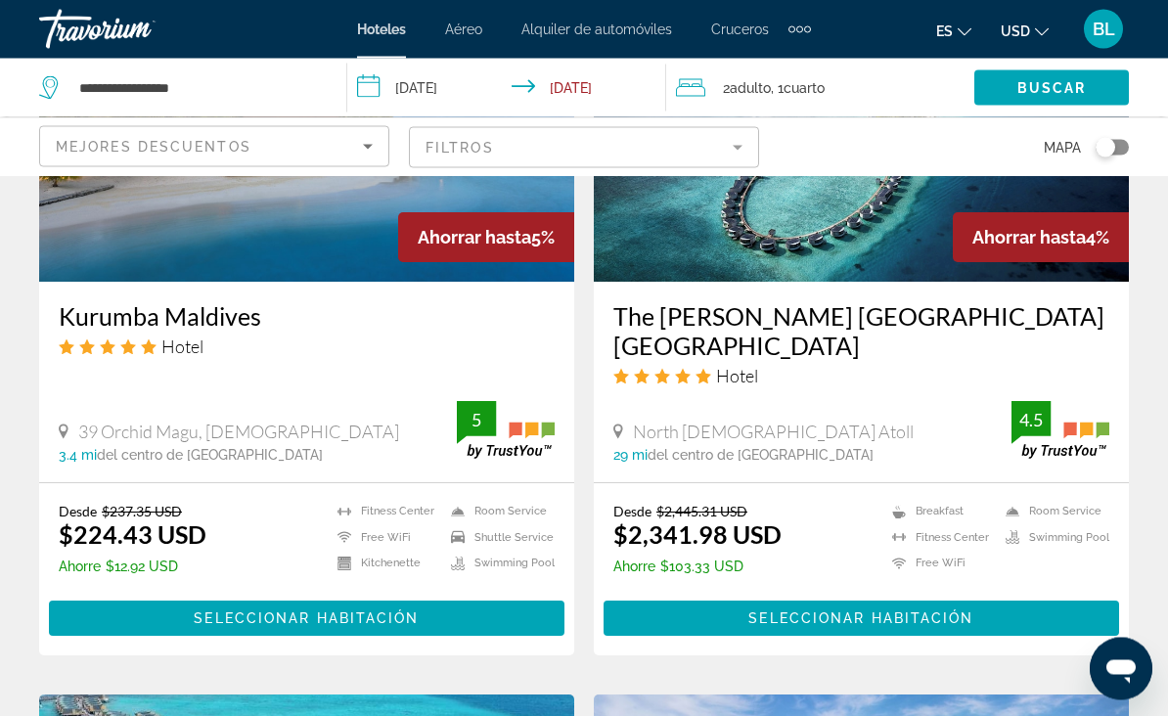
click at [350, 151] on div "Mejores descuentos" at bounding box center [209, 146] width 307 height 23
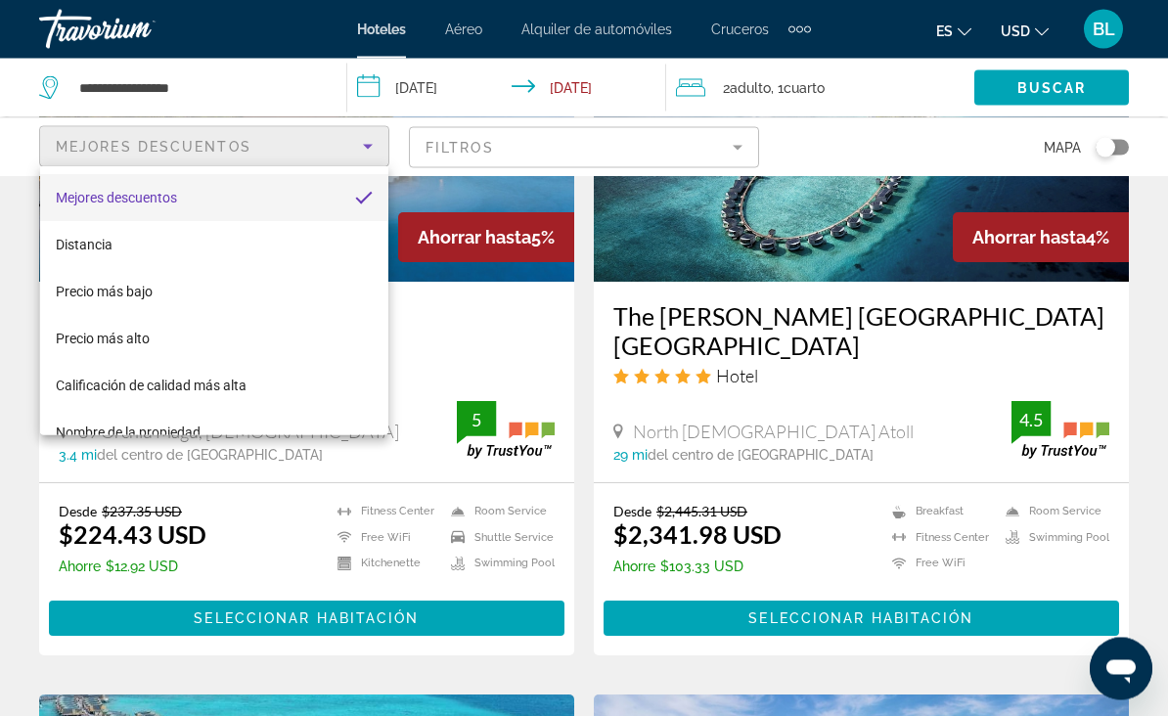
scroll to position [1758, 0]
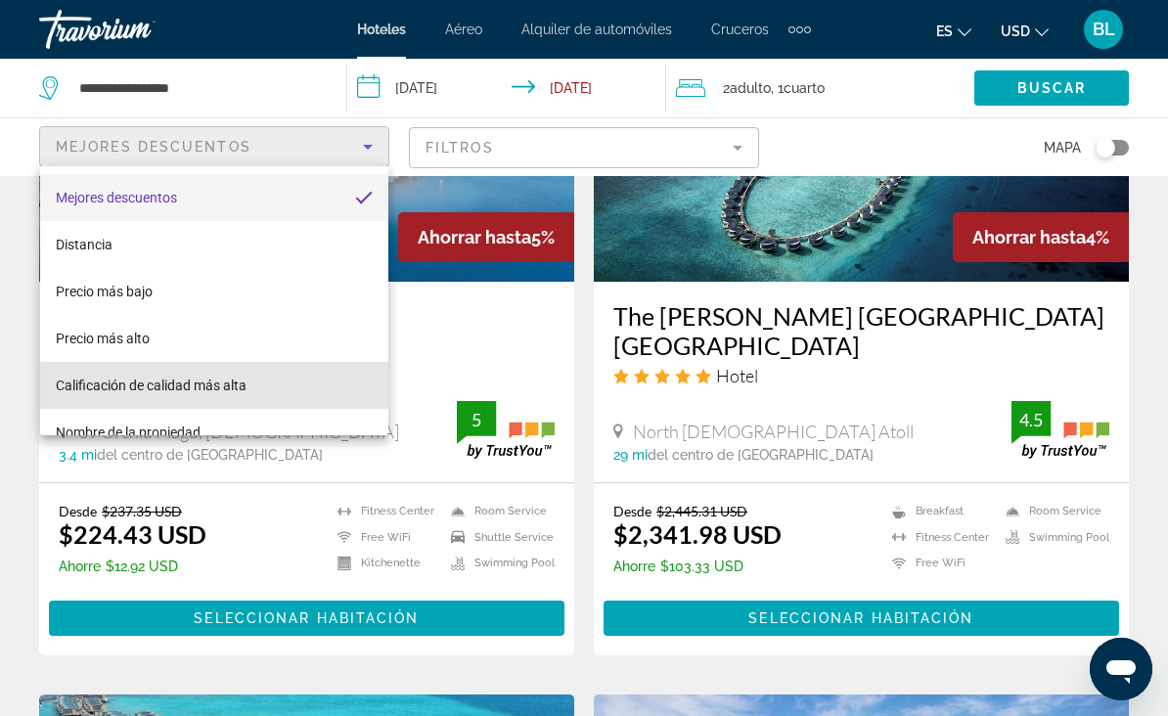
click at [227, 390] on span "Calificación de calidad más alta" at bounding box center [151, 386] width 191 height 16
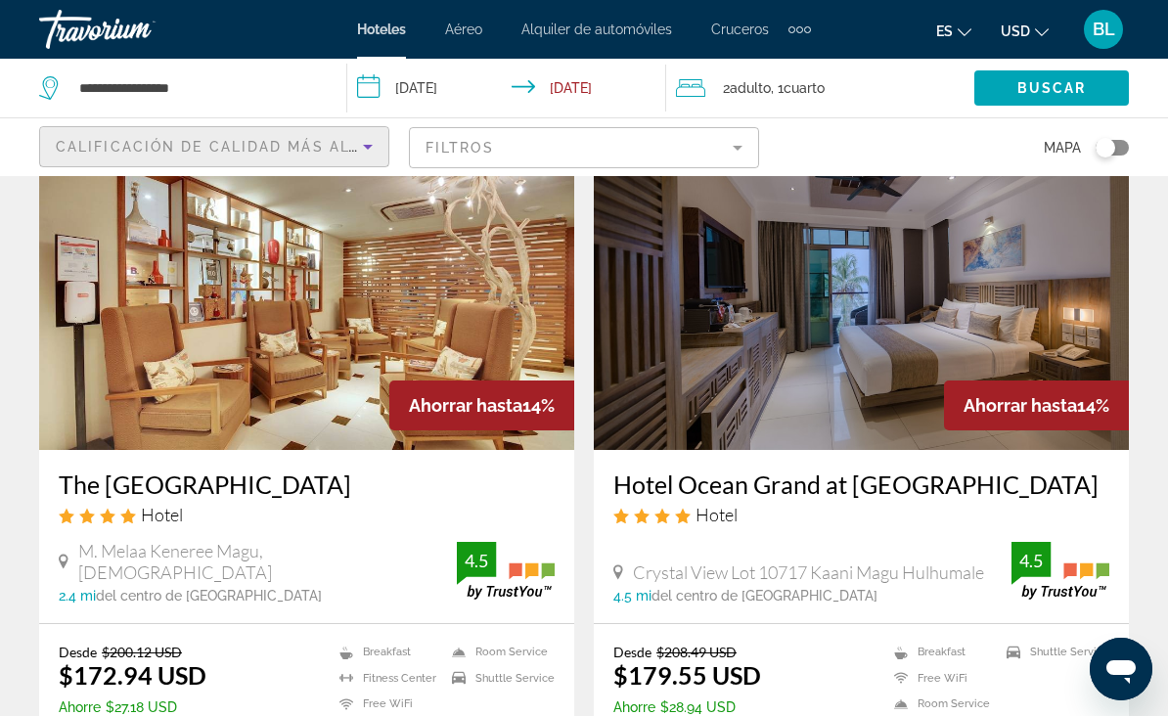
scroll to position [2983, 0]
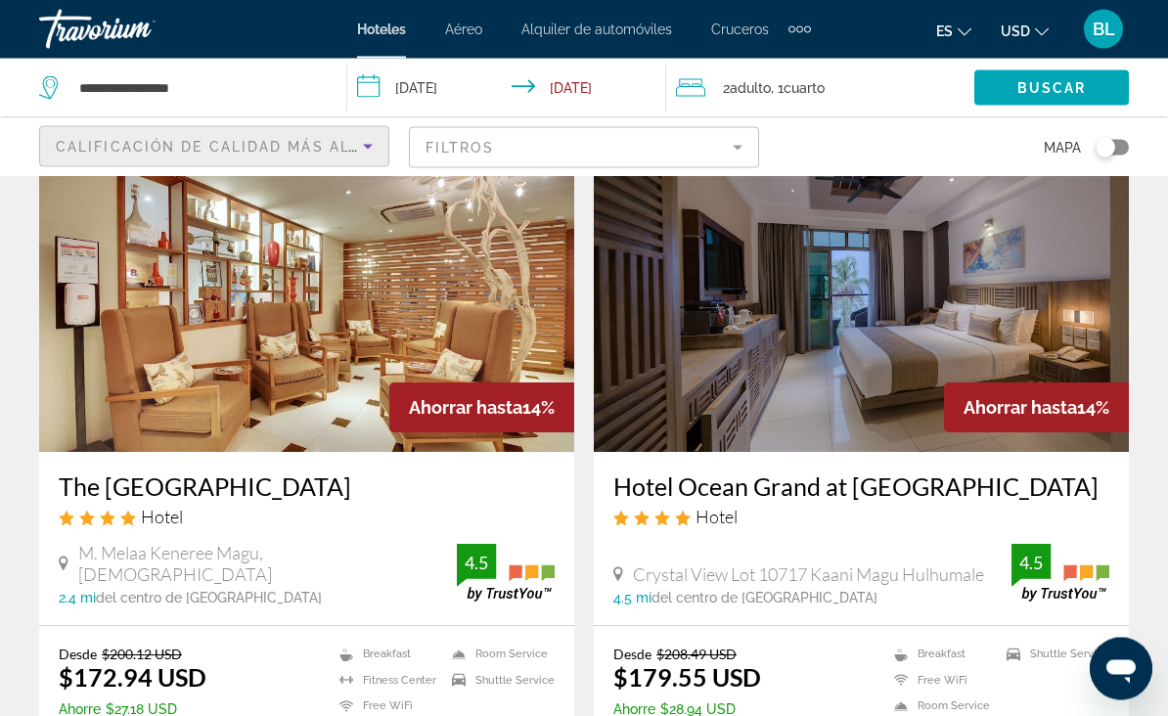
click at [922, 393] on img "Main content" at bounding box center [861, 296] width 535 height 313
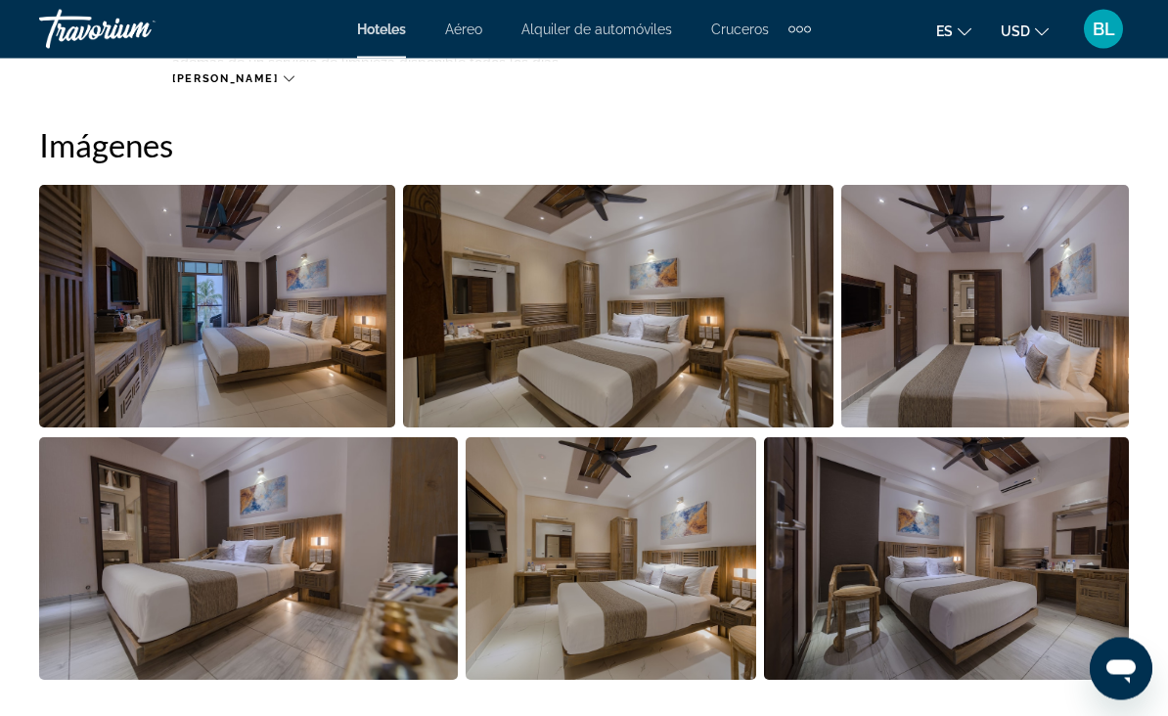
scroll to position [1272, 0]
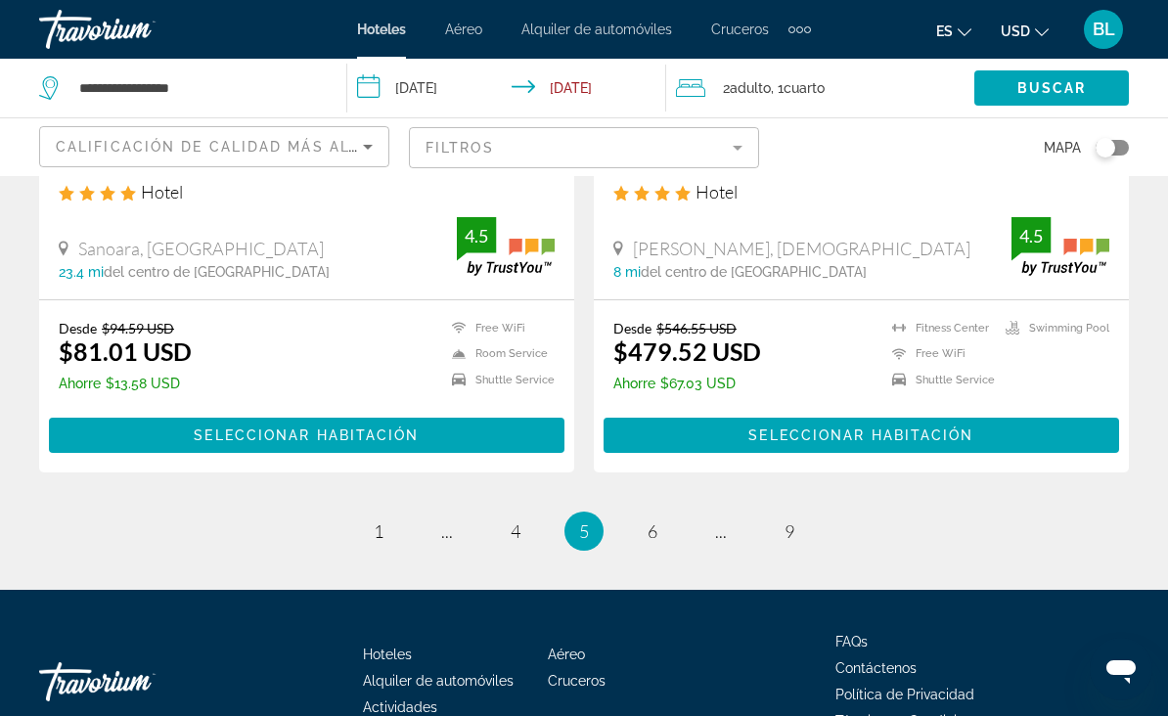
scroll to position [4027, 0]
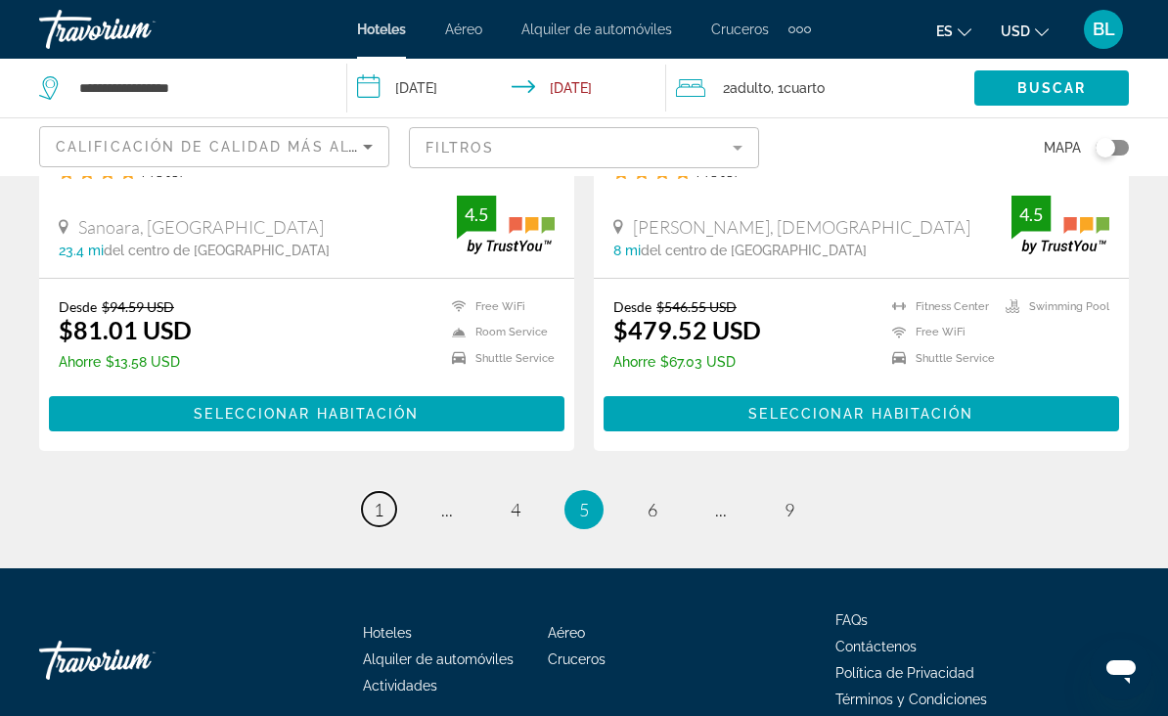
click at [382, 499] on span "1" at bounding box center [379, 510] width 10 height 22
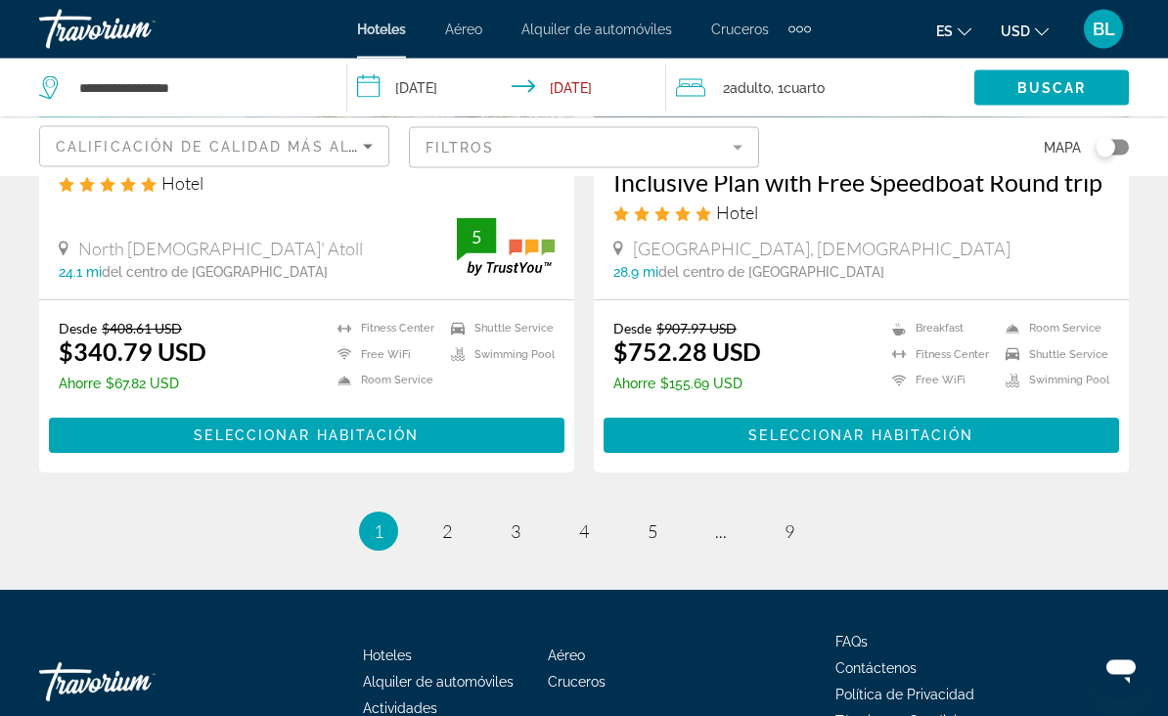
scroll to position [4085, 0]
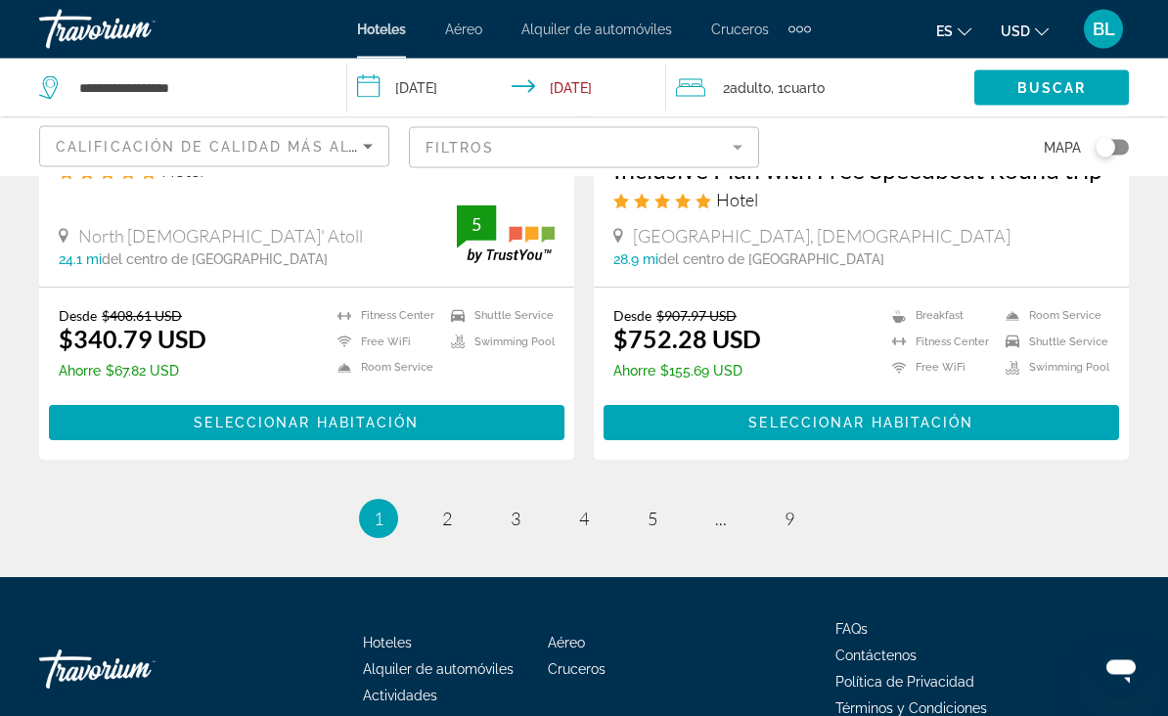
click at [467, 506] on ul "1 / 9 You're on page 1 page 2 page 3 page 4 page 5 page ... page 9" at bounding box center [584, 519] width 1090 height 39
click at [447, 523] on span "2" at bounding box center [447, 520] width 10 height 22
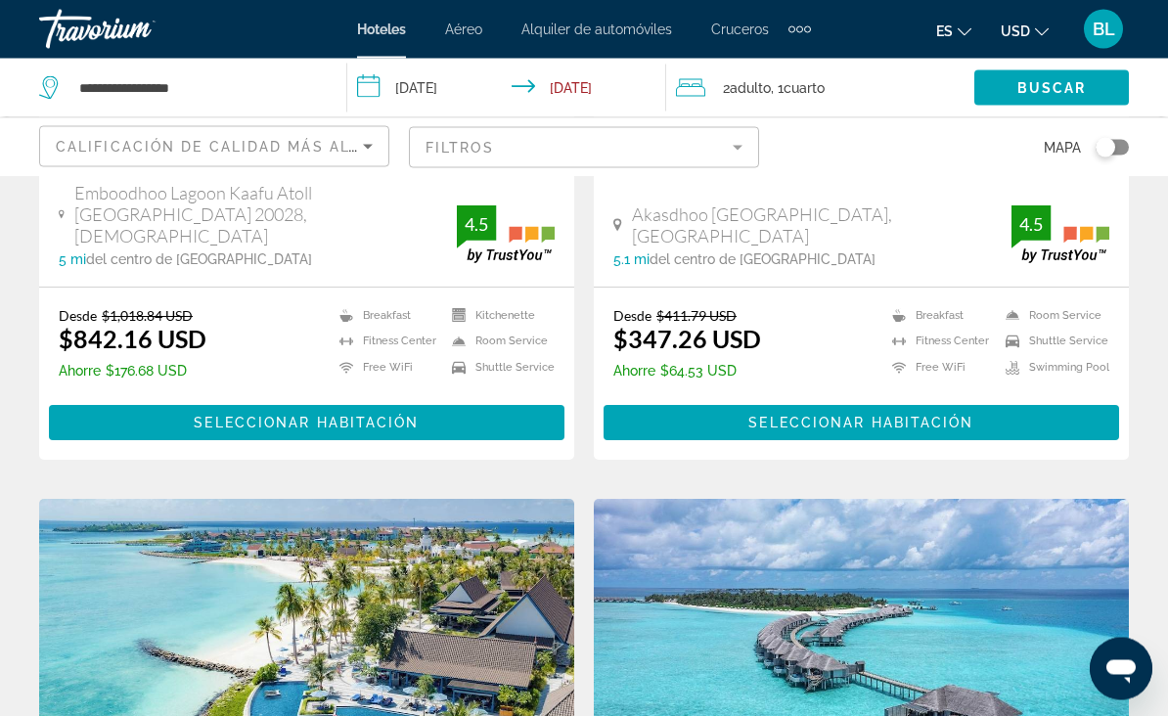
click at [337, 154] on span "Calificación de calidad más alta" at bounding box center [212, 147] width 313 height 16
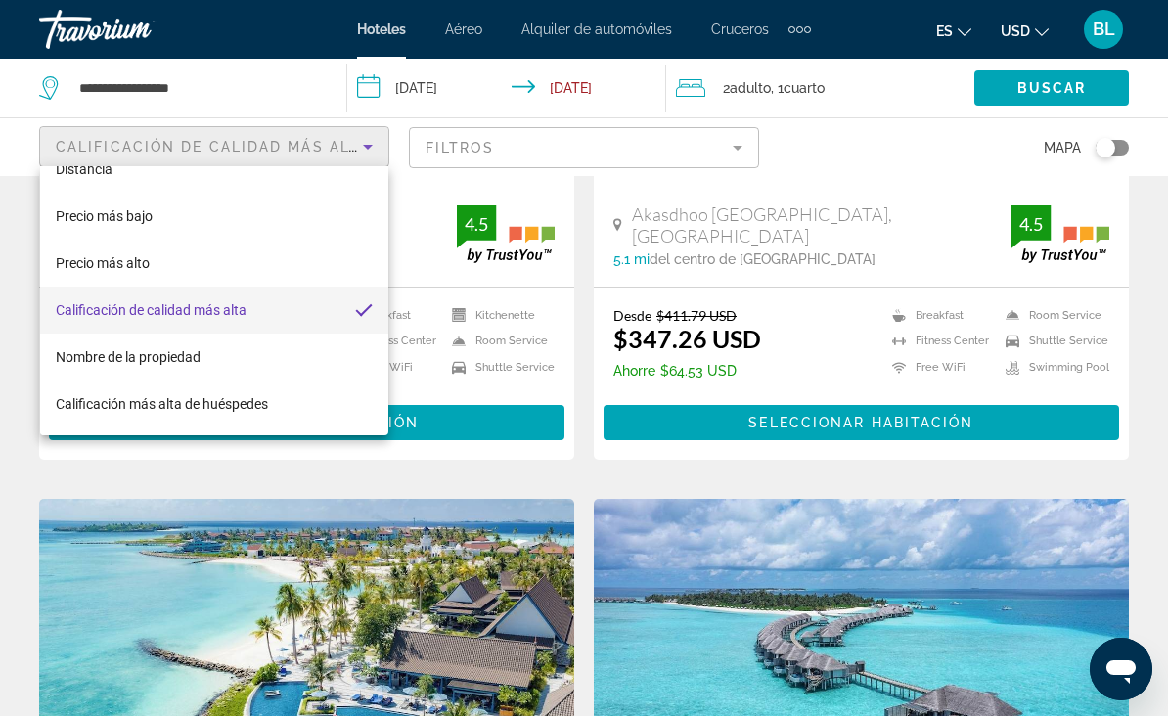
scroll to position [75, 0]
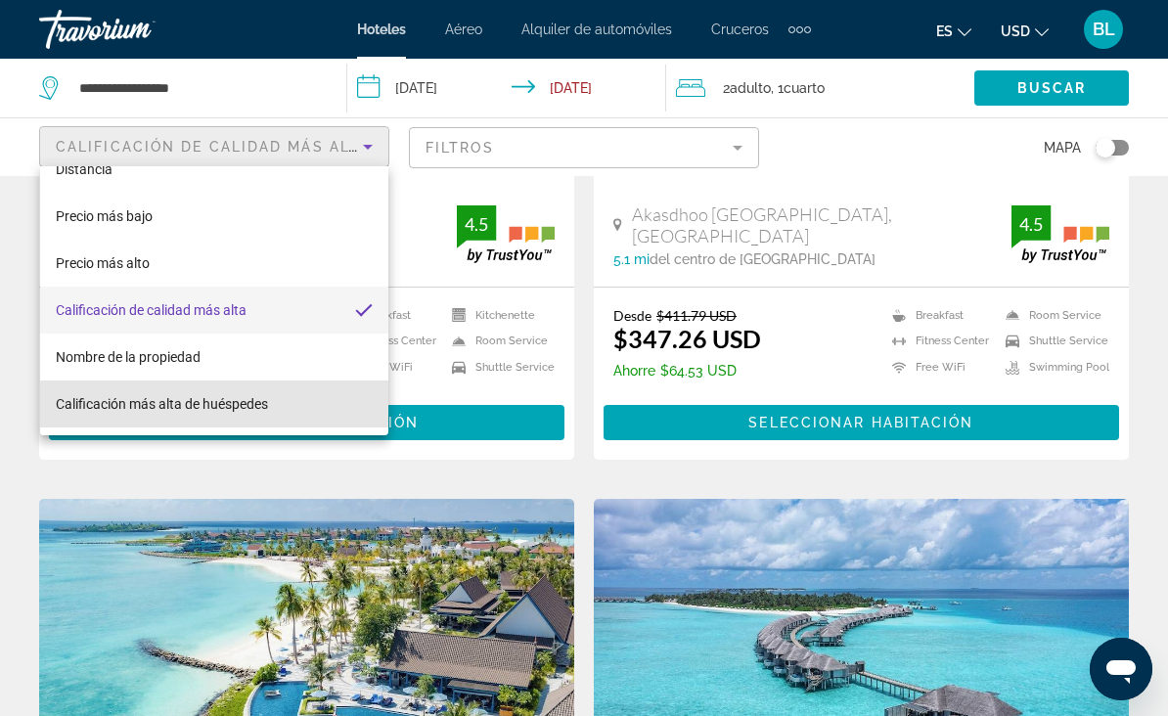
click at [229, 415] on span "Calificación más alta de huéspedes" at bounding box center [162, 403] width 212 height 23
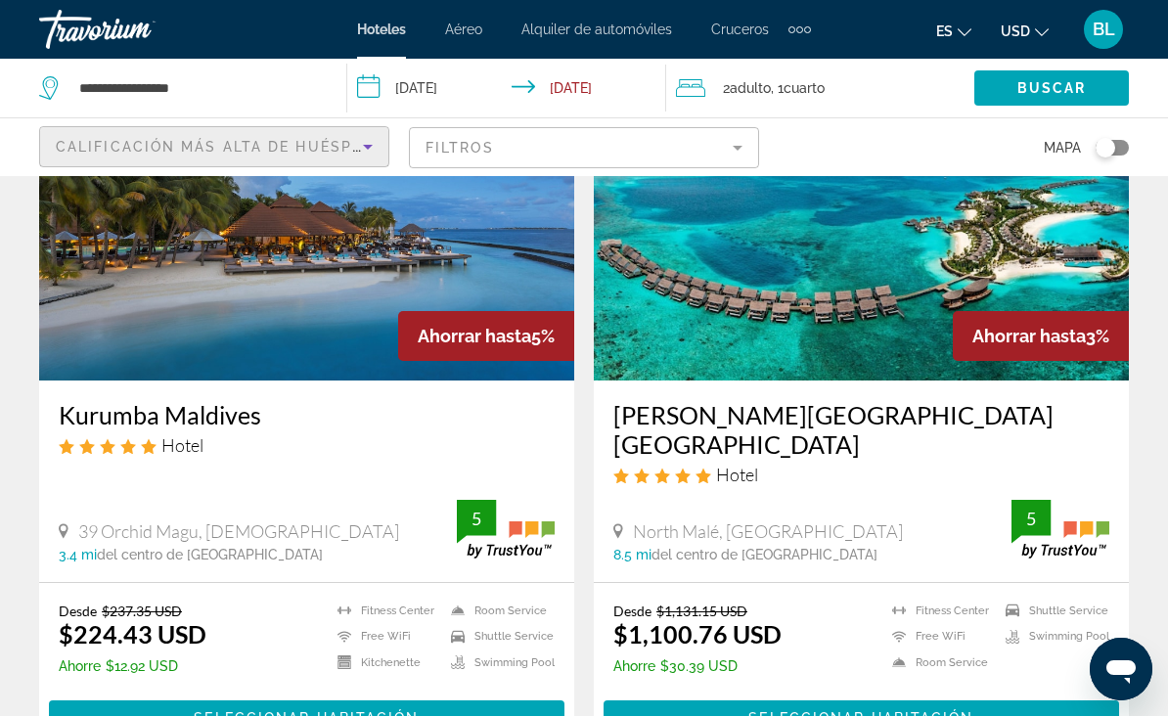
scroll to position [3074, 0]
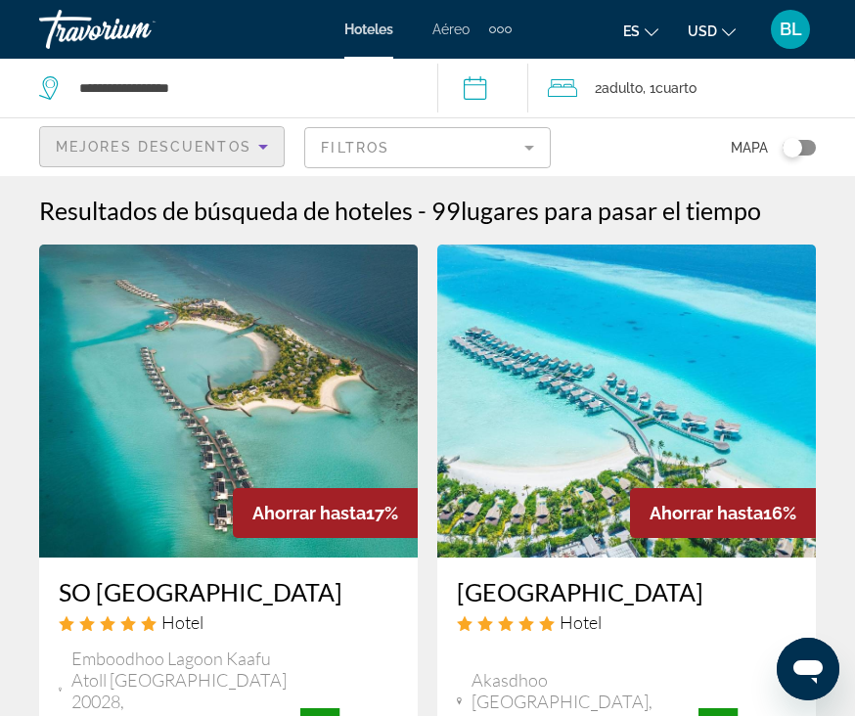
click at [270, 348] on img "Main content" at bounding box center [228, 401] width 379 height 313
